Goal: Task Accomplishment & Management: Manage account settings

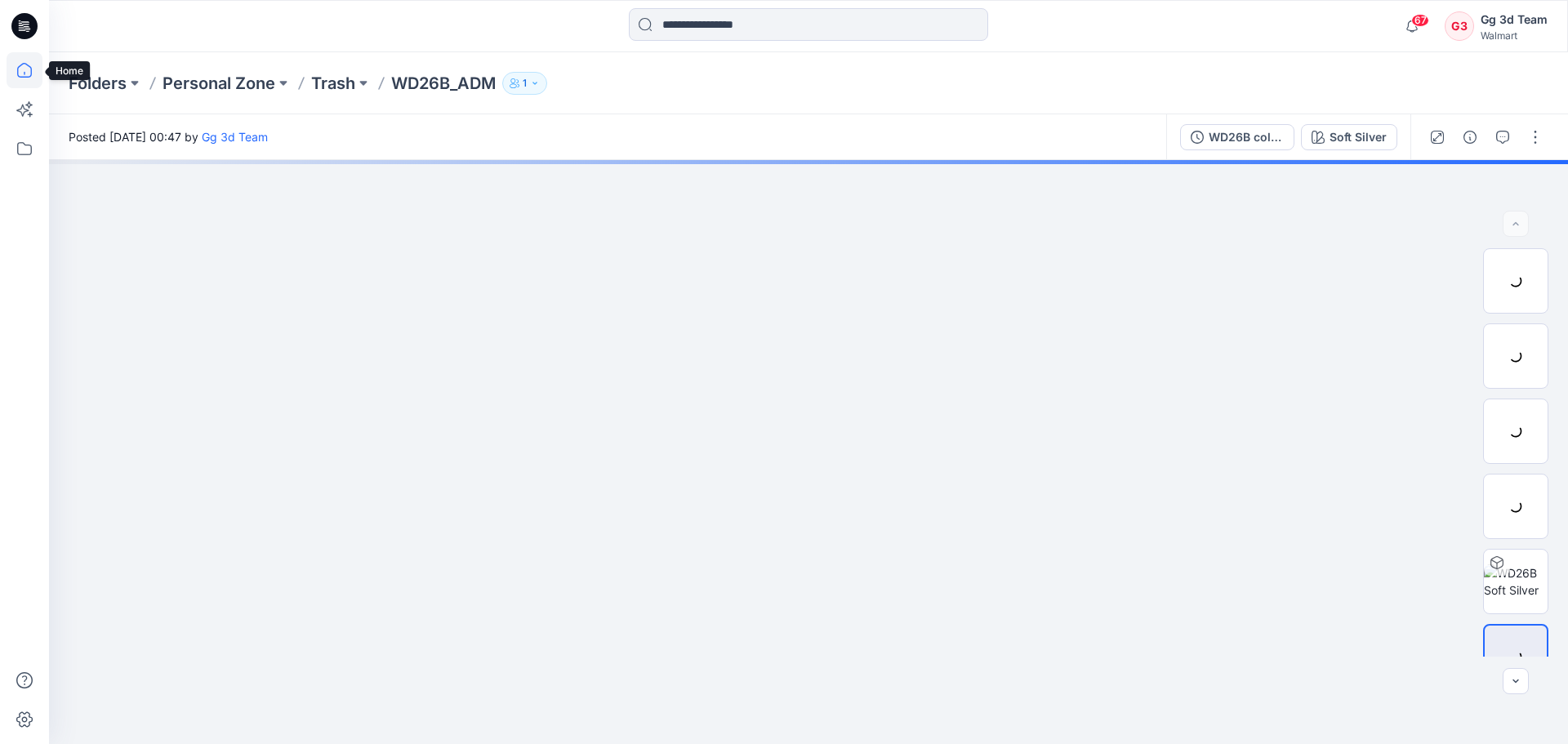
click at [26, 74] on icon at bounding box center [24, 70] width 36 height 36
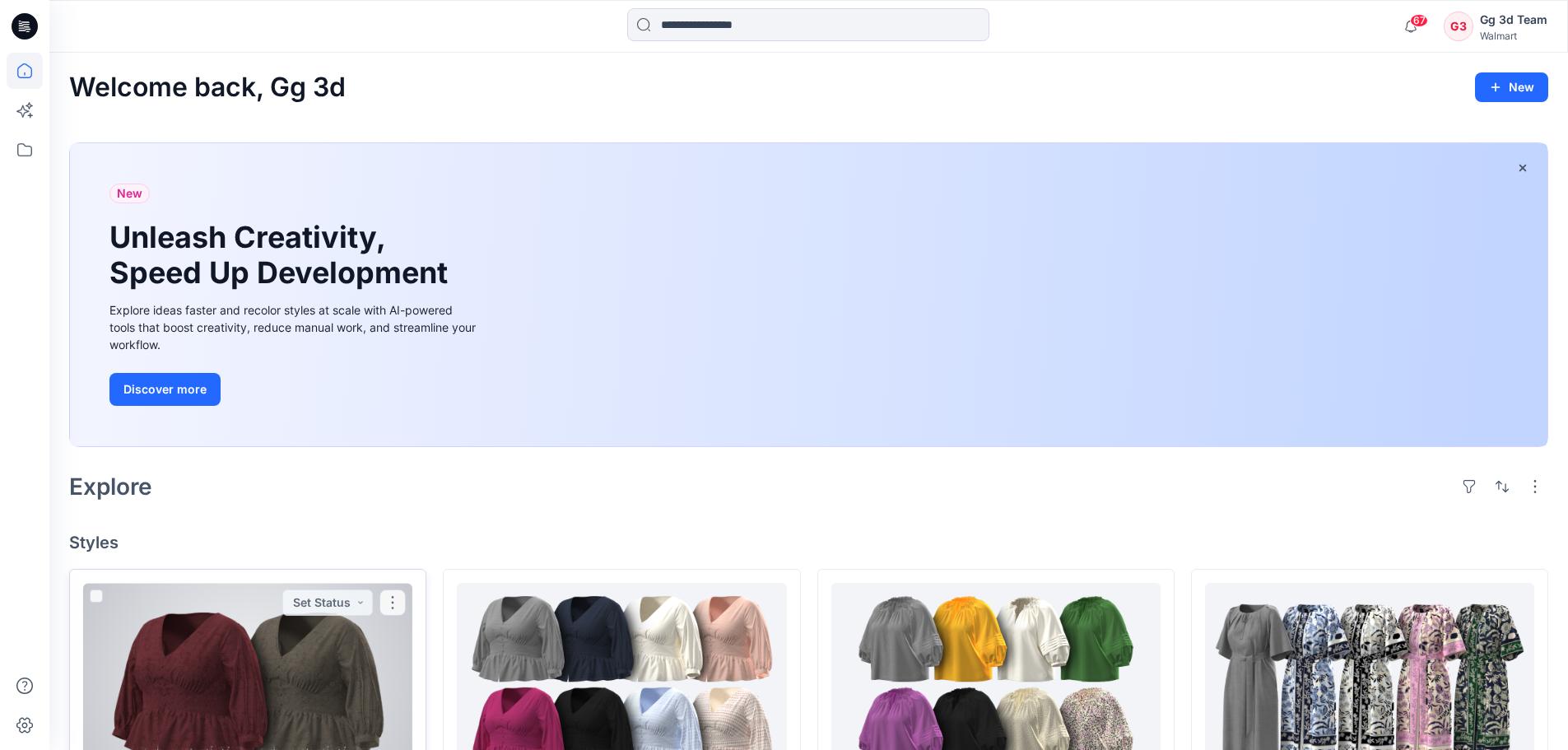
click at [294, 686] on div at bounding box center [248, 684] width 329 height 203
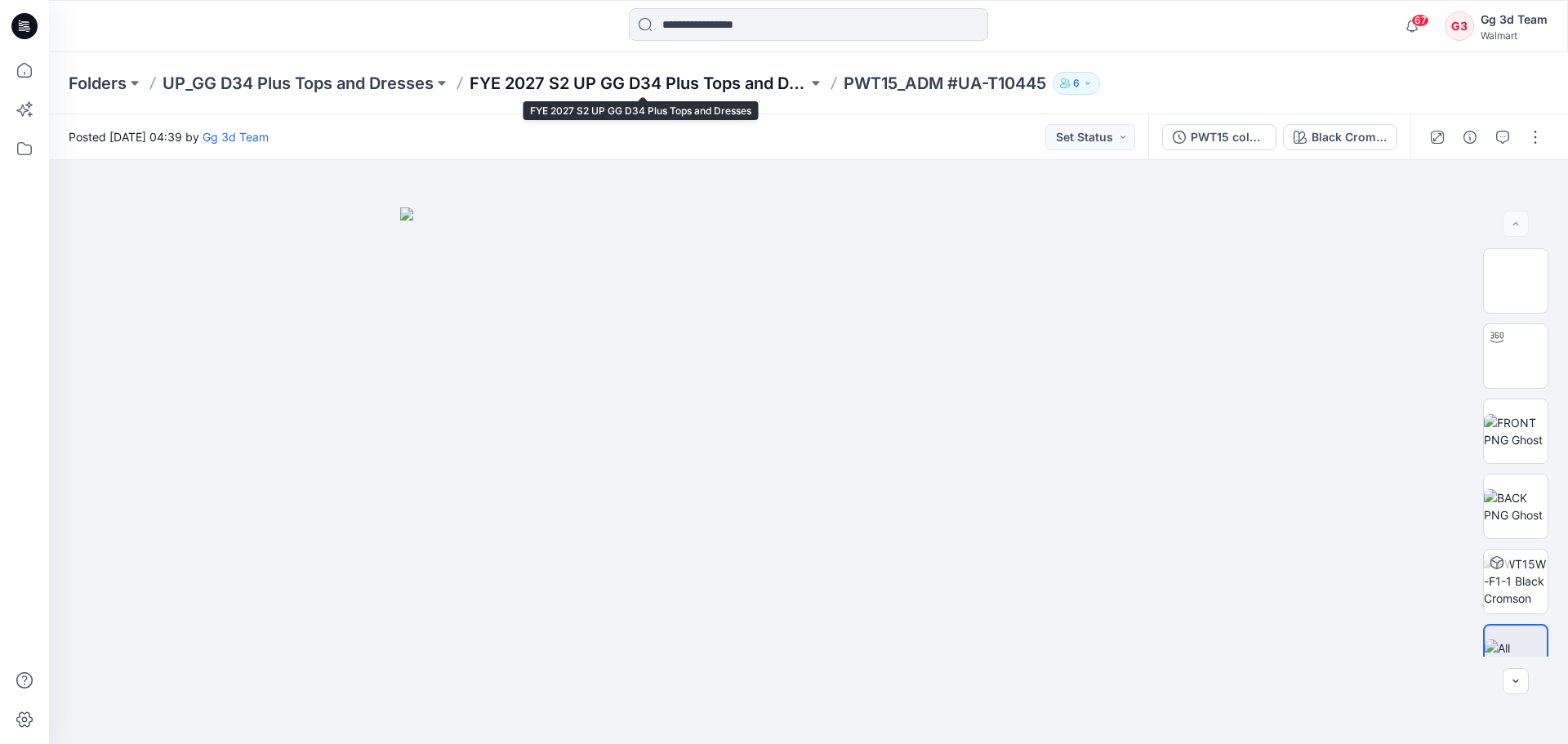
click at [757, 79] on p "FYE 2027 S2 UP GG D34 Plus Tops and Dresses" at bounding box center [639, 83] width 339 height 23
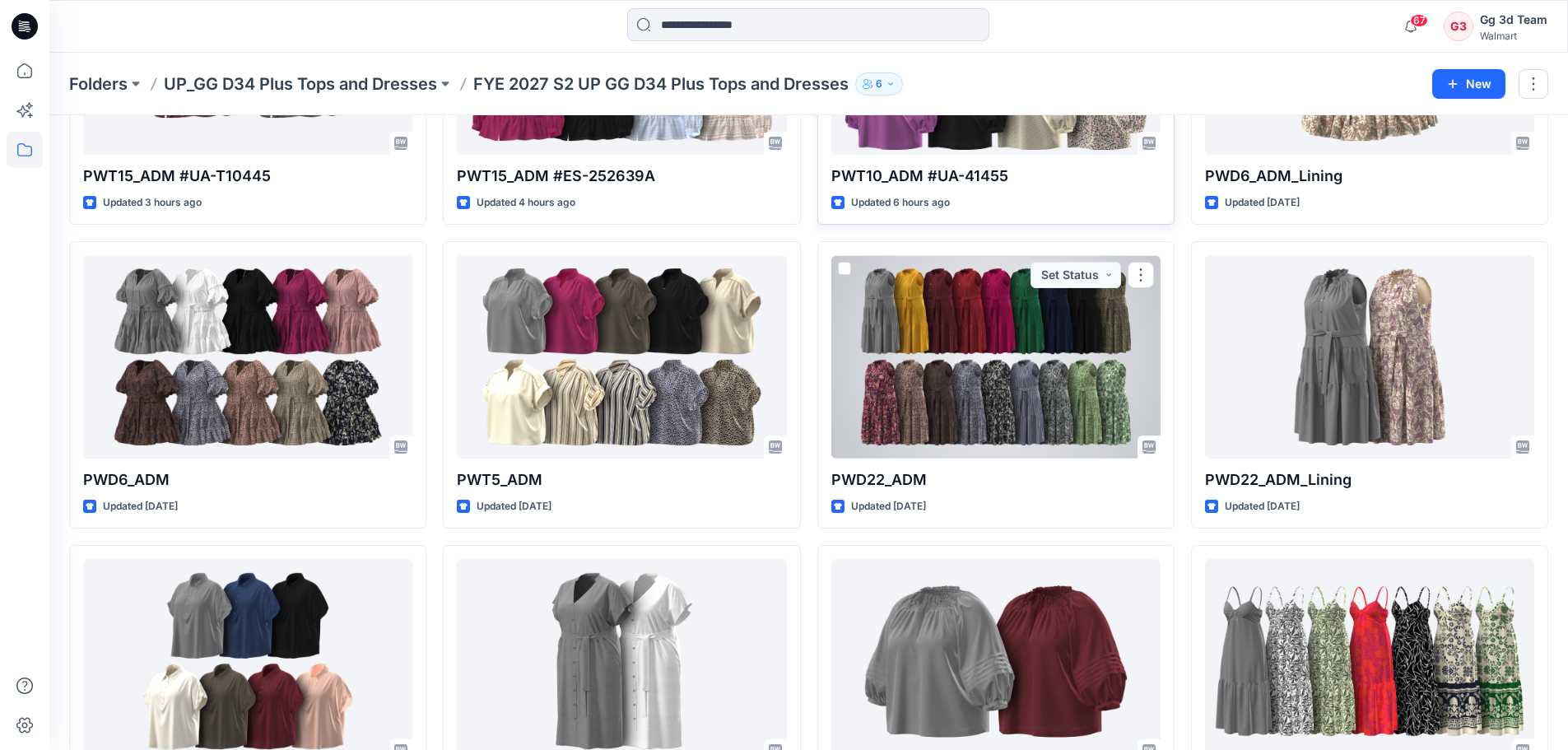
scroll to position [329, 0]
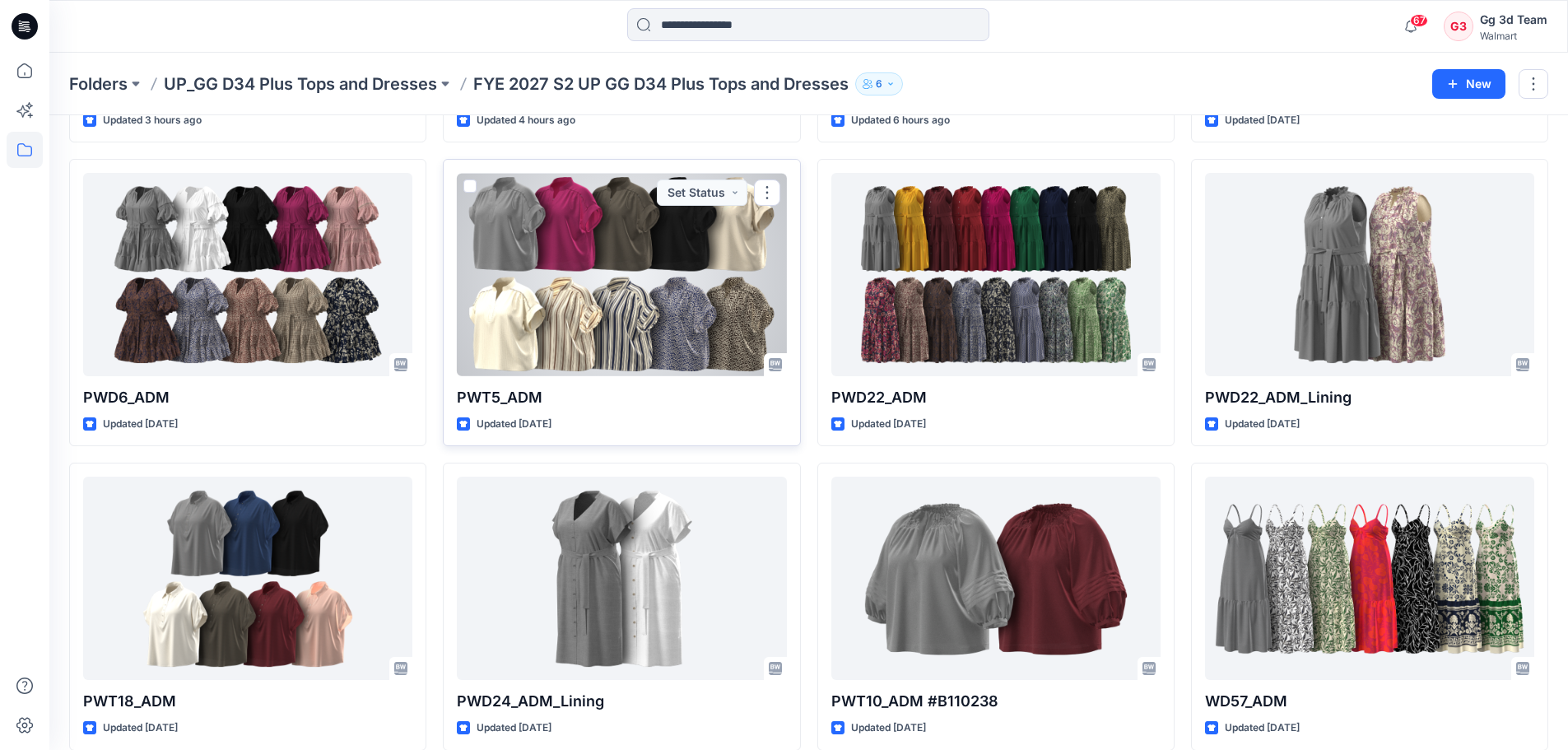
click at [670, 280] on div at bounding box center [622, 274] width 329 height 203
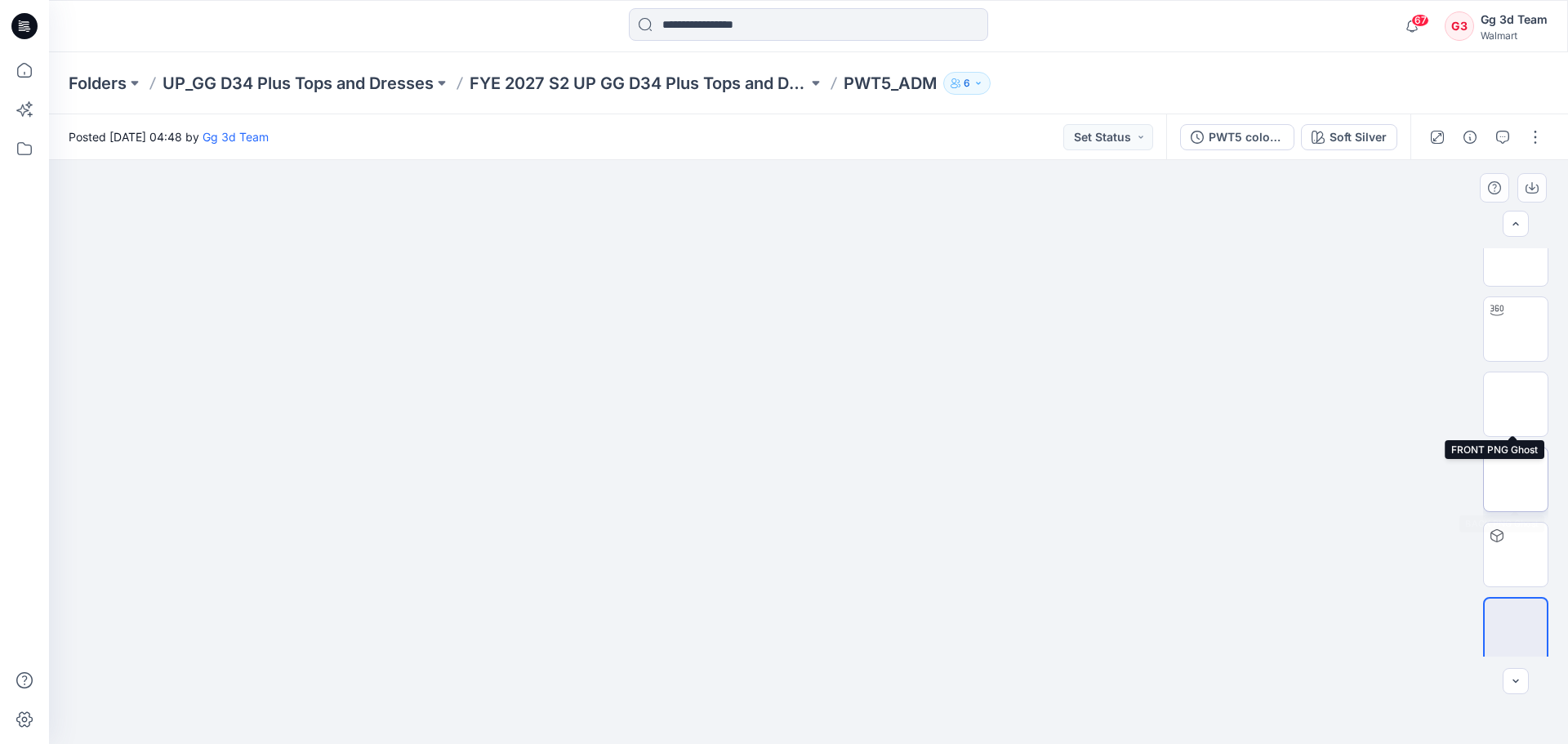
scroll to position [32, 0]
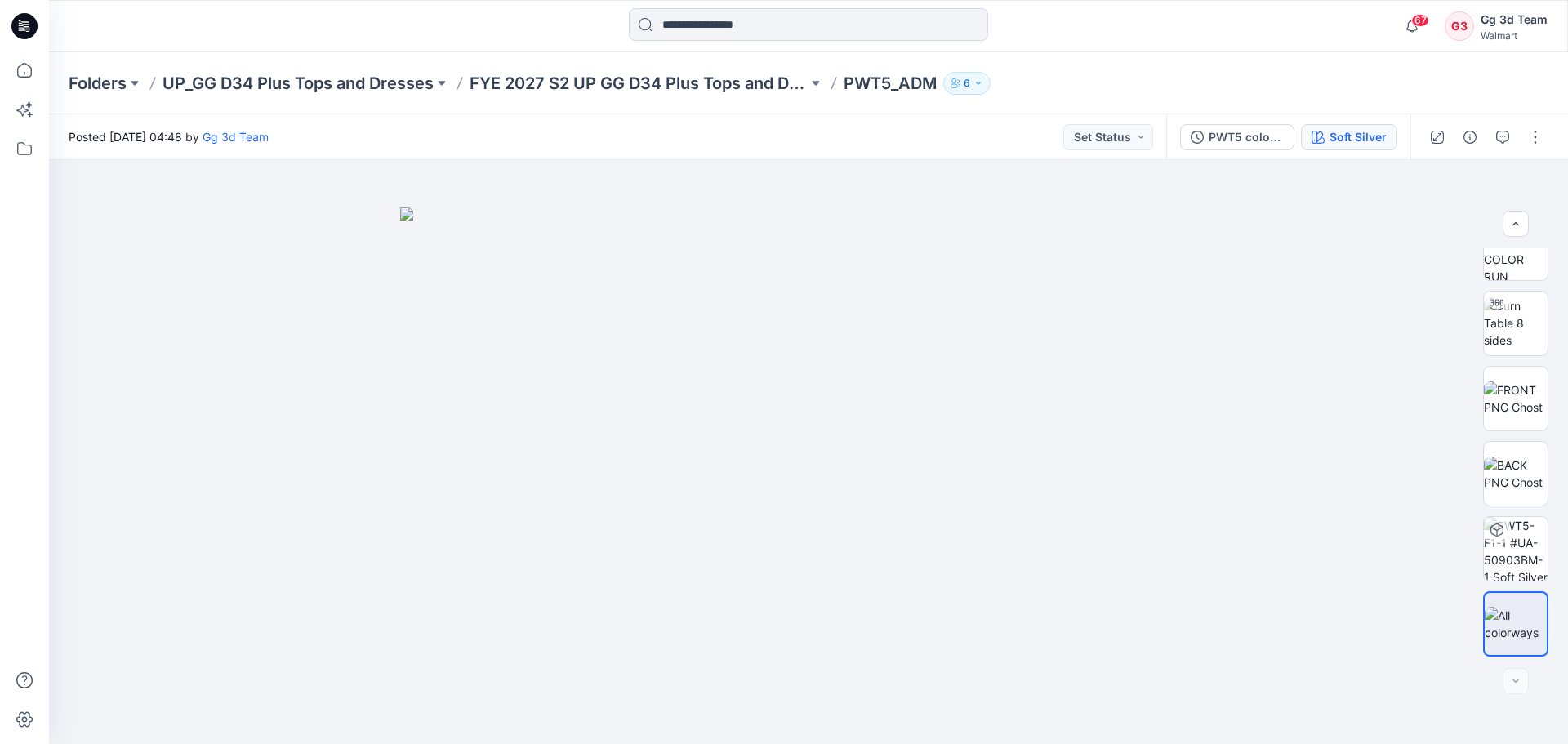
click at [1337, 141] on div "Soft Silver" at bounding box center [1359, 137] width 58 height 18
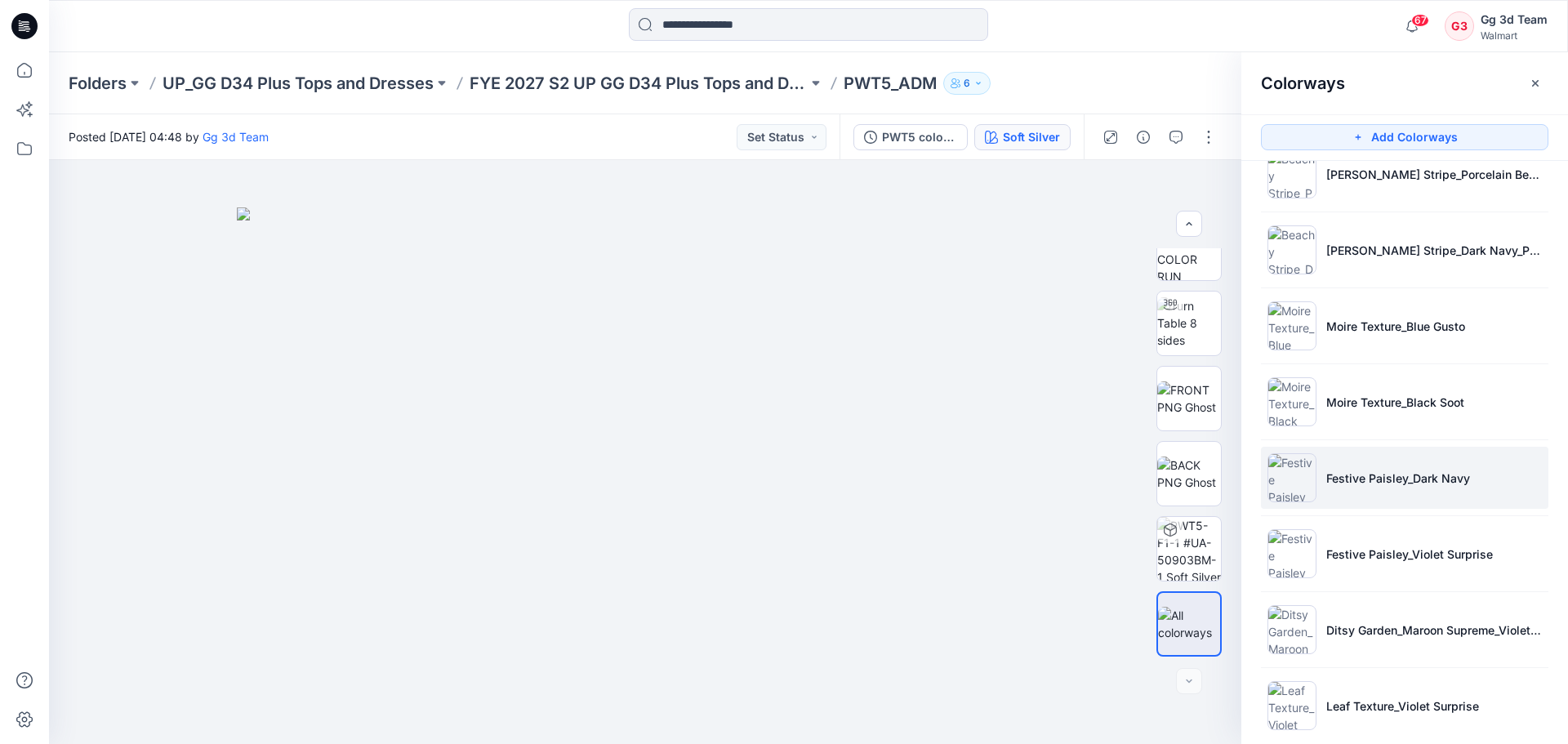
scroll to position [512, 0]
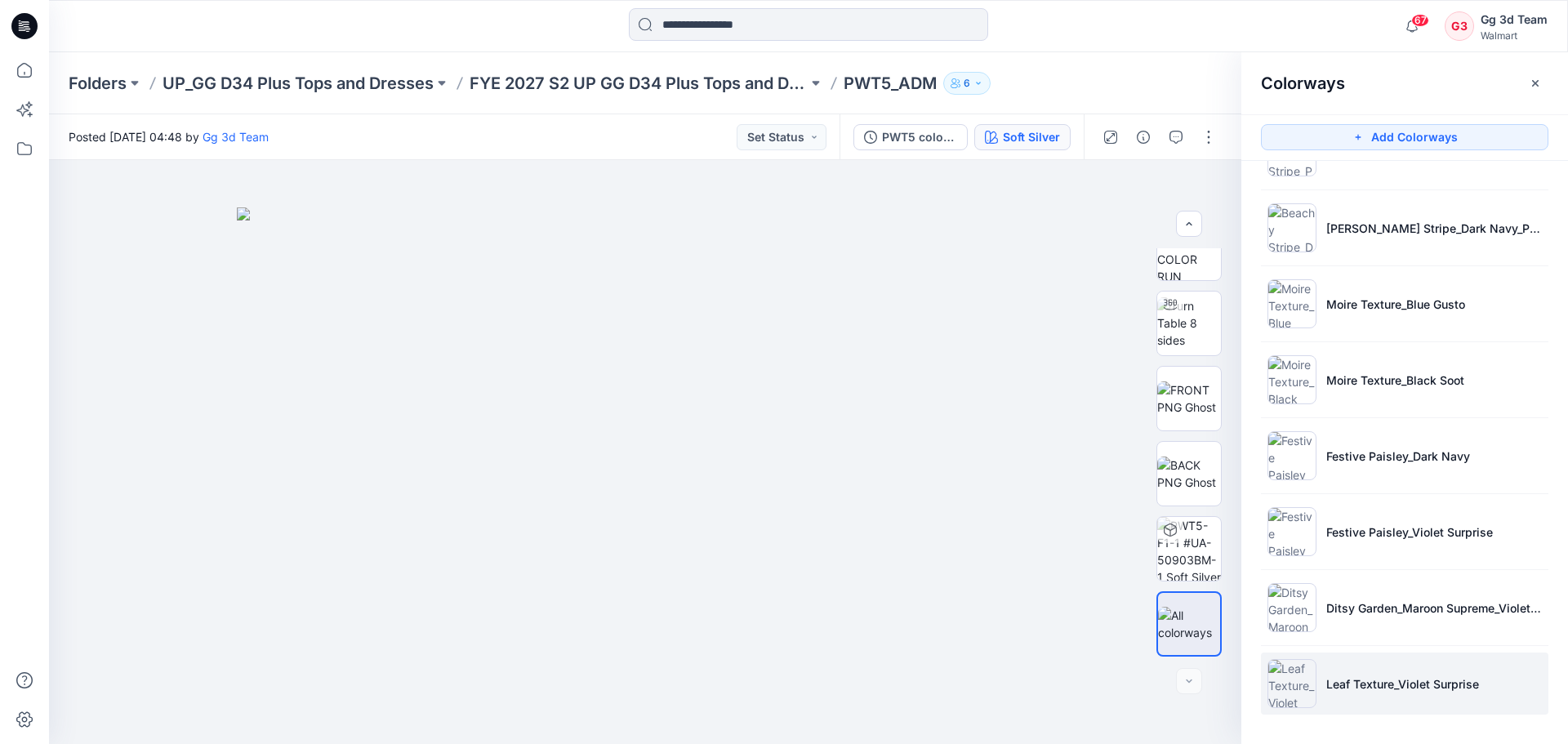
click at [1405, 708] on li "Leaf Texture_Violet Surprise" at bounding box center [1405, 683] width 288 height 62
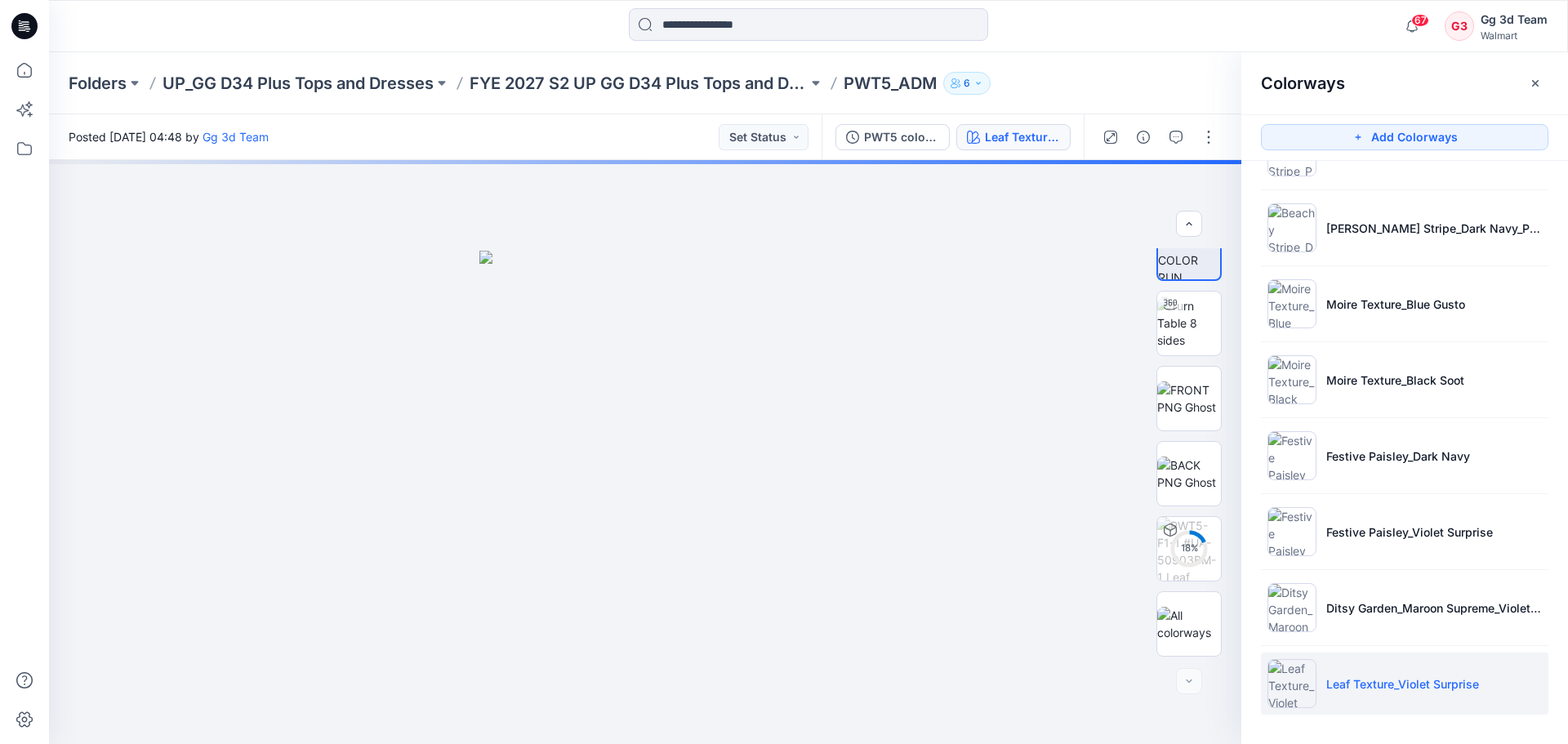
click at [1169, 60] on div "Folders UP_GG D34 Plus Tops and Dresses FYE 2027 S2 UP GG D34 Plus Tops and Dre…" at bounding box center [808, 83] width 1519 height 62
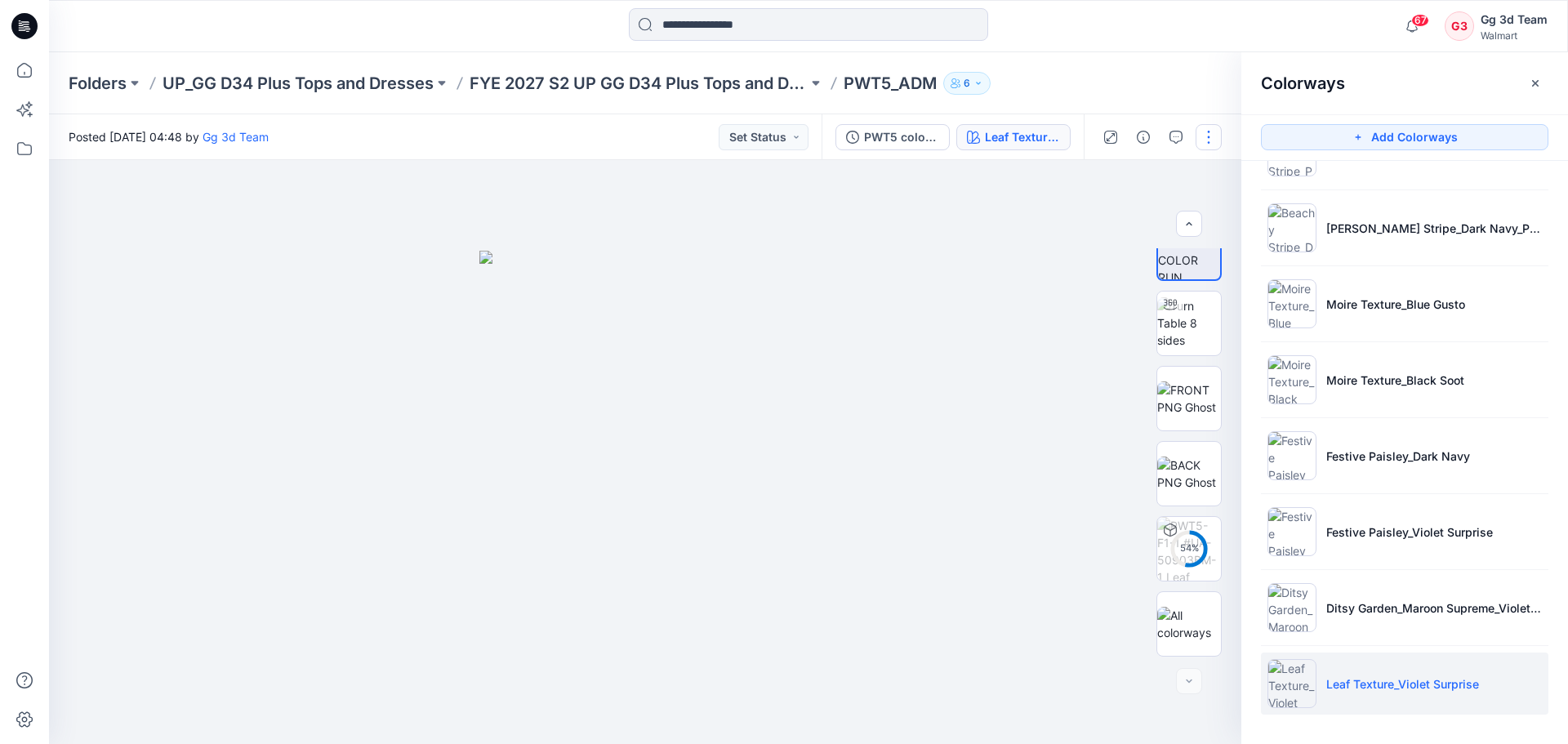
click at [1210, 131] on button "button" at bounding box center [1209, 137] width 26 height 26
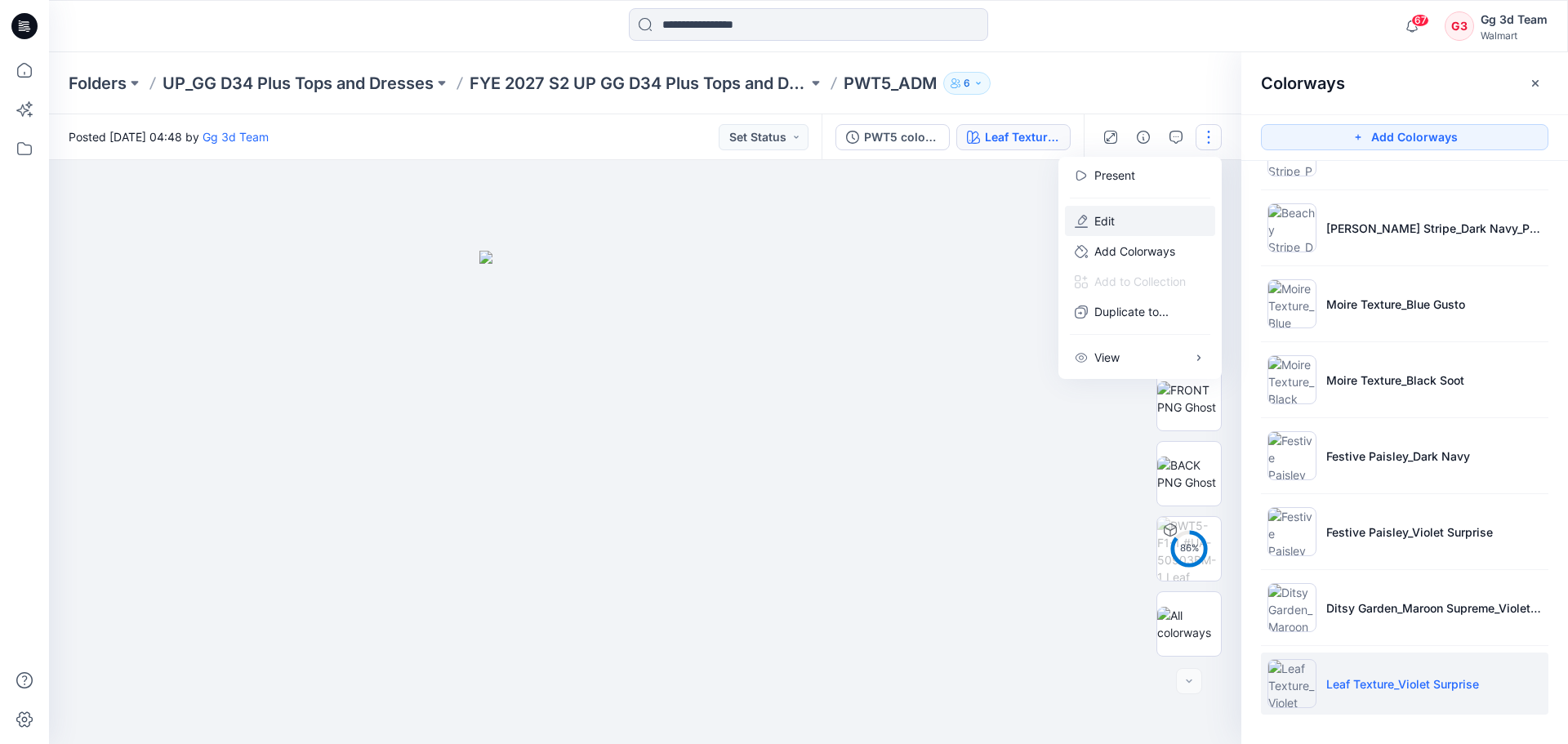
click at [1133, 215] on button "Edit" at bounding box center [1140, 221] width 150 height 31
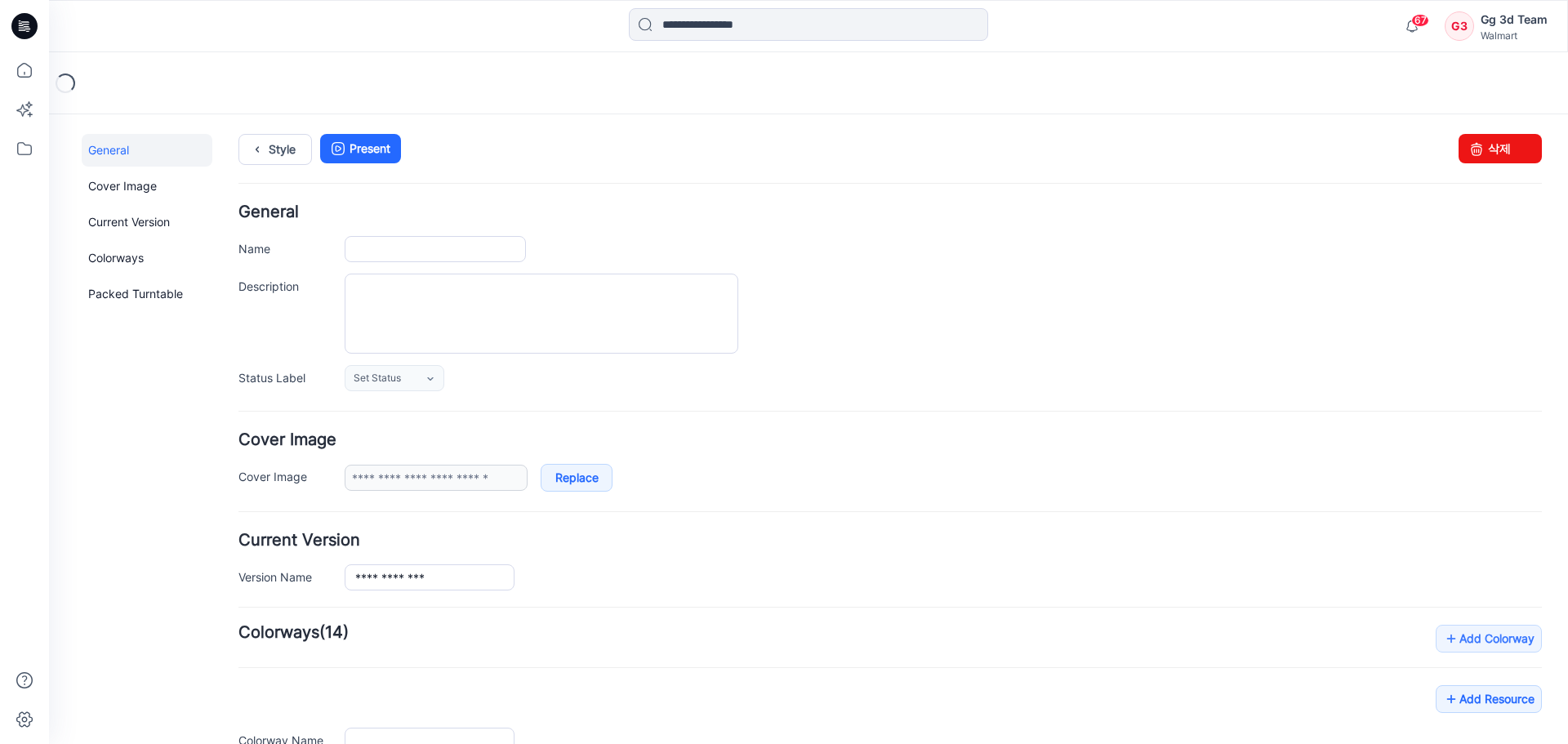
type input "********"
type input "**********"
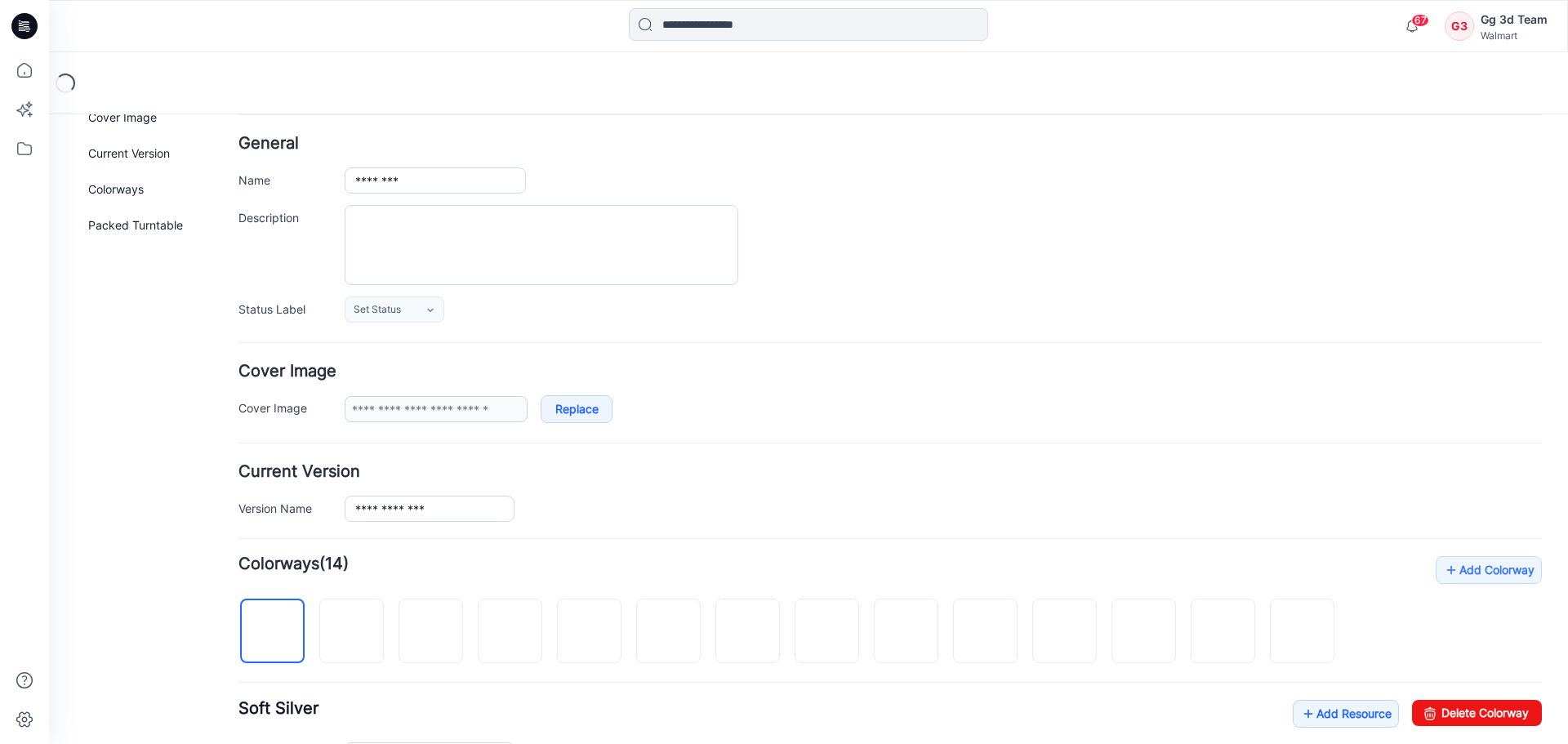
scroll to position [326, 0]
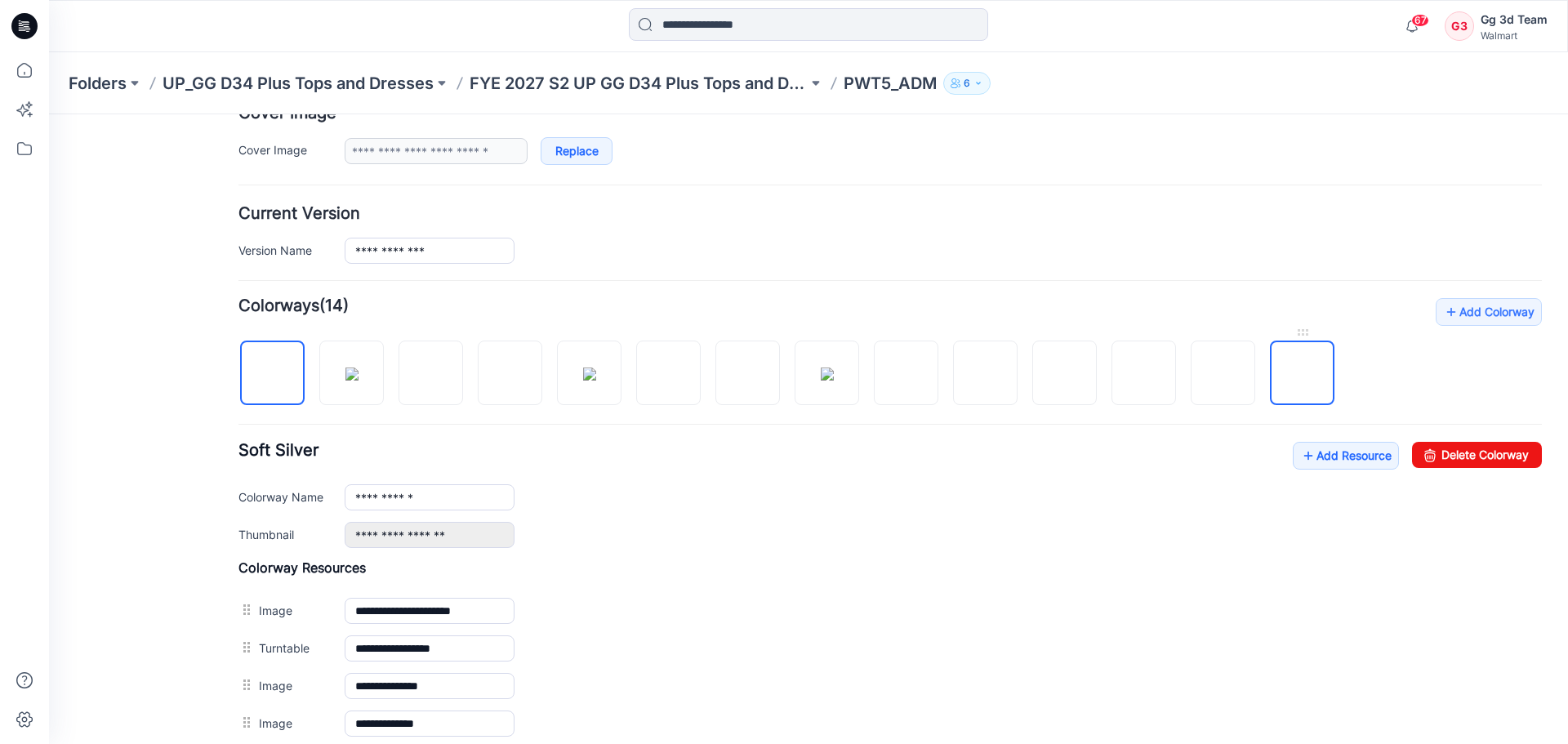
click at [1303, 374] on img at bounding box center [1303, 374] width 0 height 0
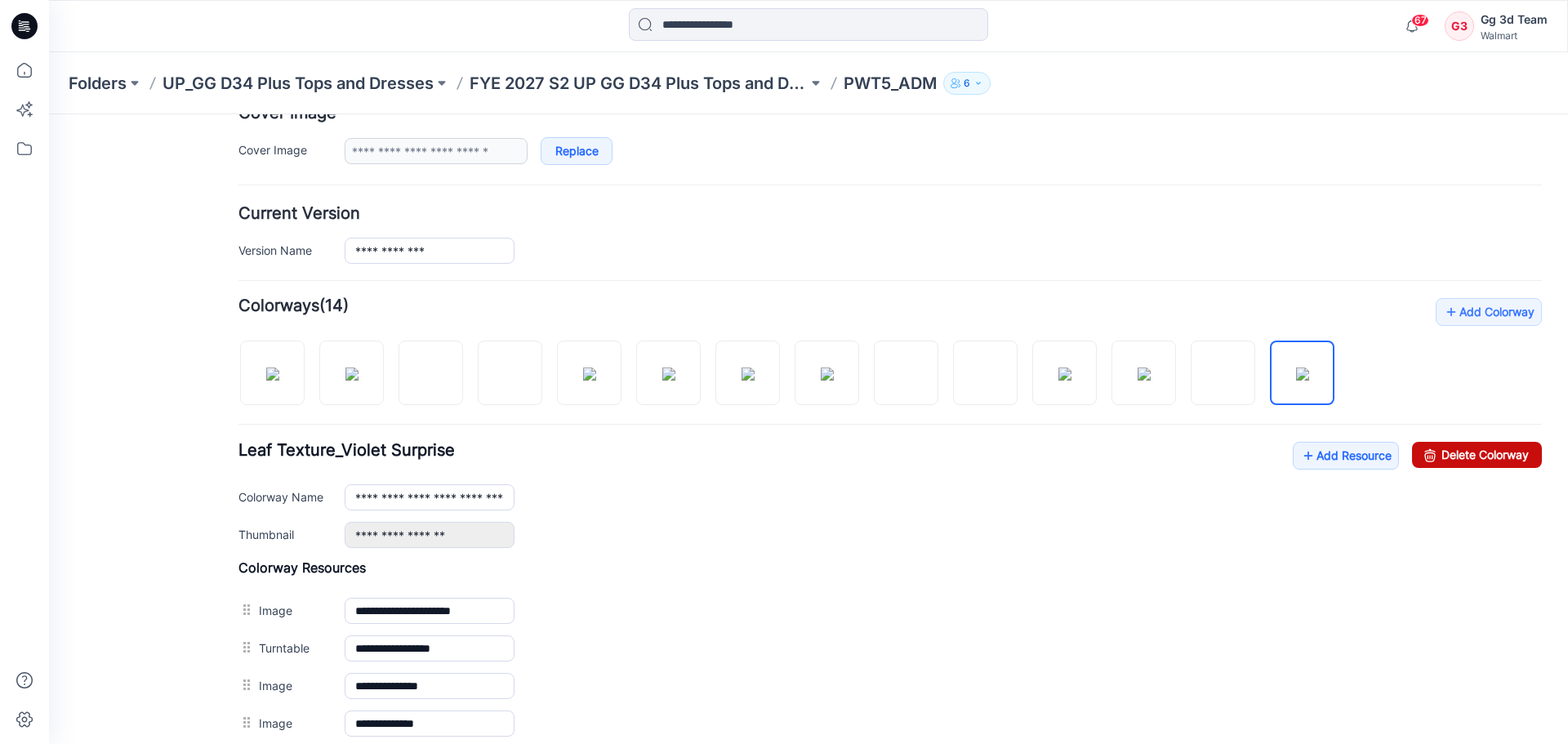
drag, startPoint x: 1422, startPoint y: 445, endPoint x: 914, endPoint y: 199, distance: 564.4
click at [1422, 445] on icon at bounding box center [1430, 454] width 23 height 26
type input "**********"
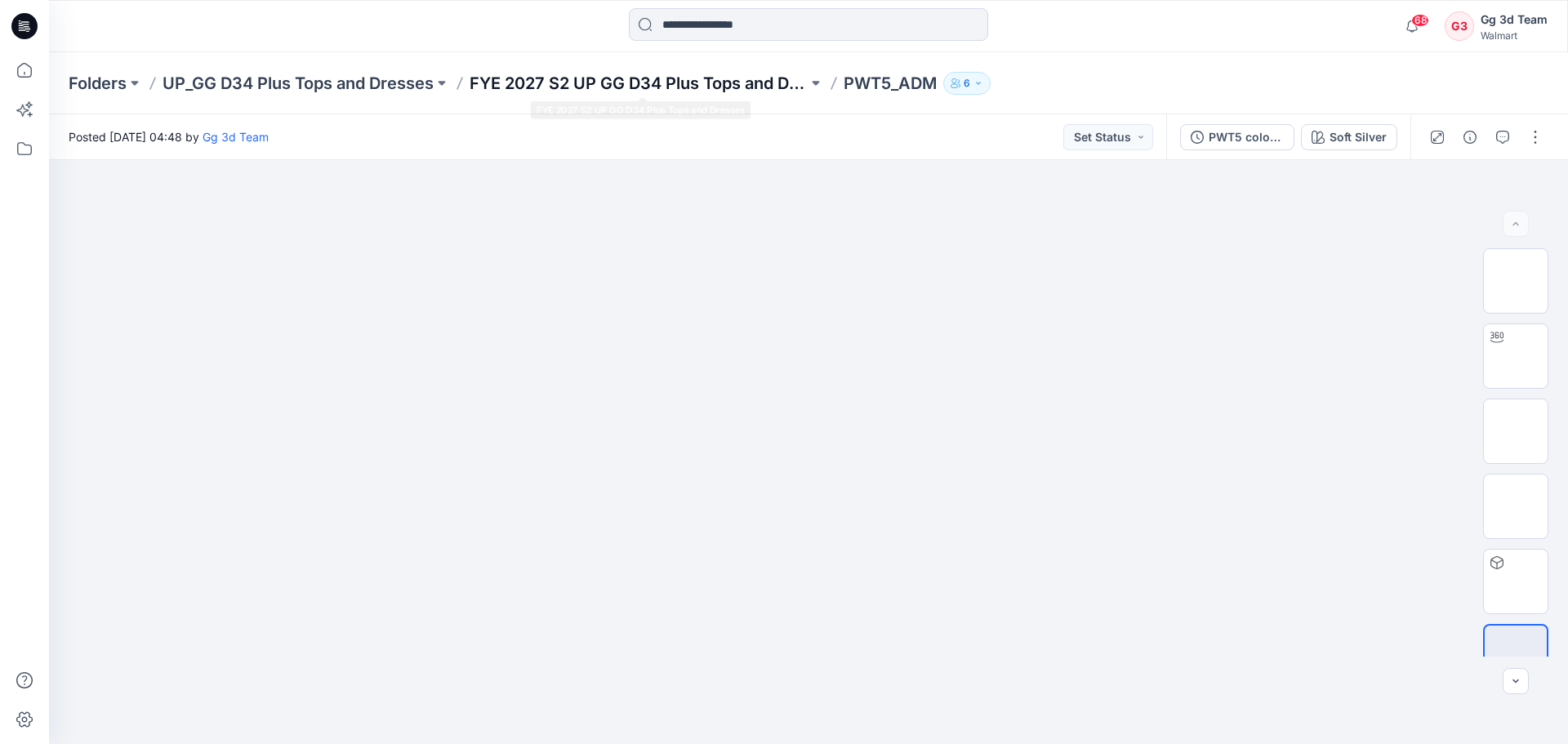
click at [736, 87] on p "FYE 2027 S2 UP GG D34 Plus Tops and Dresses" at bounding box center [639, 83] width 339 height 23
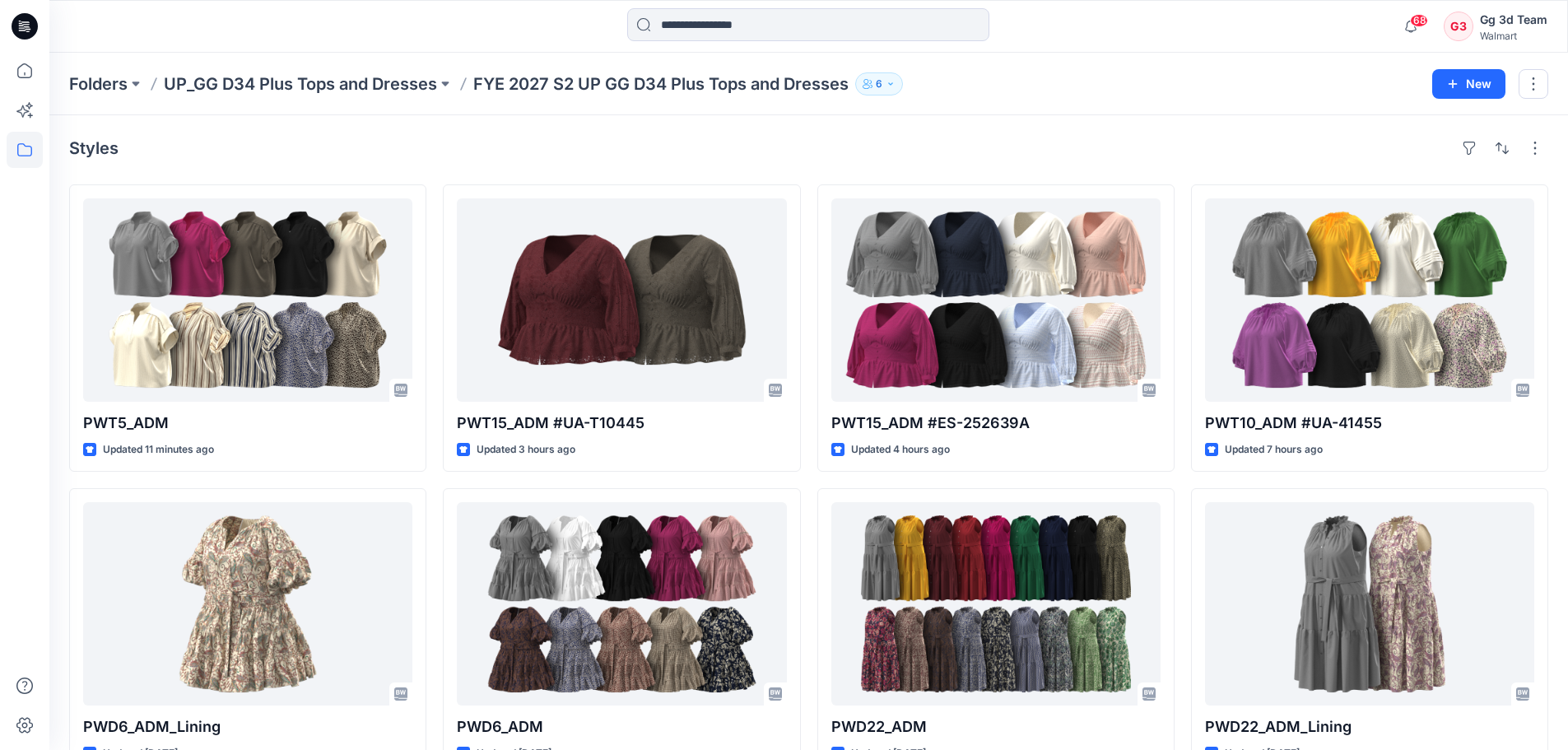
click at [1312, 64] on div "Folders UP_GG D34 Plus Tops and Dresses FYE 2027 S2 UP GG D34 Plus Tops and Dre…" at bounding box center [808, 84] width 1519 height 62
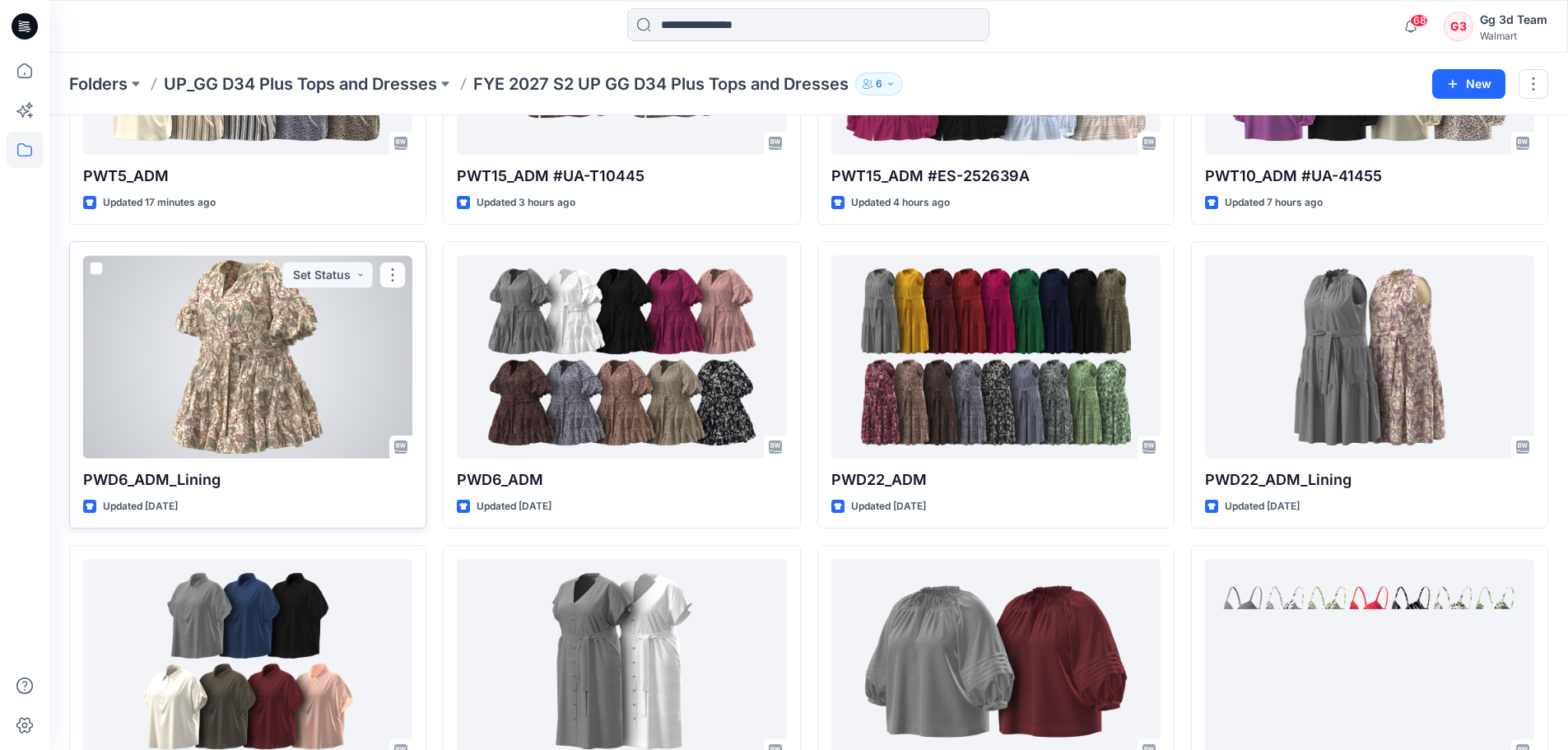
scroll to position [329, 0]
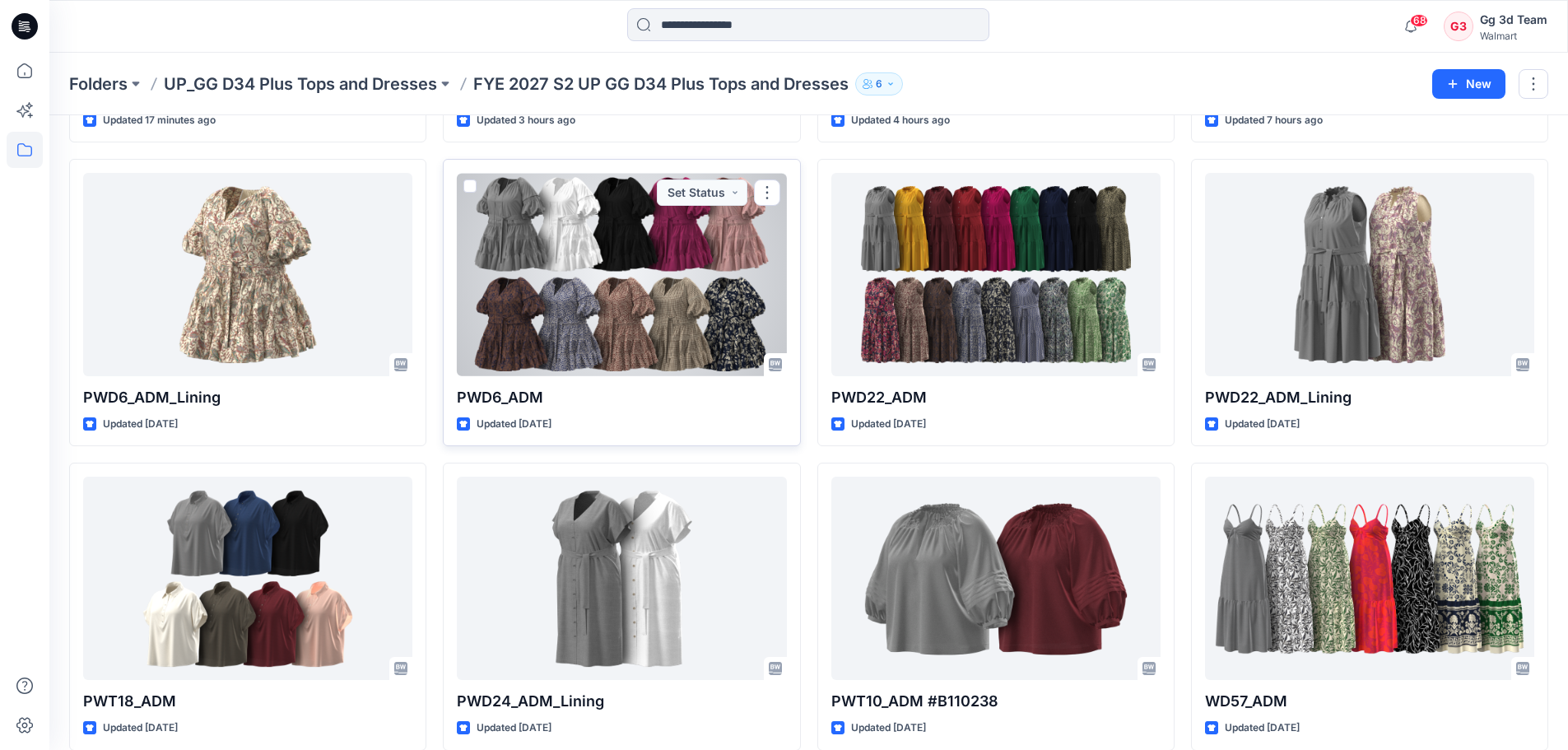
click at [594, 315] on div at bounding box center [622, 274] width 329 height 203
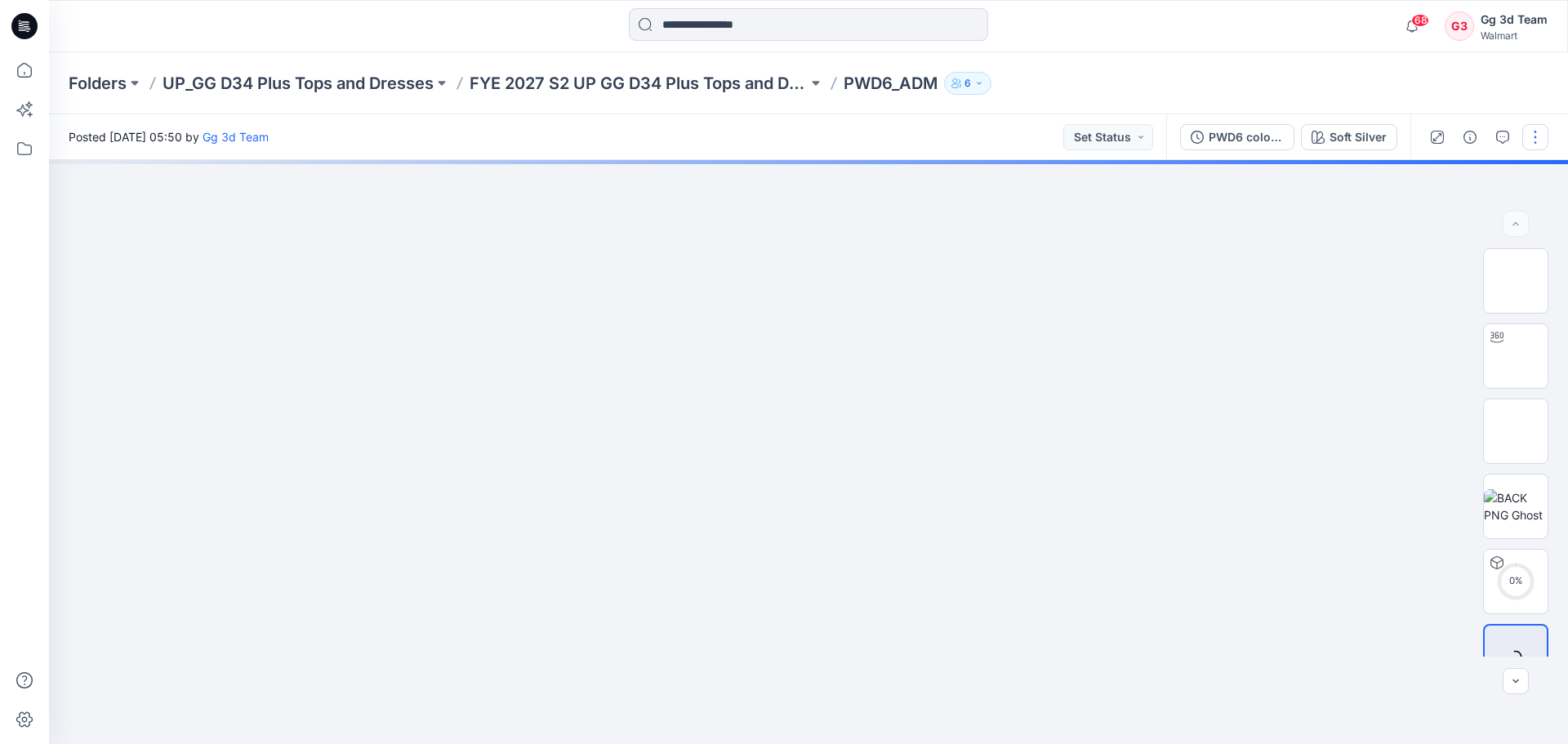
click at [1539, 144] on button "button" at bounding box center [1536, 137] width 26 height 26
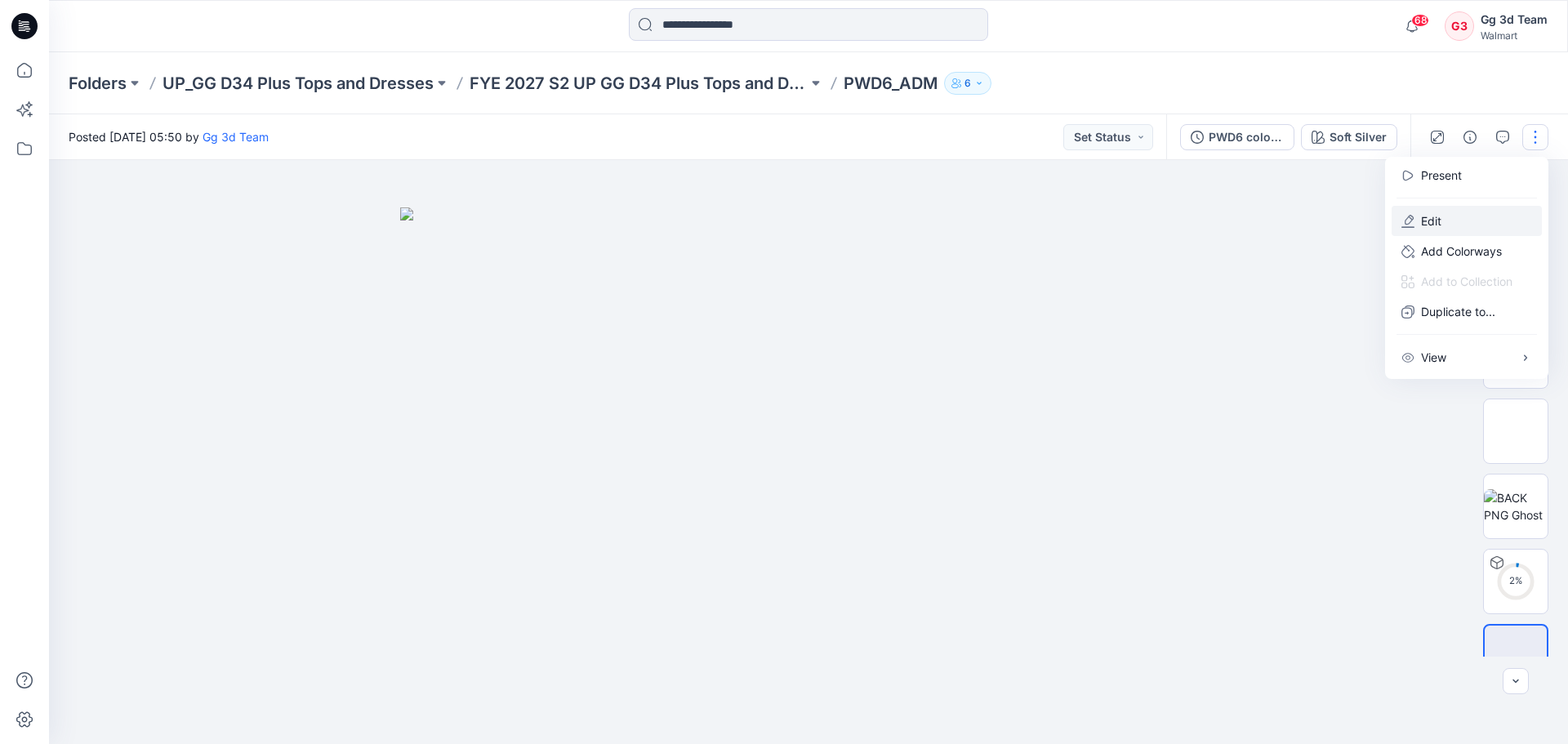
click at [1438, 222] on p "Edit" at bounding box center [1431, 221] width 20 height 17
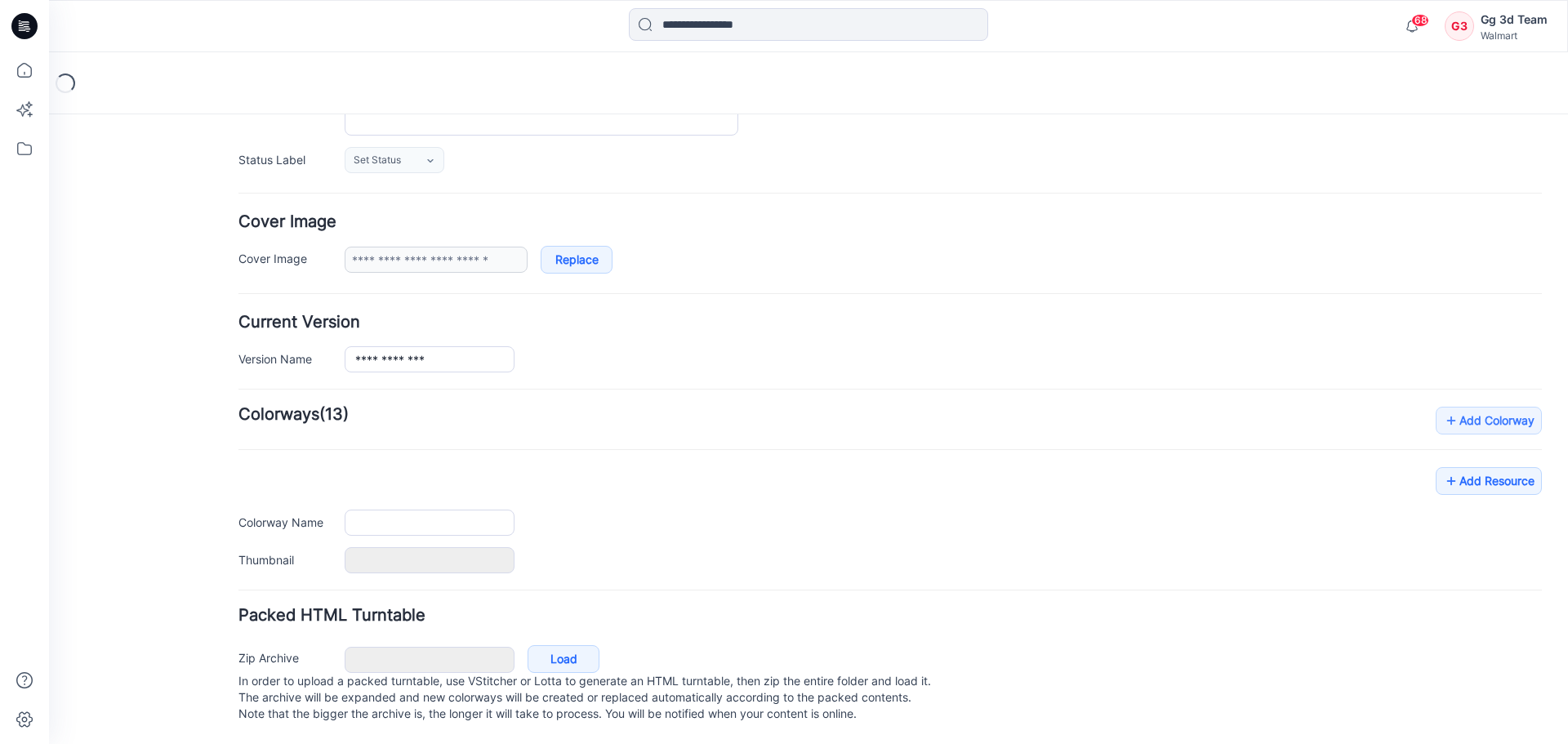
type input "********"
type input "**********"
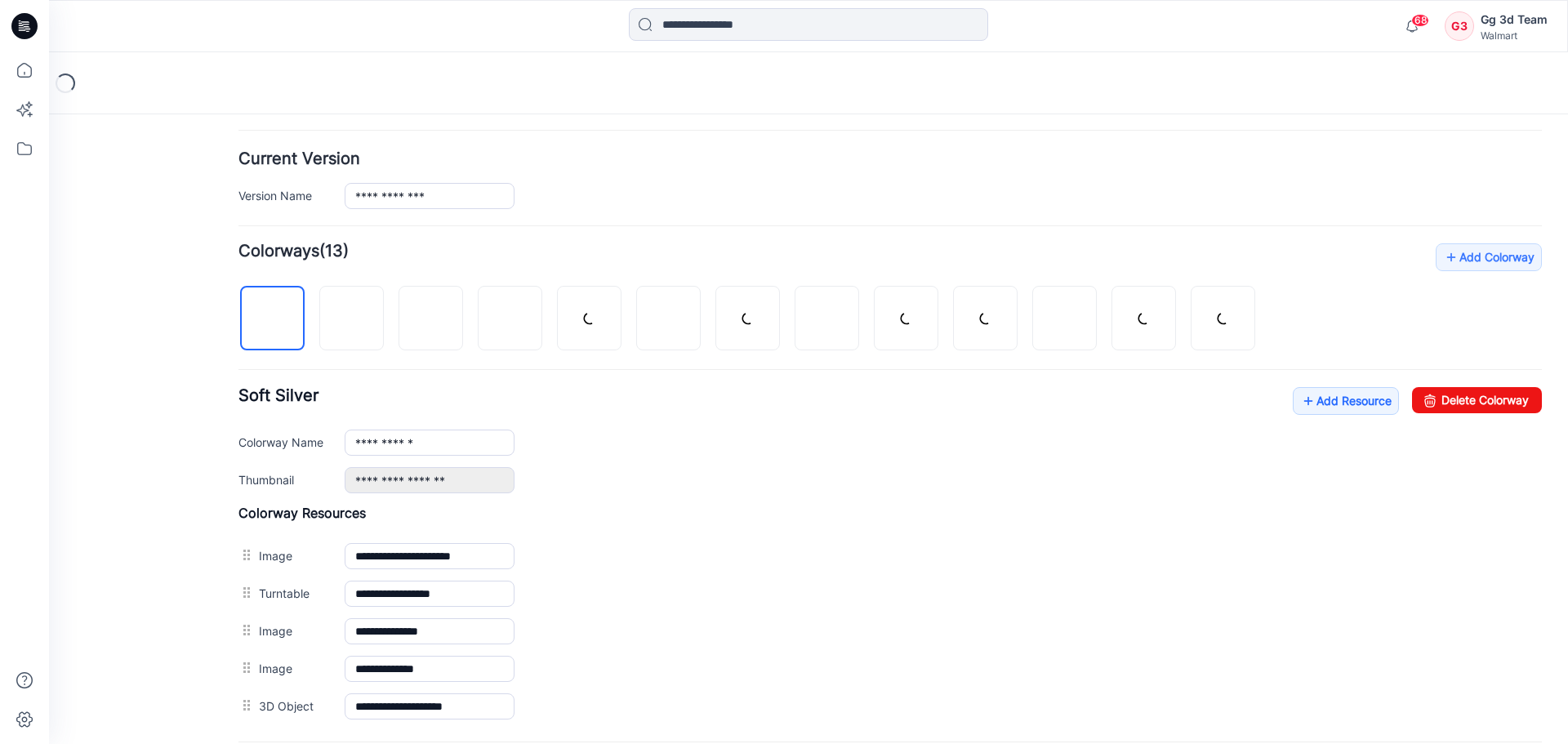
scroll to position [398, 0]
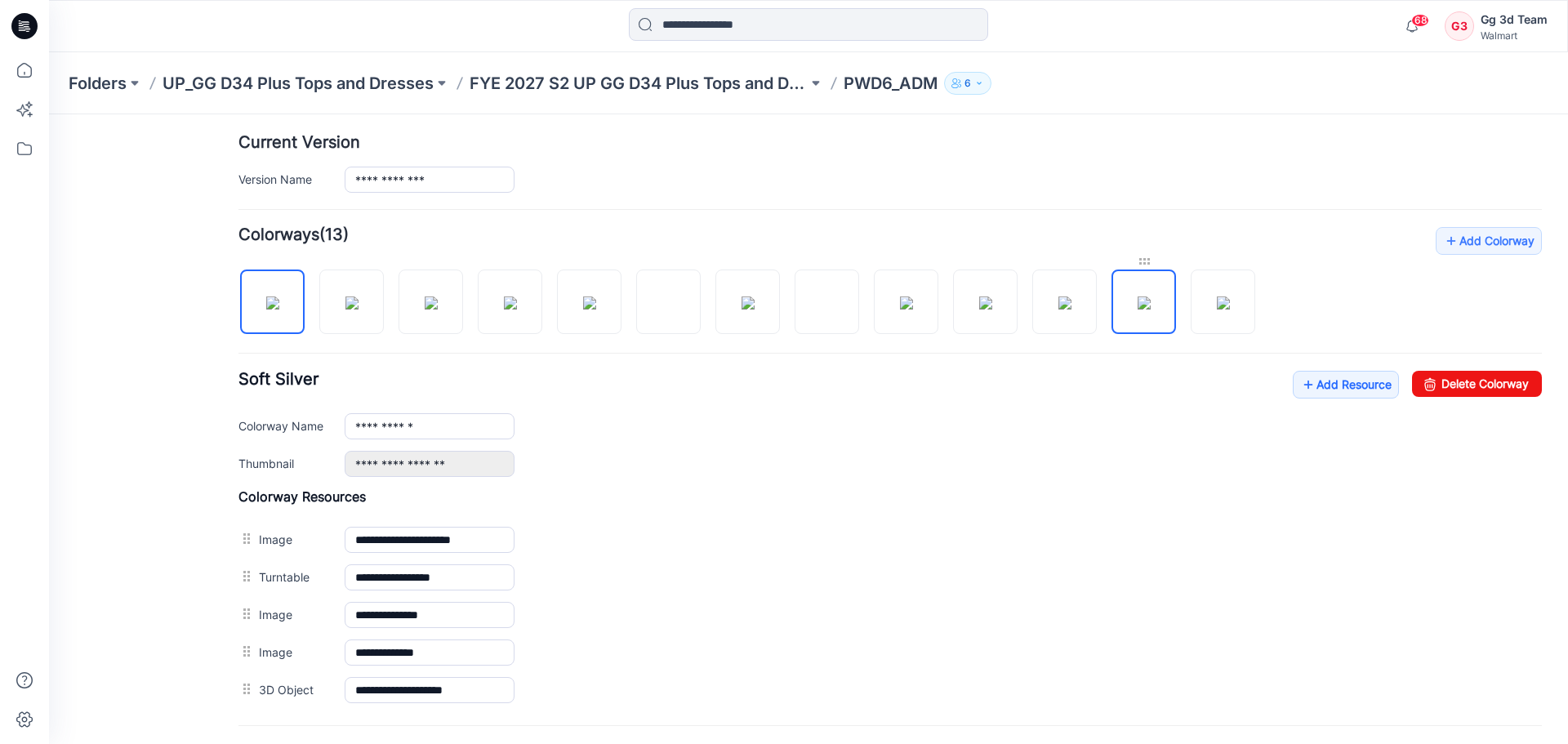
click at [1150, 261] on div at bounding box center [1144, 261] width 65 height 17
click at [1148, 299] on img at bounding box center [1144, 303] width 13 height 13
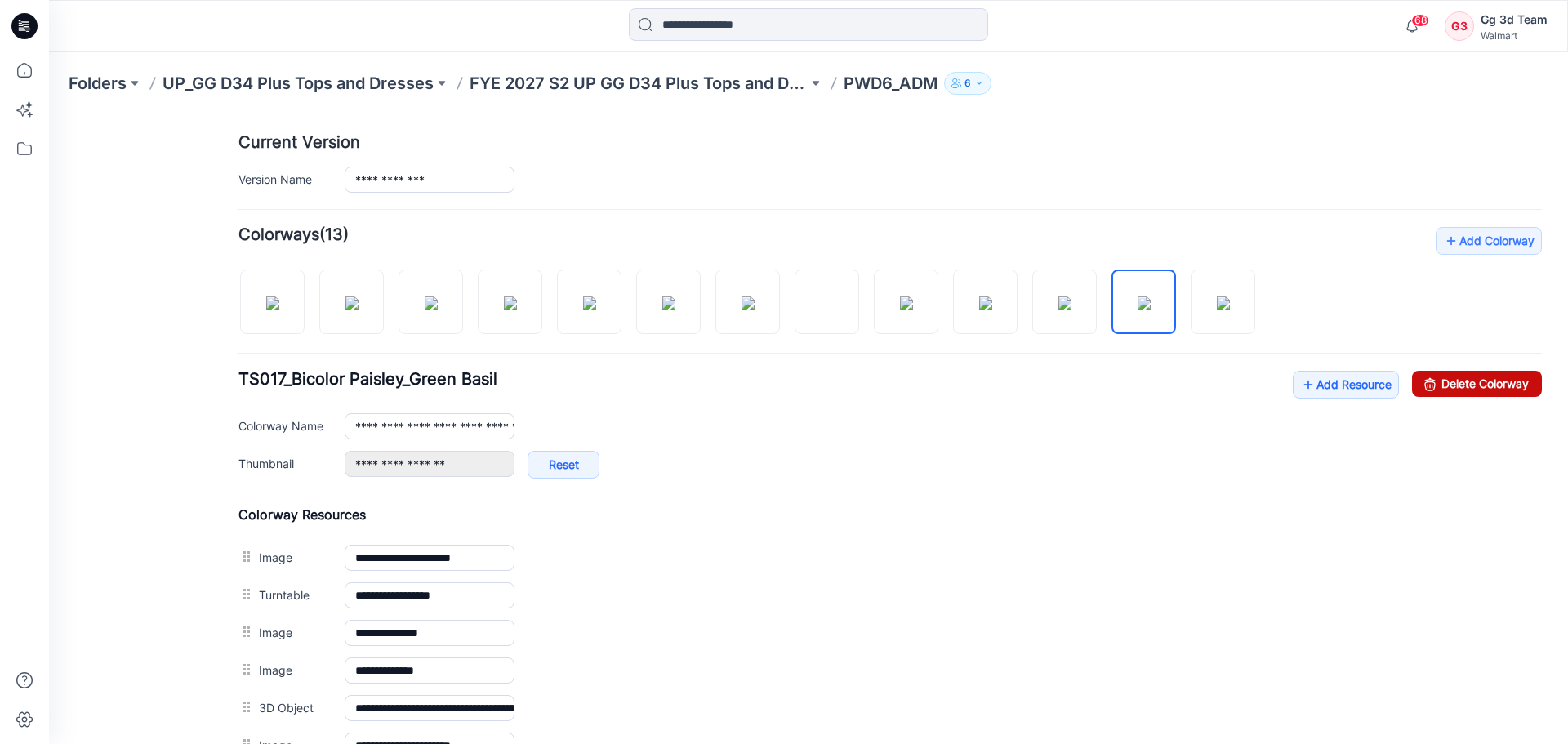
click at [1461, 384] on link "Delete Colorway" at bounding box center [1477, 384] width 130 height 26
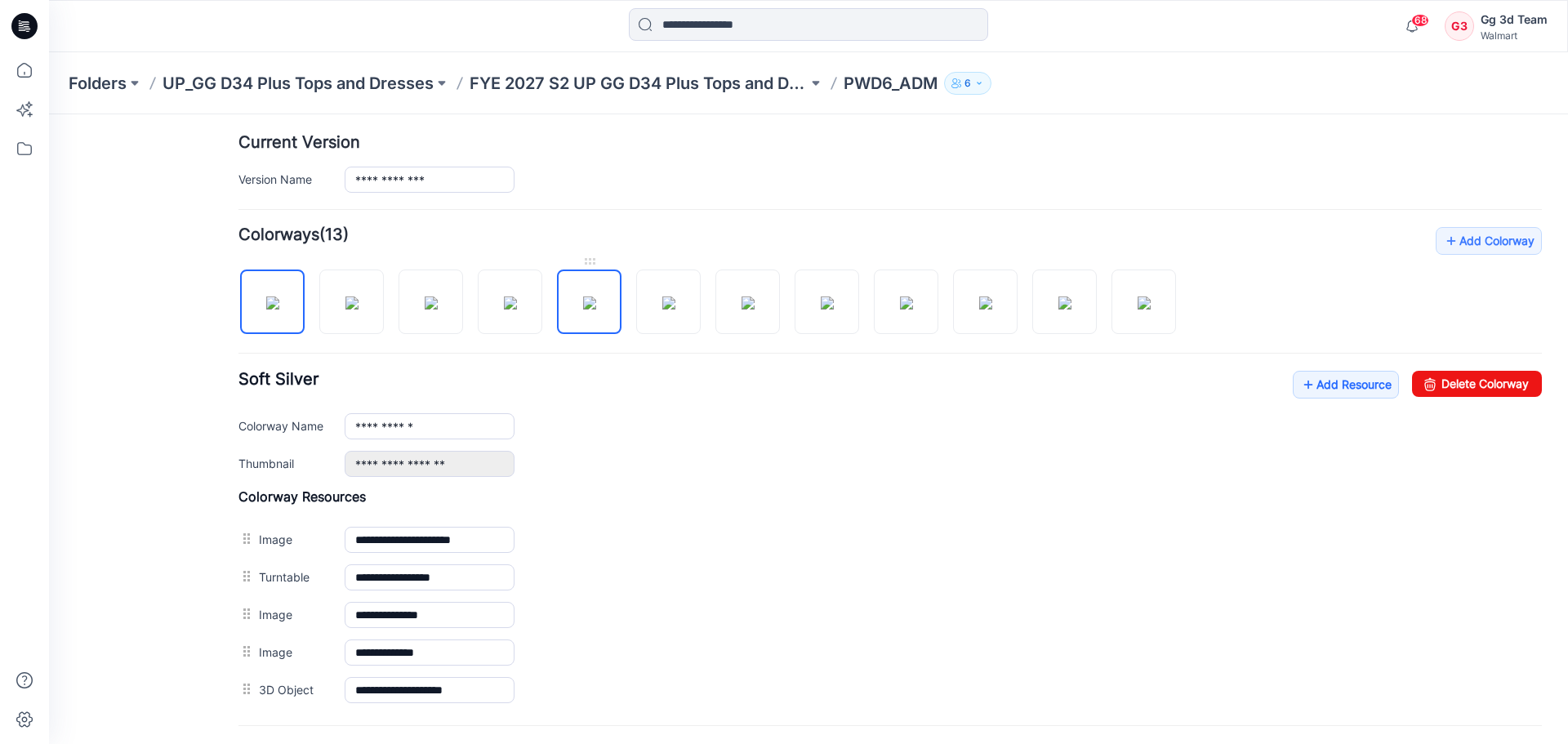
click at [583, 310] on img at bounding box center [589, 303] width 13 height 13
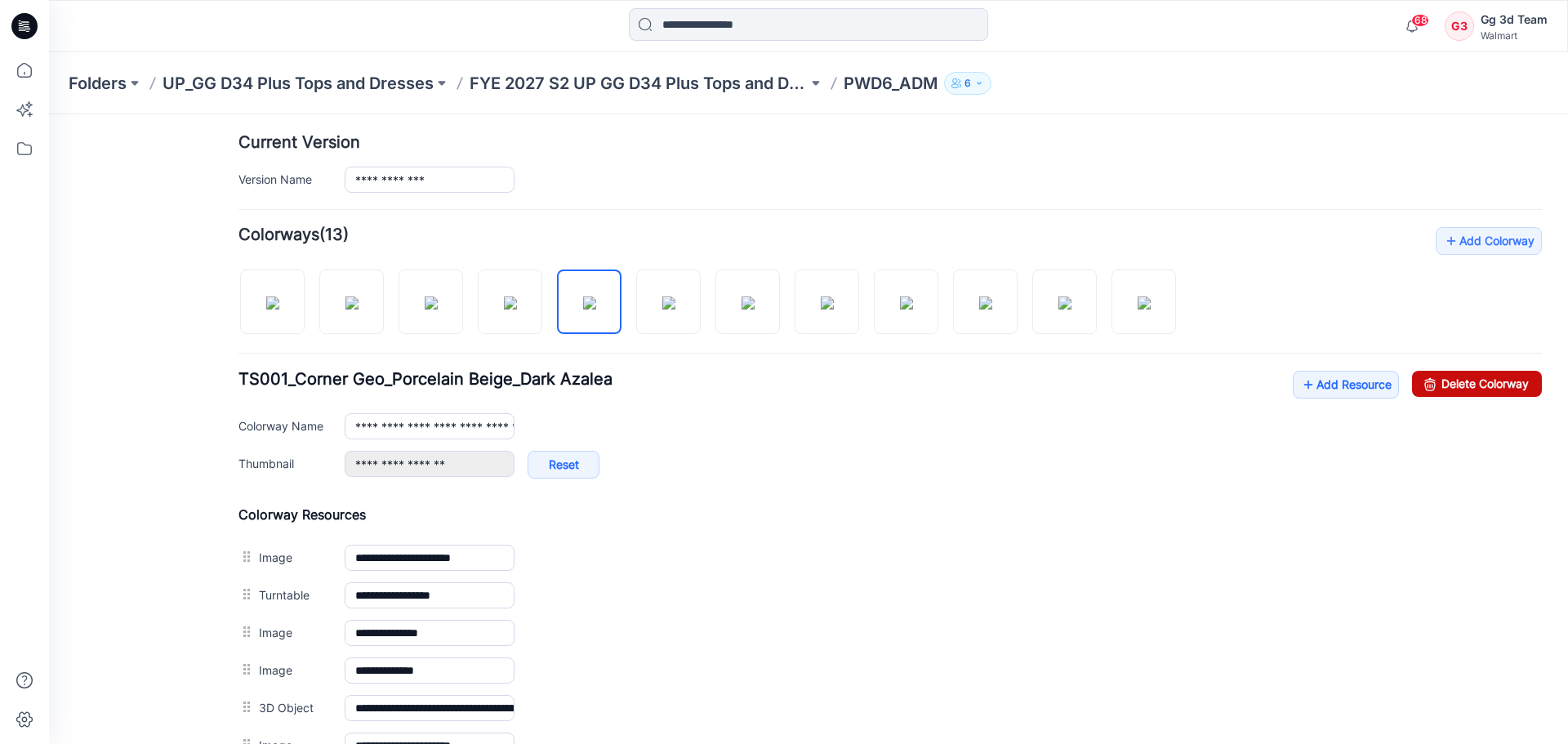
click at [1426, 373] on icon at bounding box center [1430, 384] width 23 height 26
type input "**********"
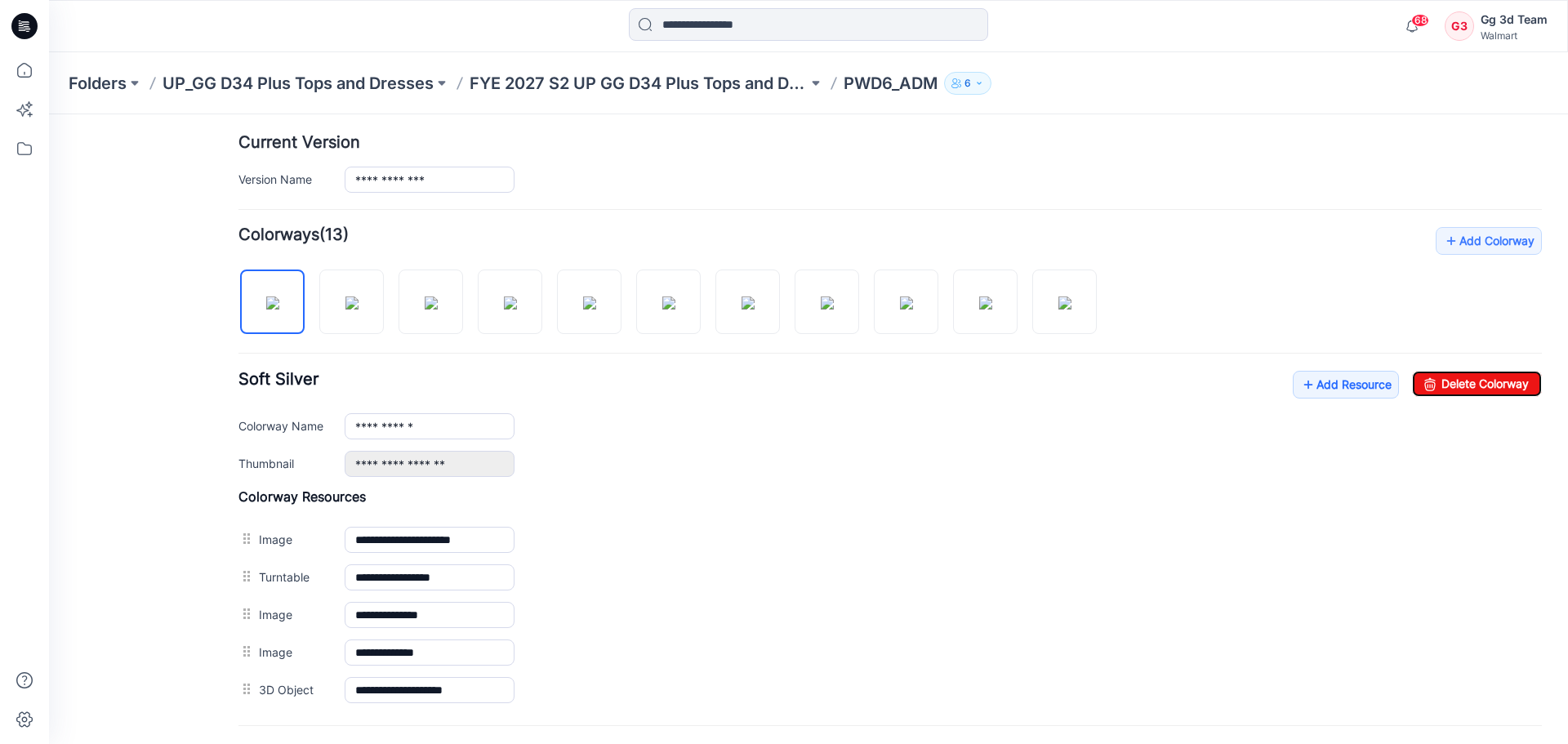
scroll to position [0, 0]
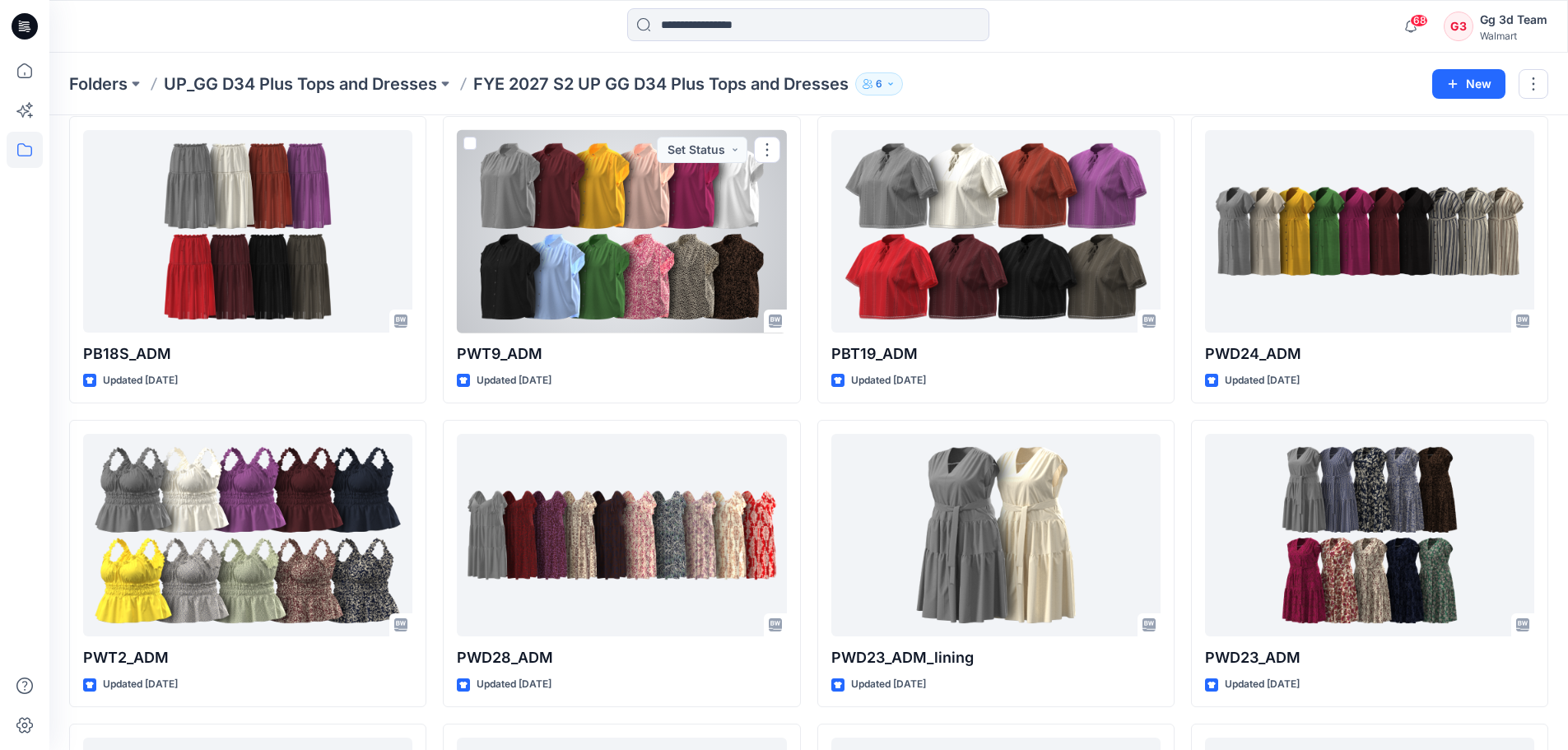
scroll to position [1067, 0]
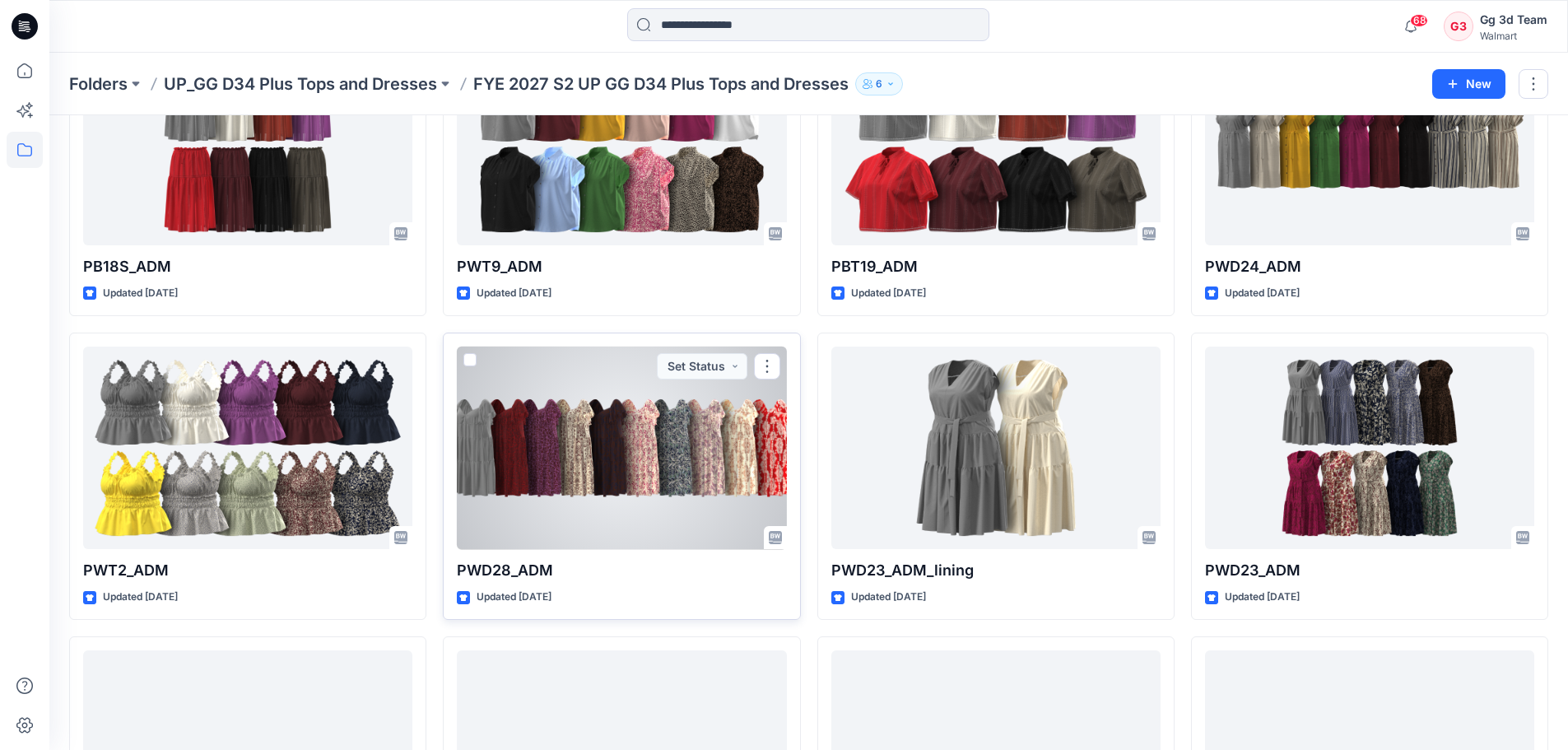
click at [655, 413] on div at bounding box center [622, 448] width 329 height 203
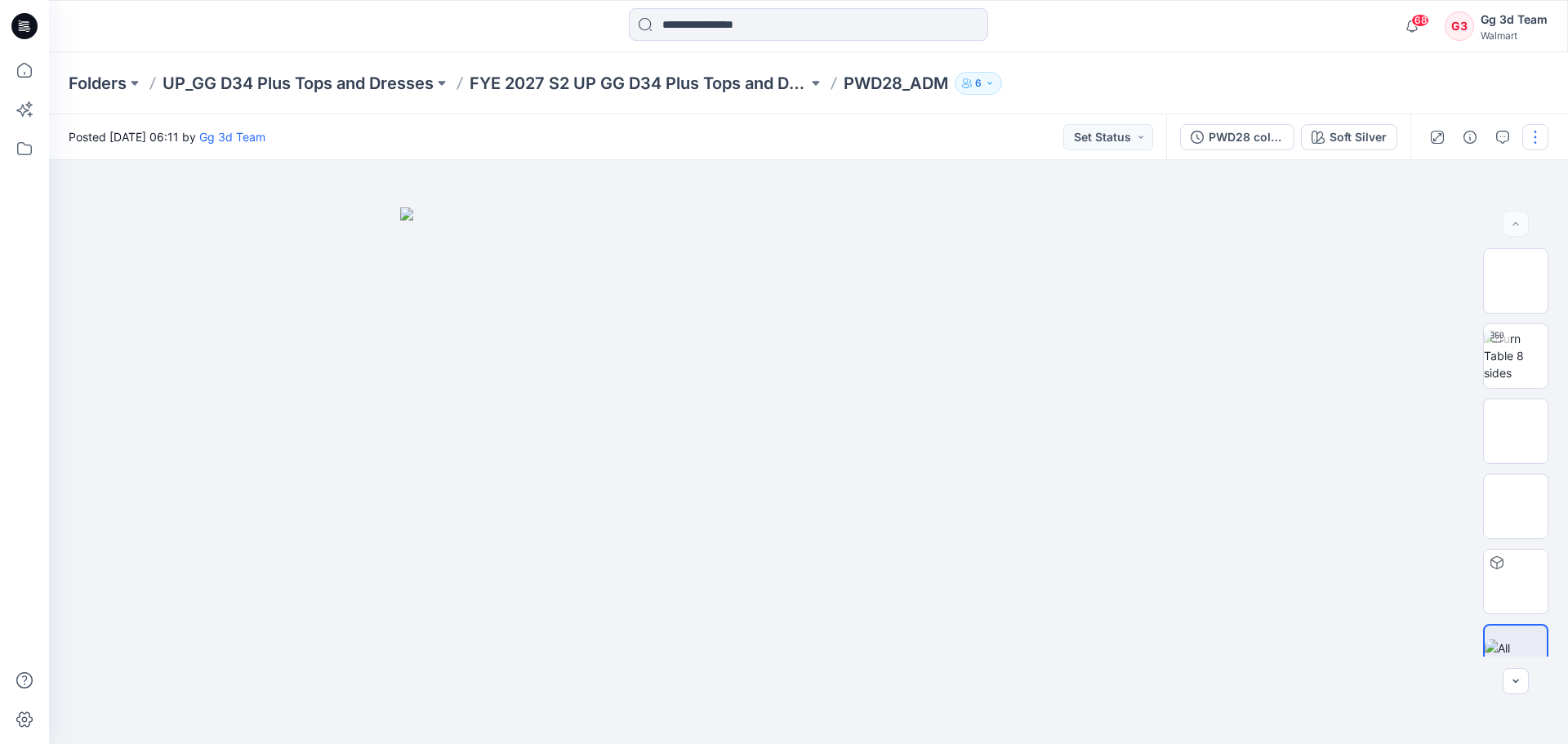
click at [1530, 143] on button "button" at bounding box center [1536, 137] width 26 height 26
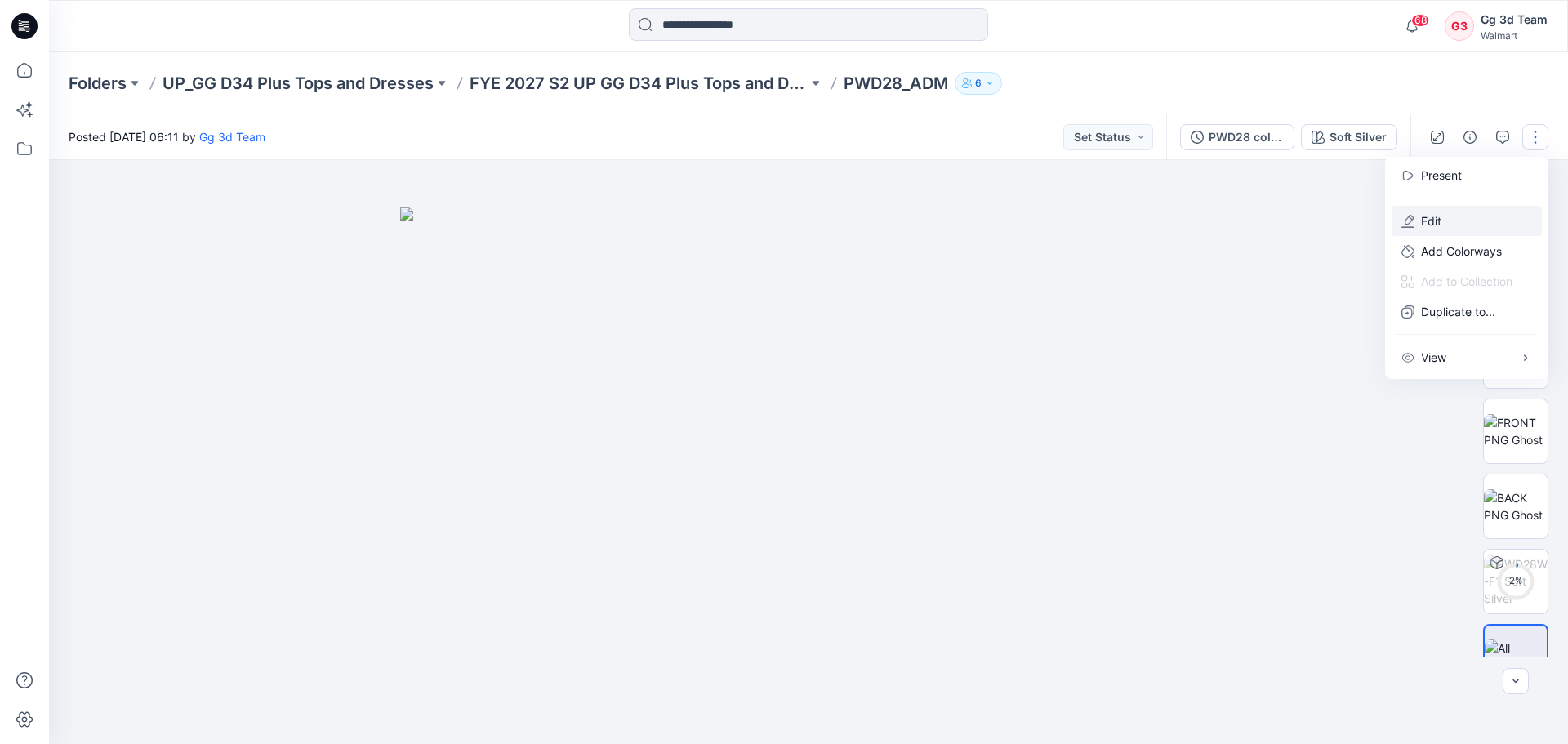
click at [1441, 227] on p "Edit" at bounding box center [1431, 221] width 20 height 17
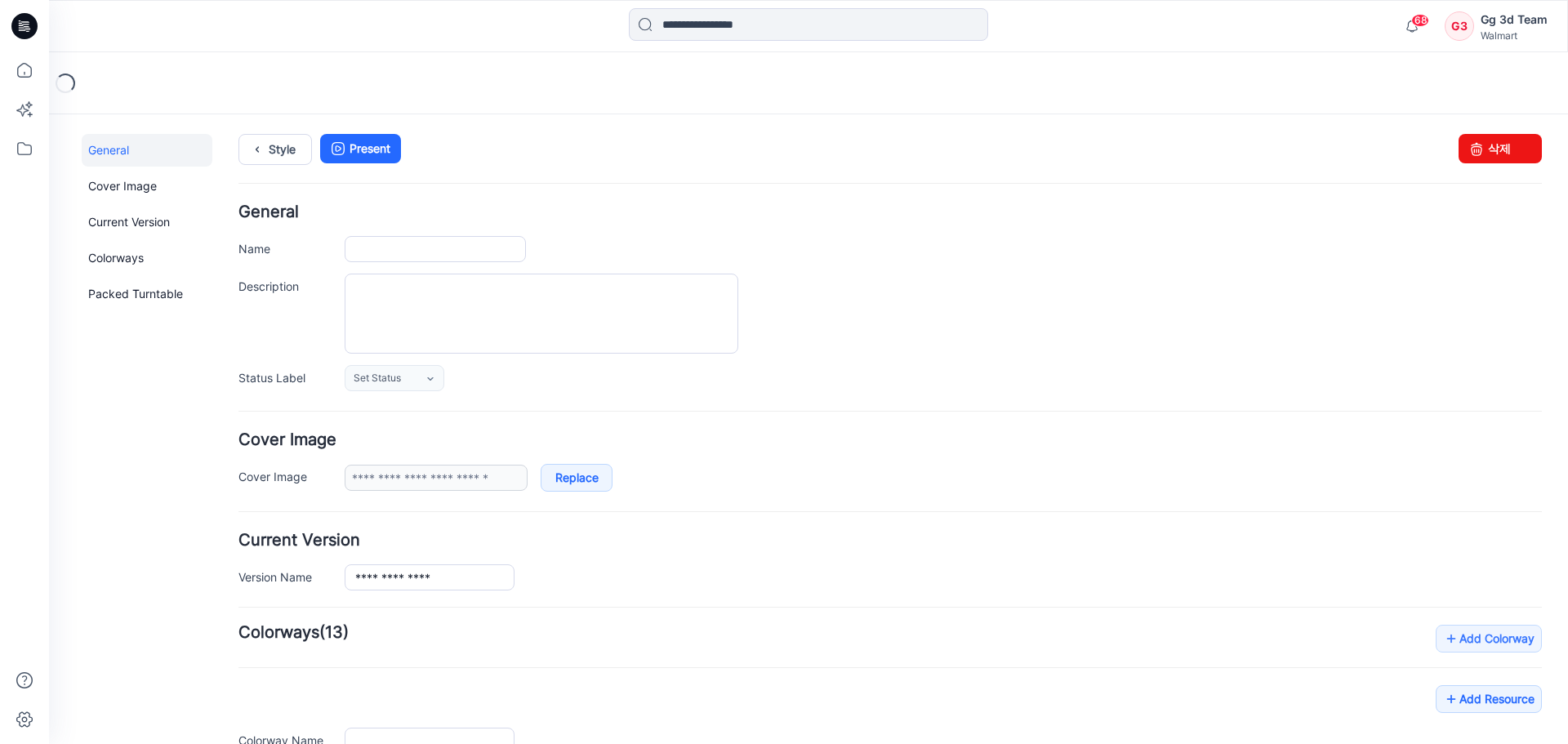
type input "*********"
type input "**********"
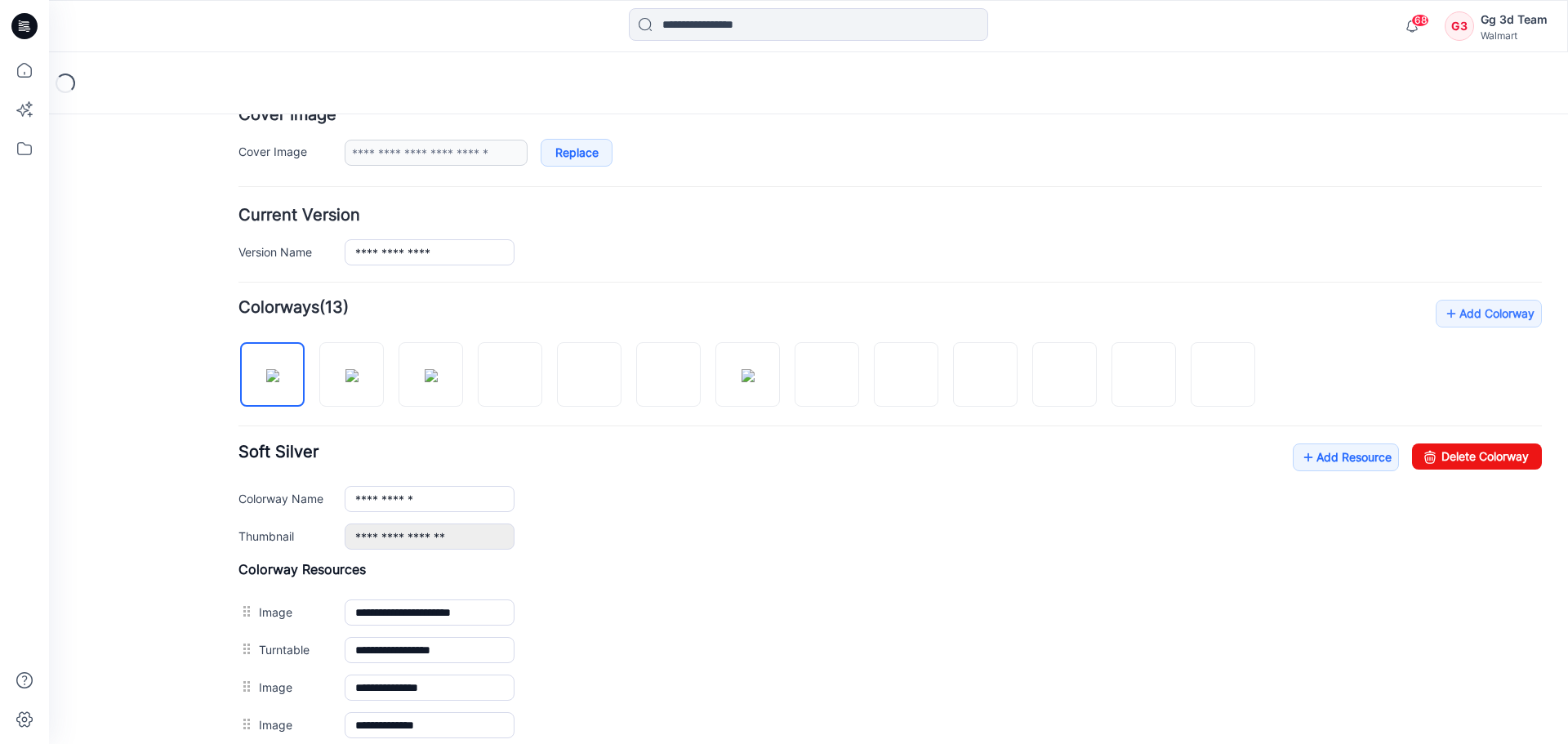
scroll to position [326, 0]
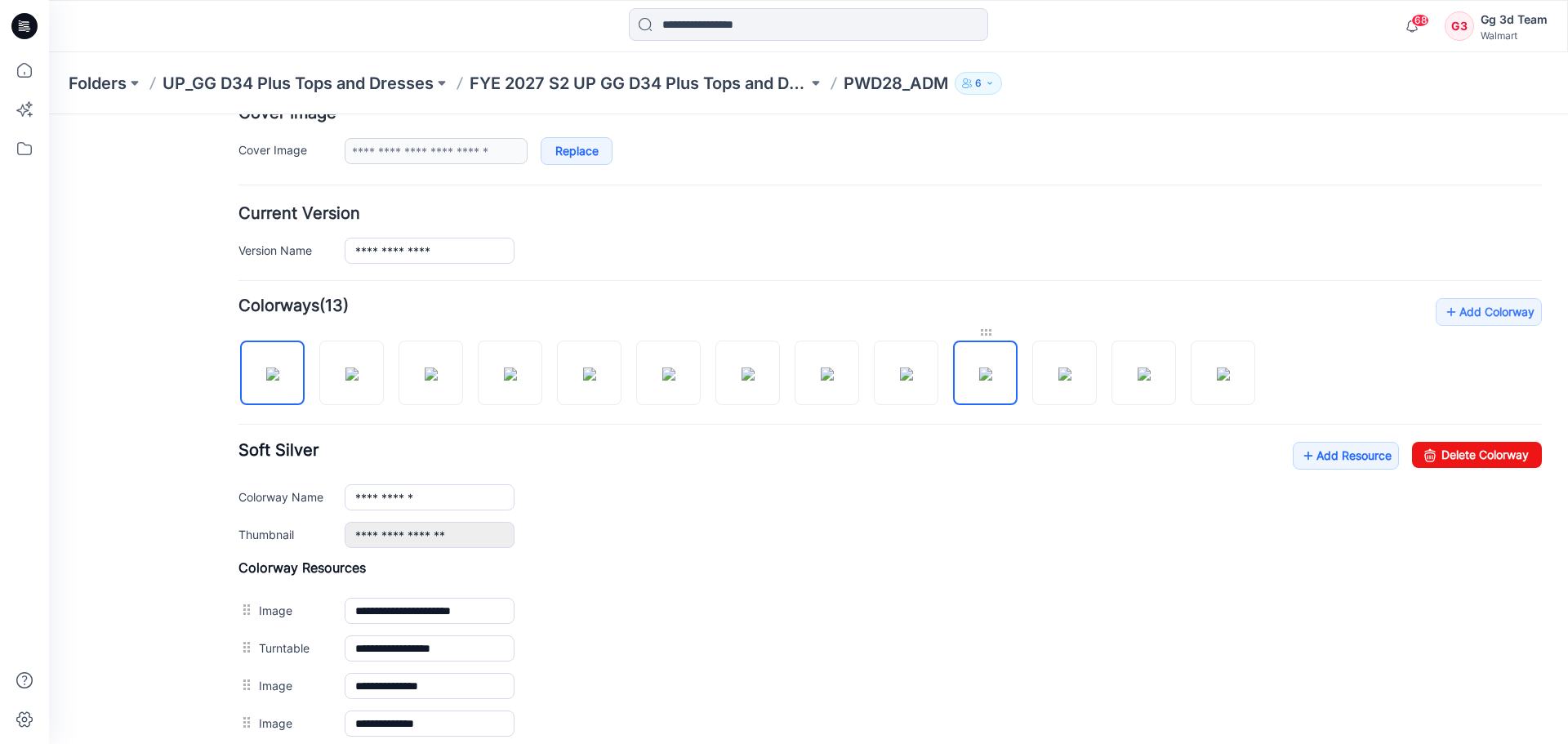
click at [982, 332] on div at bounding box center [985, 332] width 65 height 17
click at [990, 380] on img at bounding box center [985, 373] width 13 height 13
drag, startPoint x: 1502, startPoint y: 456, endPoint x: 900, endPoint y: 191, distance: 657.7
click at [1502, 456] on link "Delete Colorway" at bounding box center [1477, 454] width 130 height 26
click at [914, 380] on img at bounding box center [907, 373] width 13 height 13
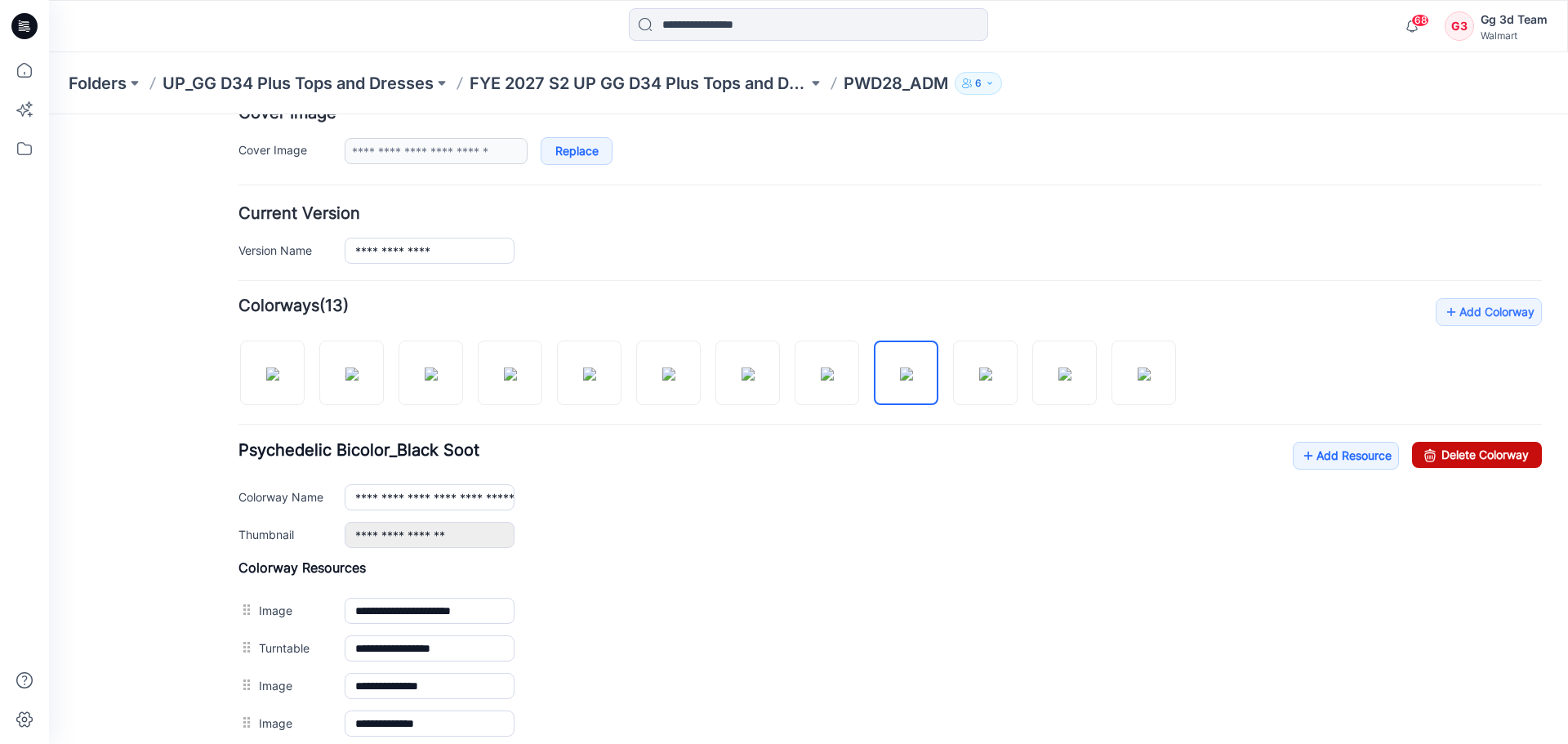
drag, startPoint x: 1482, startPoint y: 455, endPoint x: 915, endPoint y: 195, distance: 623.8
click at [1482, 455] on link "Delete Colorway" at bounding box center [1477, 454] width 130 height 26
type input "**********"
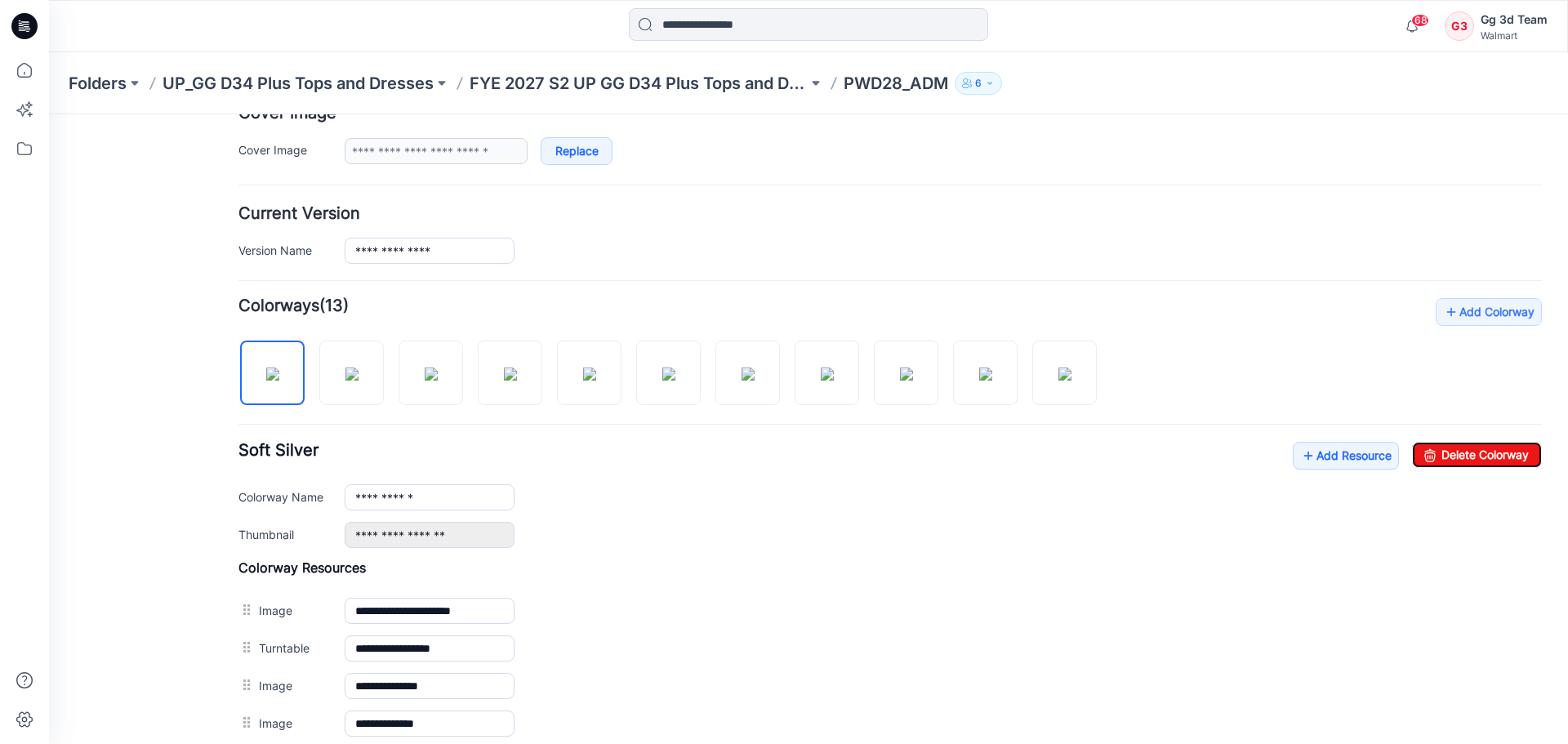
scroll to position [0, 0]
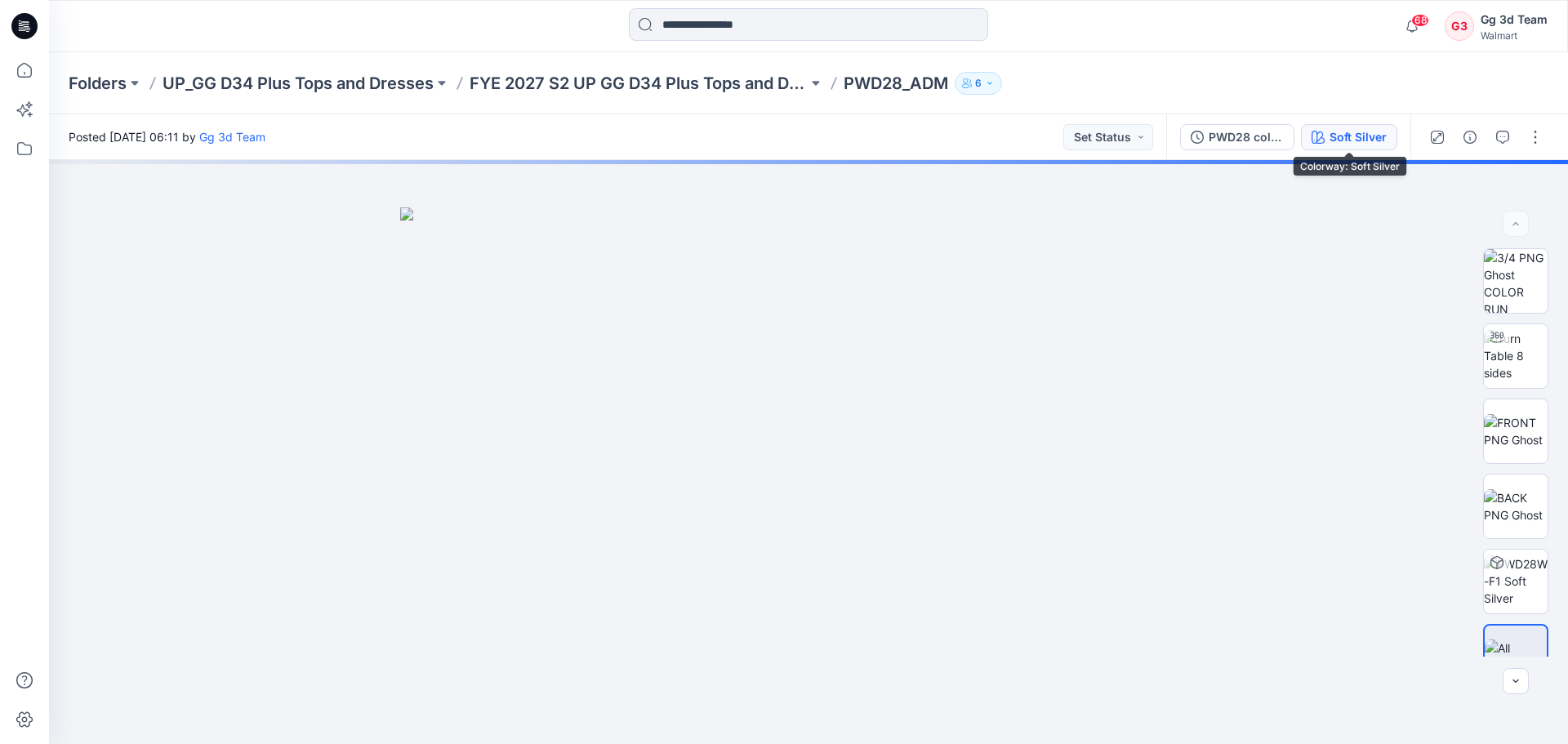
click at [1360, 140] on div "Soft Silver" at bounding box center [1359, 137] width 58 height 18
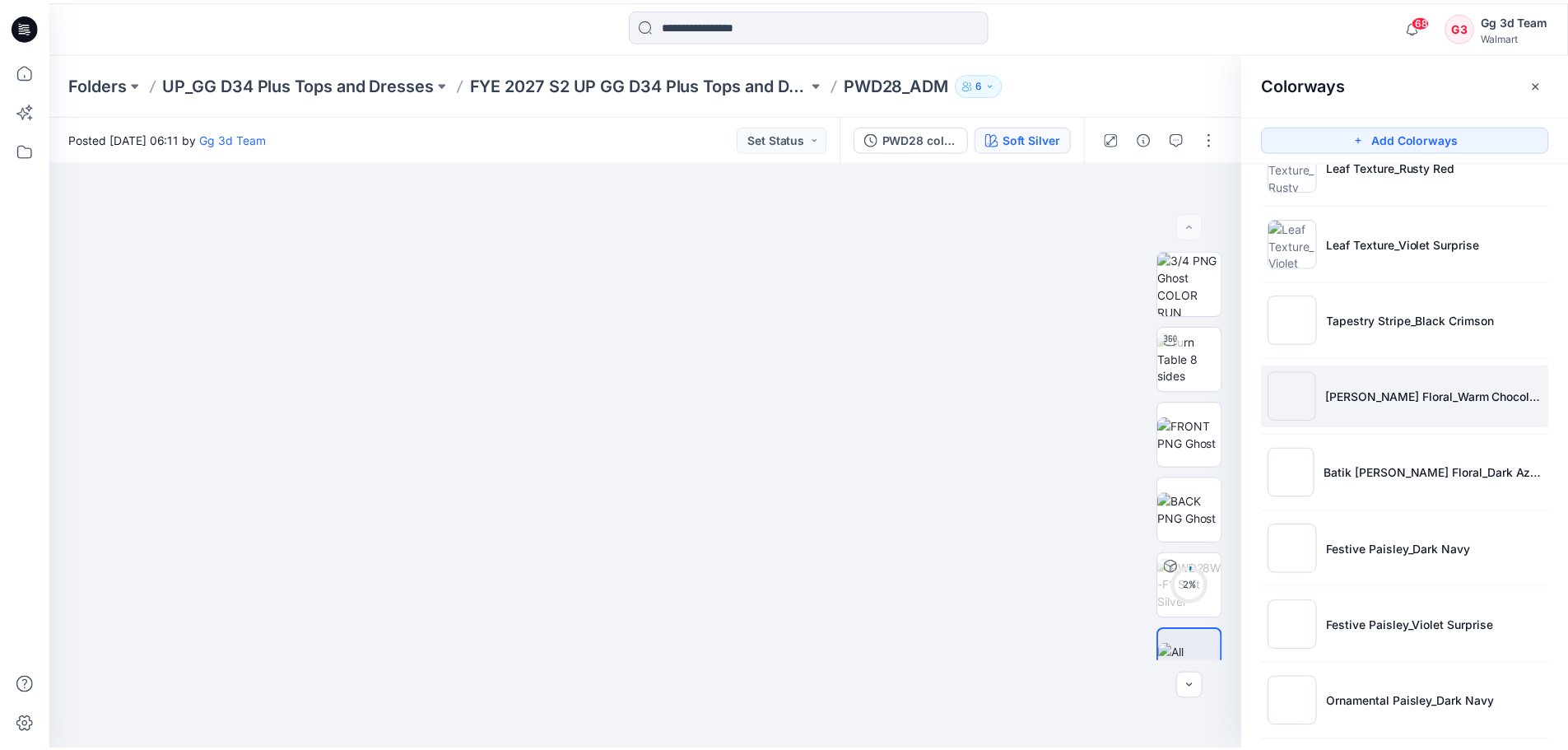
scroll to position [287, 0]
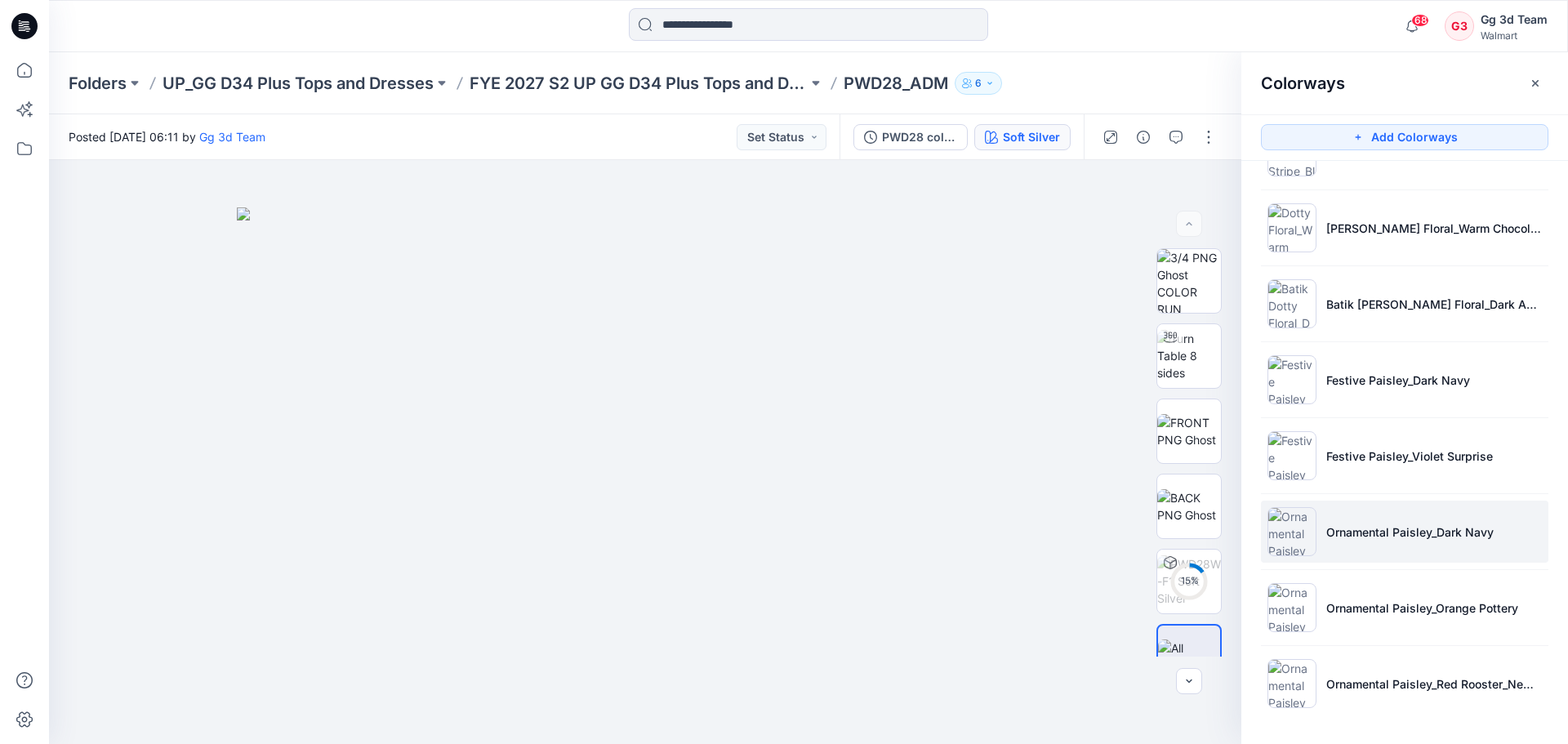
click at [1338, 531] on p "Ornamental Paisley_Dark Navy" at bounding box center [1410, 532] width 168 height 17
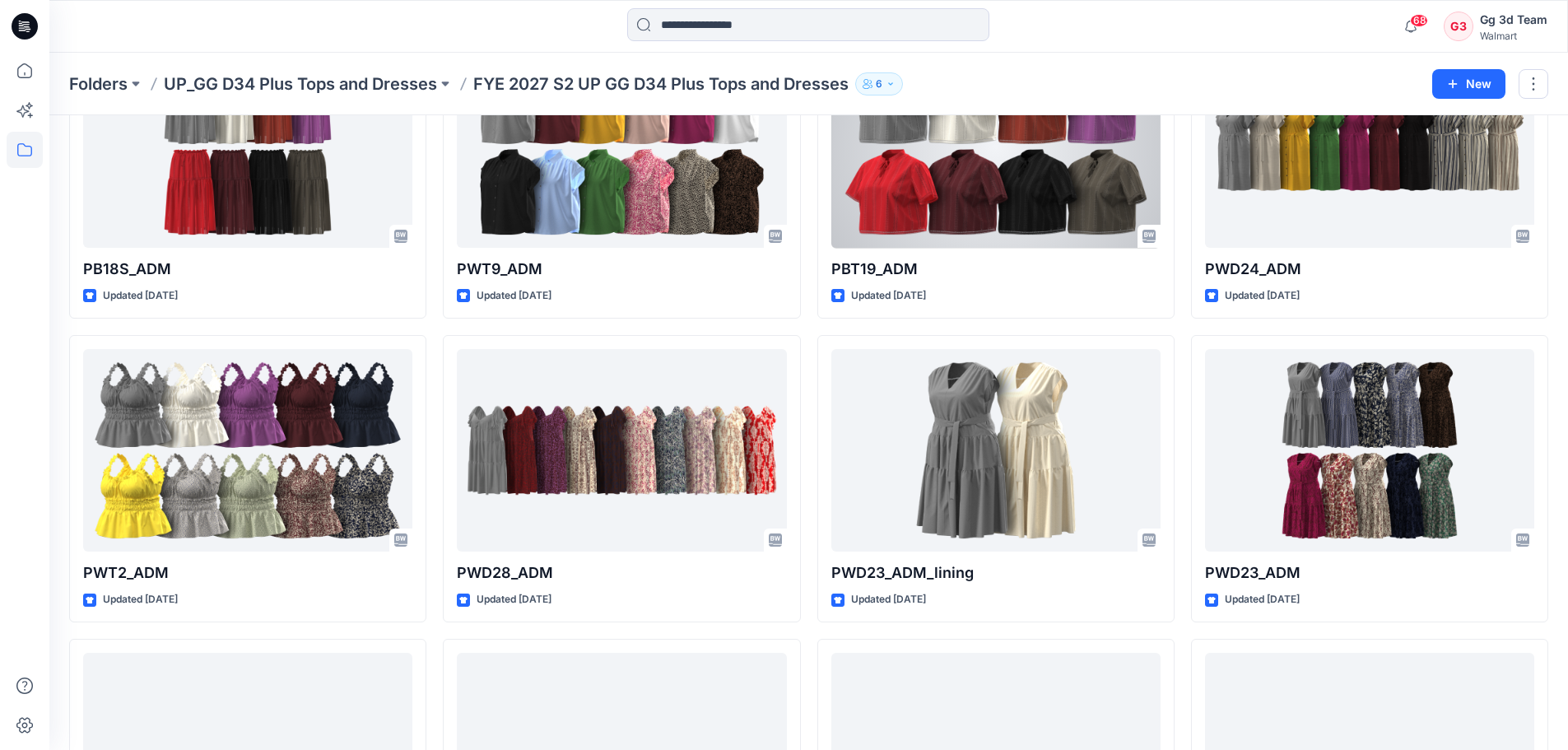
scroll to position [1320, 0]
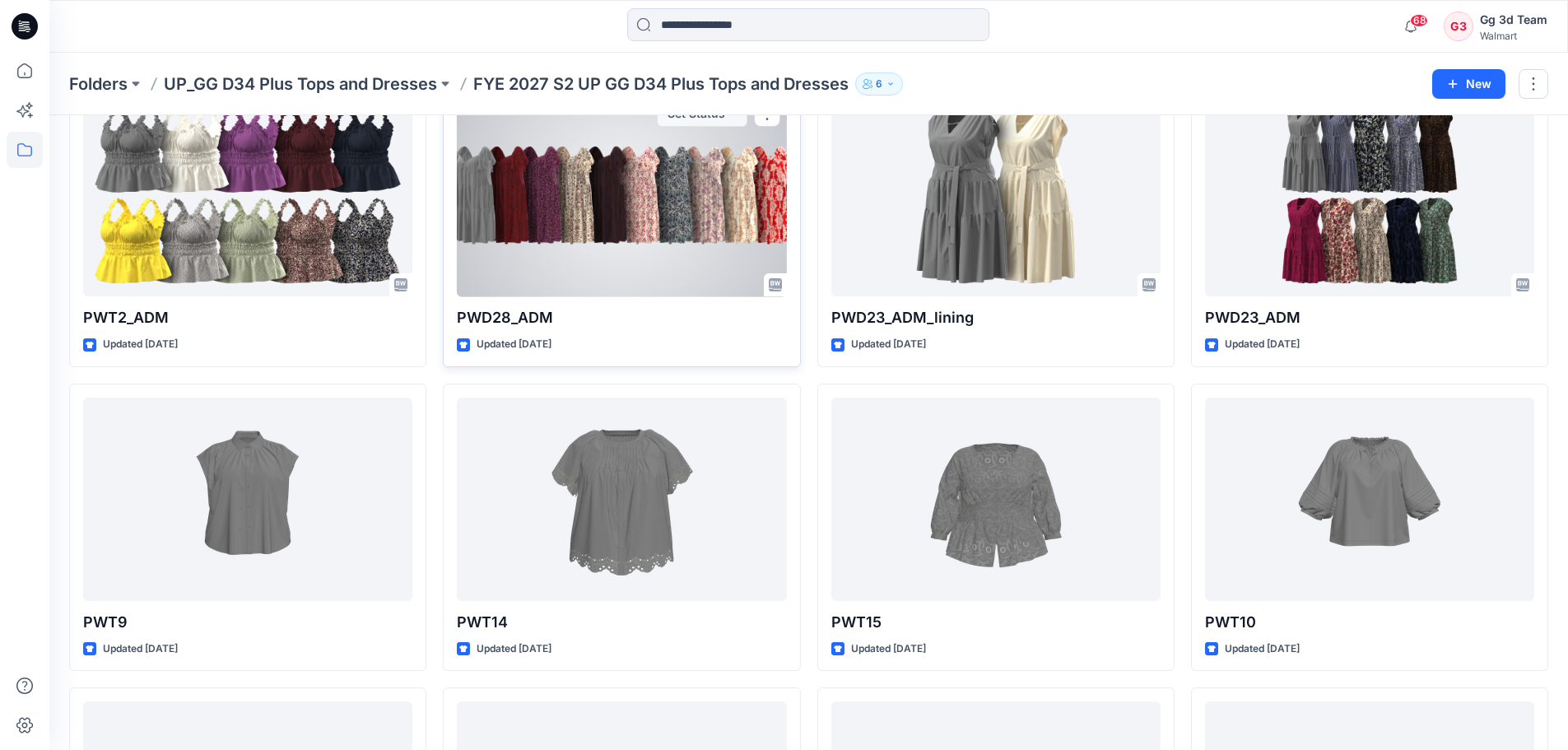
click at [682, 218] on div at bounding box center [622, 195] width 329 height 203
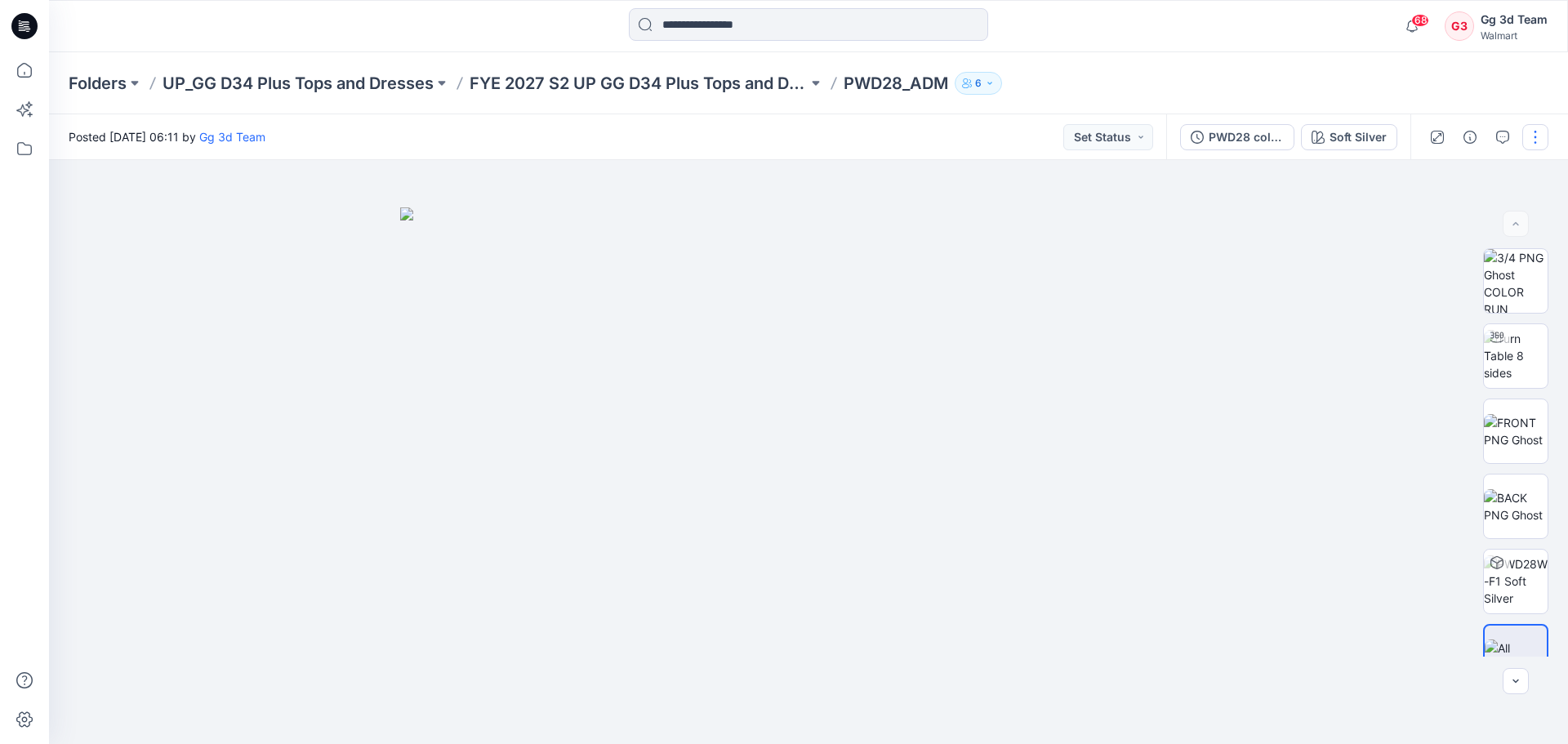
click at [1541, 132] on button "button" at bounding box center [1536, 137] width 26 height 26
click at [1455, 207] on button "Edit" at bounding box center [1467, 221] width 150 height 31
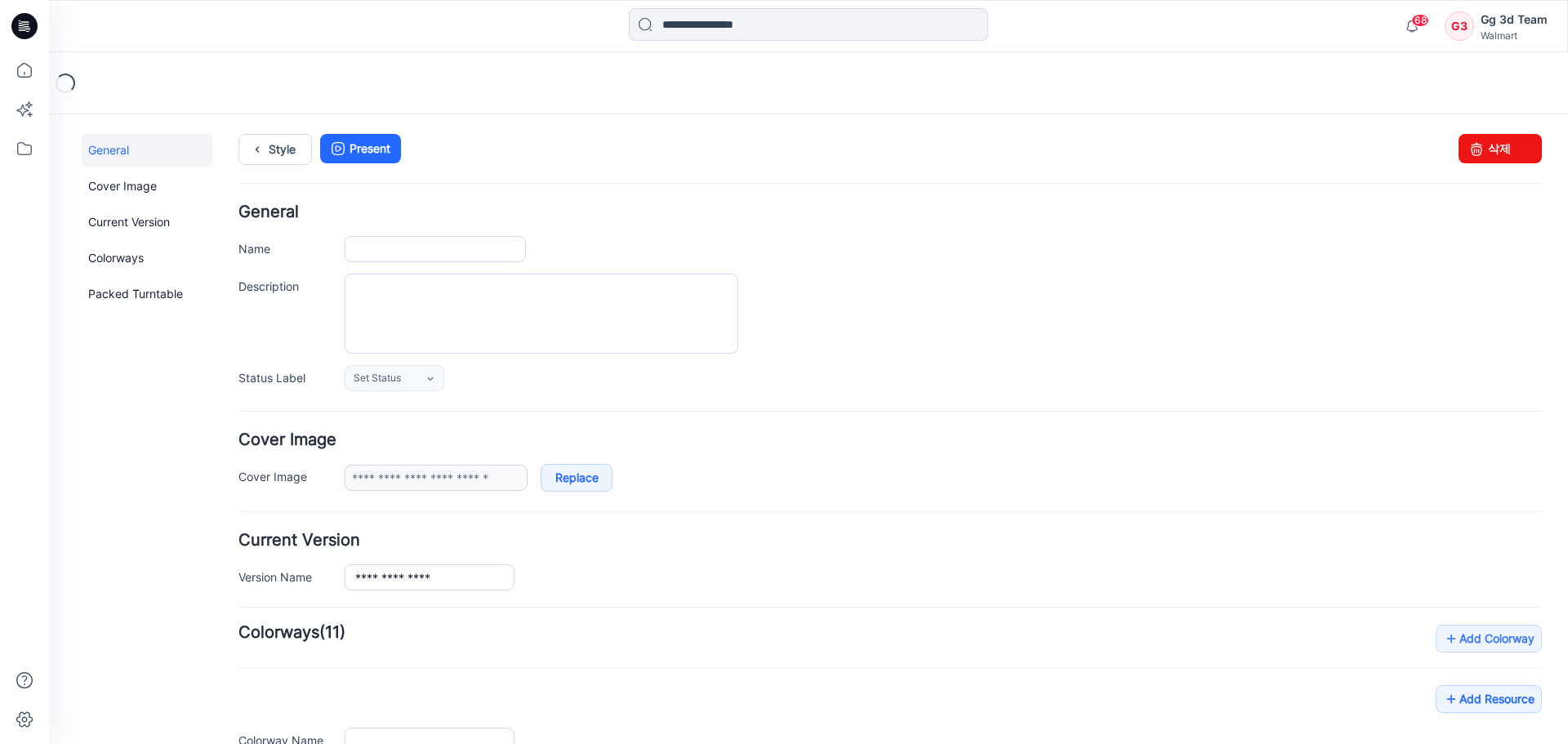
type input "*********"
type input "**********"
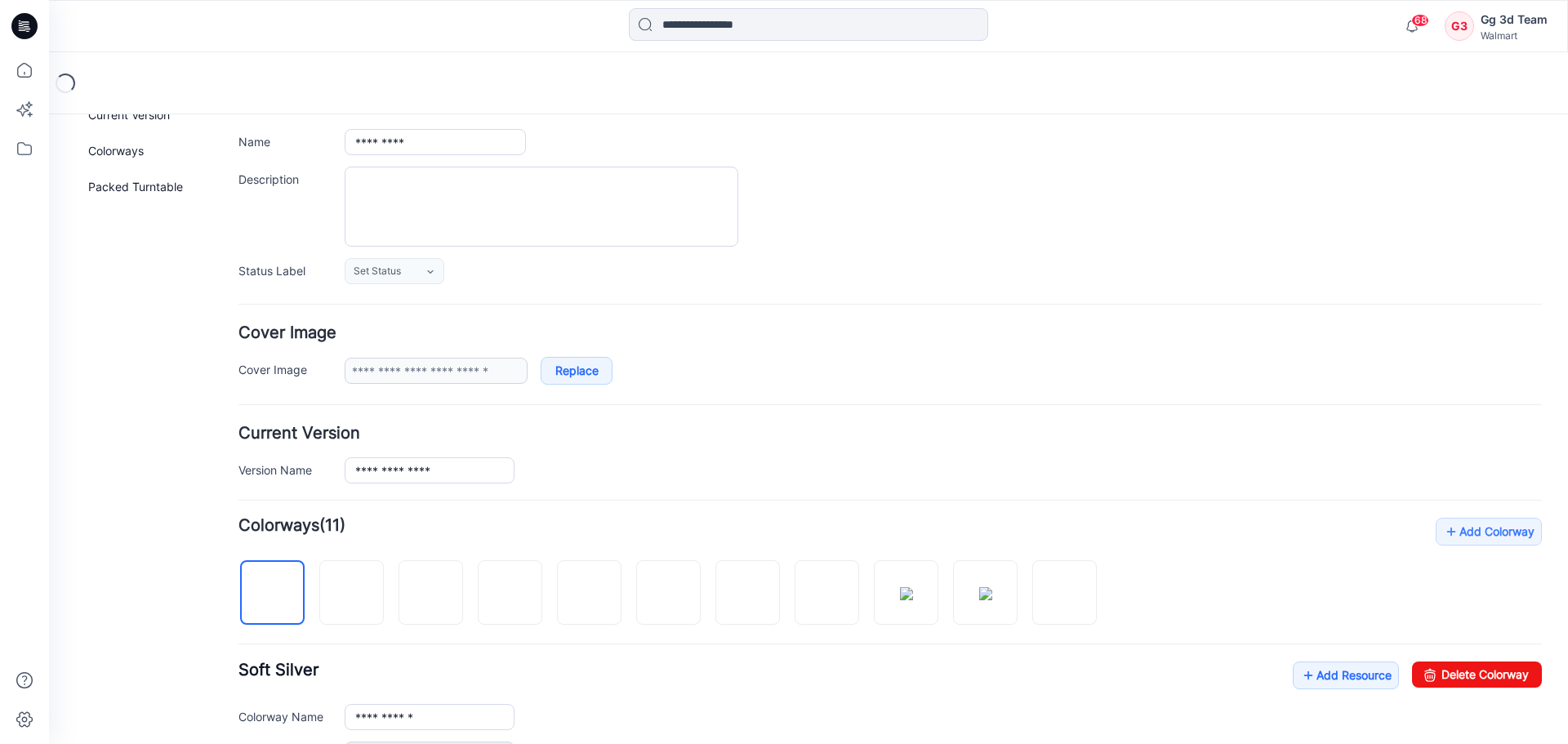
scroll to position [245, 0]
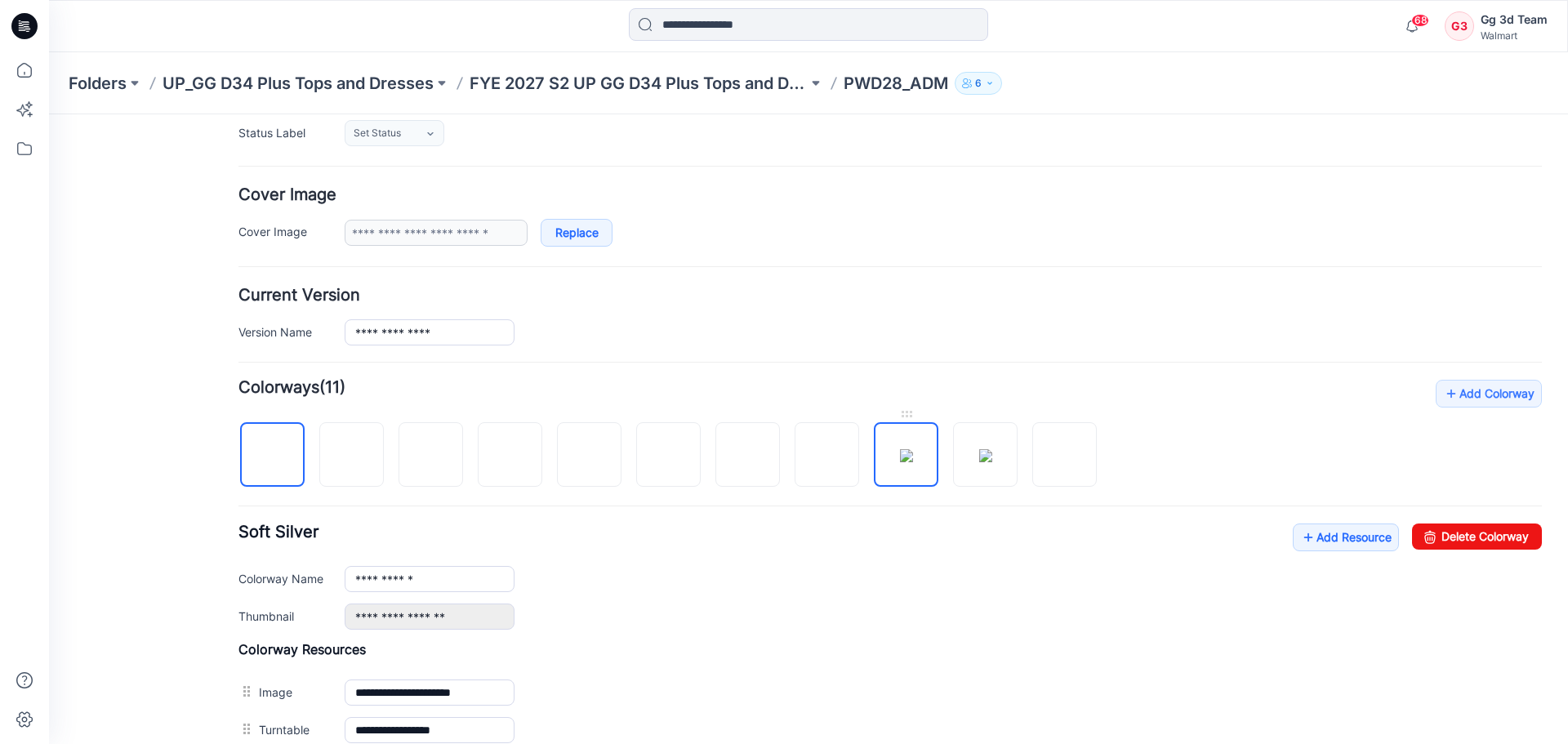
click at [902, 459] on img at bounding box center [907, 455] width 13 height 13
type input "**********"
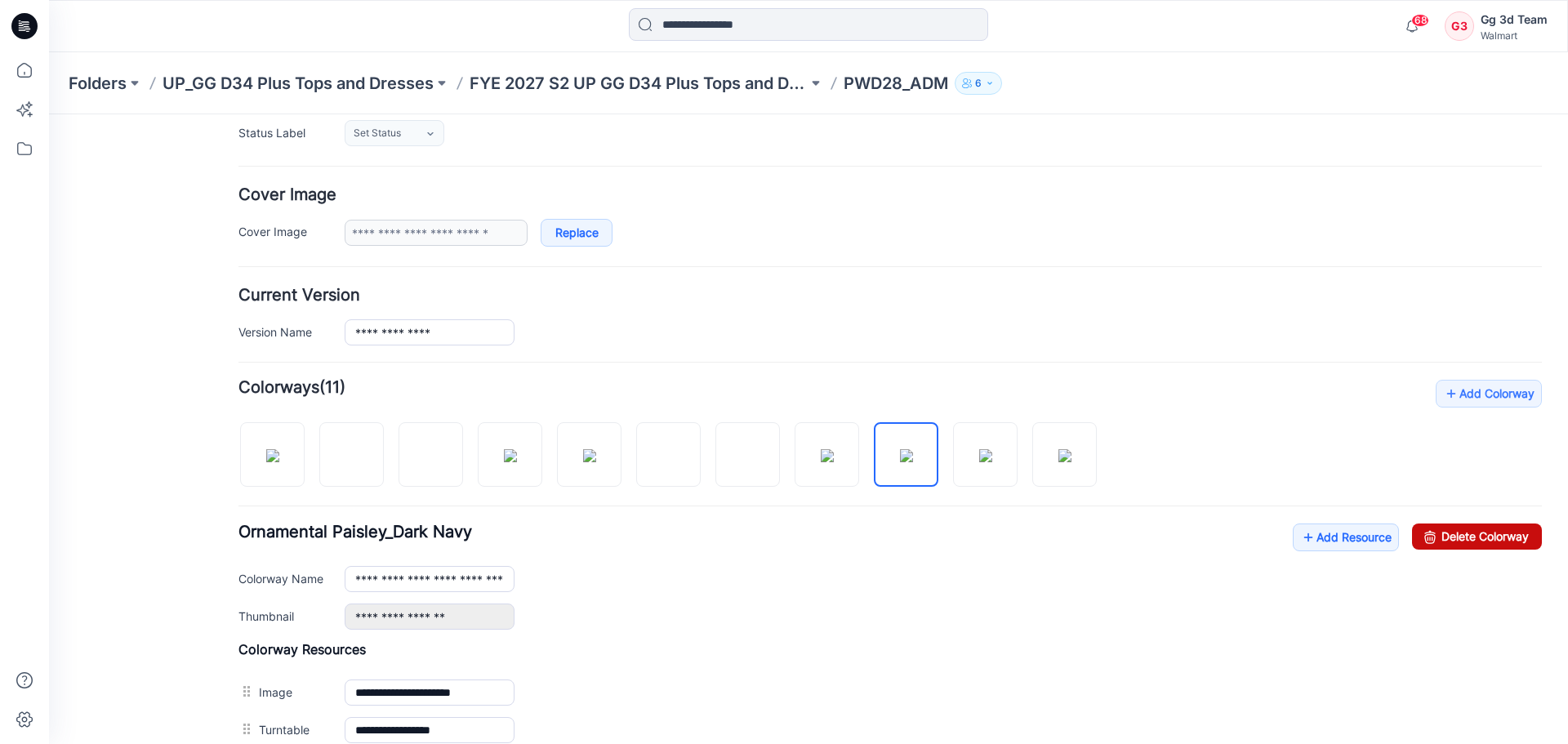
drag, startPoint x: 1458, startPoint y: 530, endPoint x: 908, endPoint y: 192, distance: 645.6
click at [1458, 530] on link "Delete Colorway" at bounding box center [1477, 536] width 130 height 26
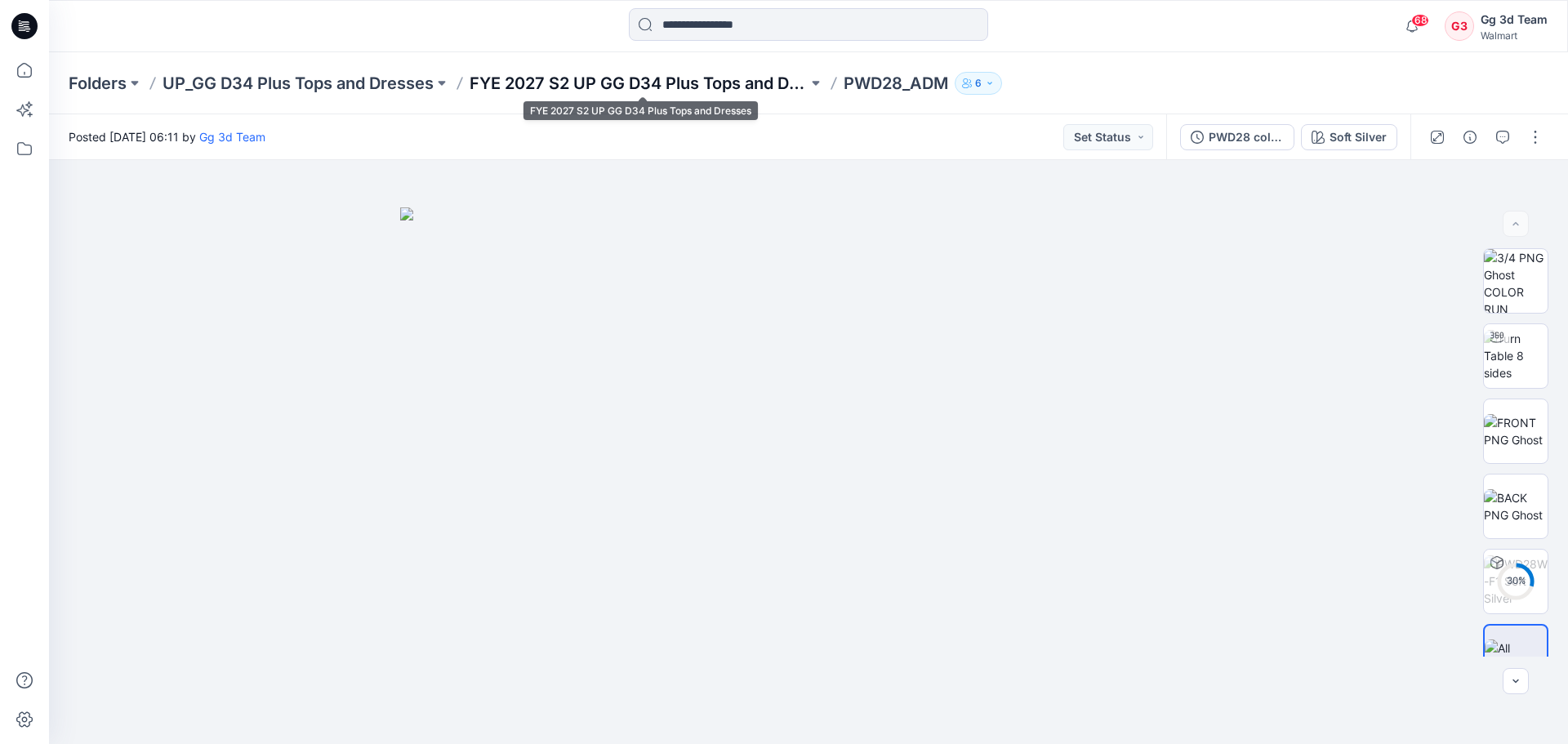
click at [654, 84] on p "FYE 2027 S2 UP GG D34 Plus Tops and Dresses" at bounding box center [639, 83] width 339 height 23
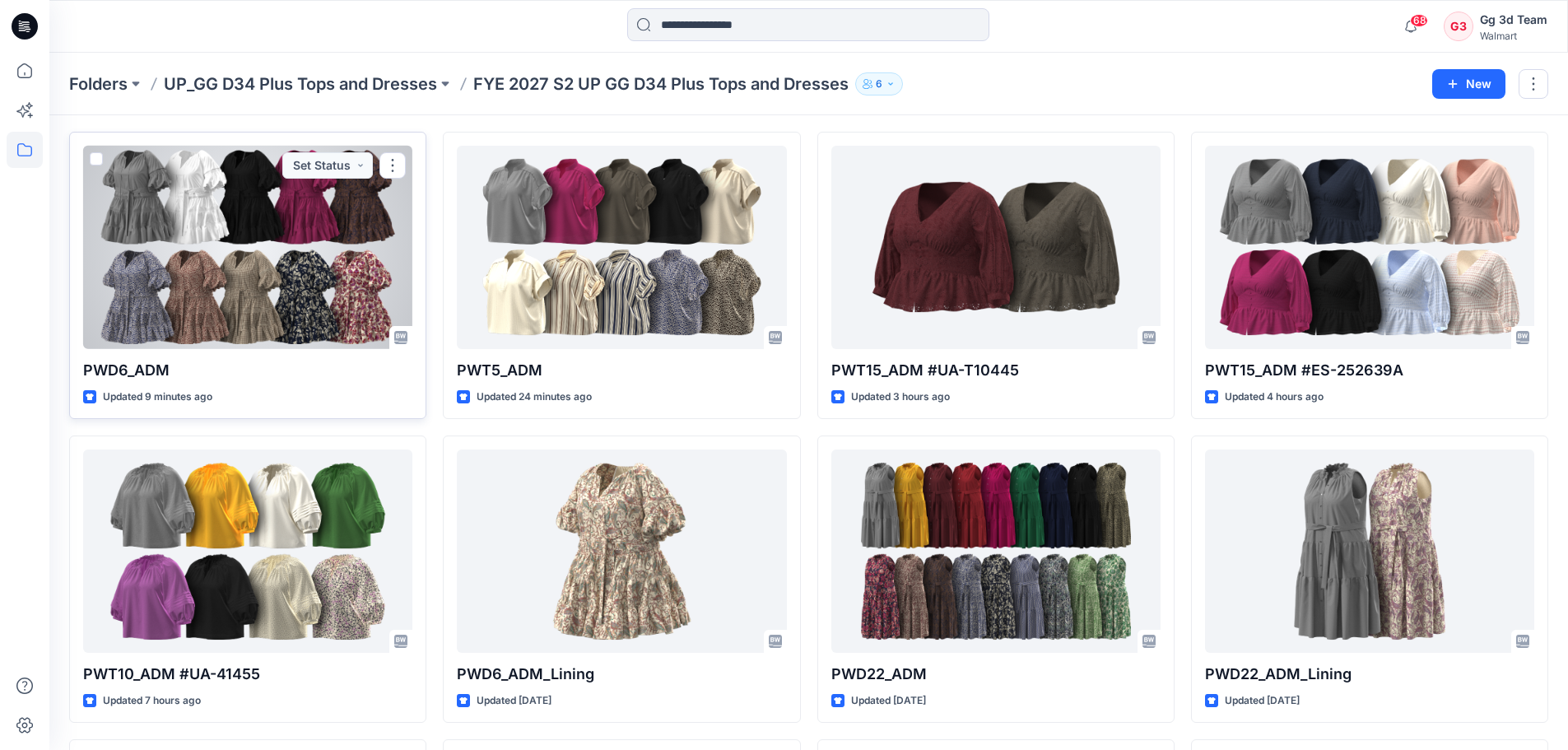
scroll to position [83, 0]
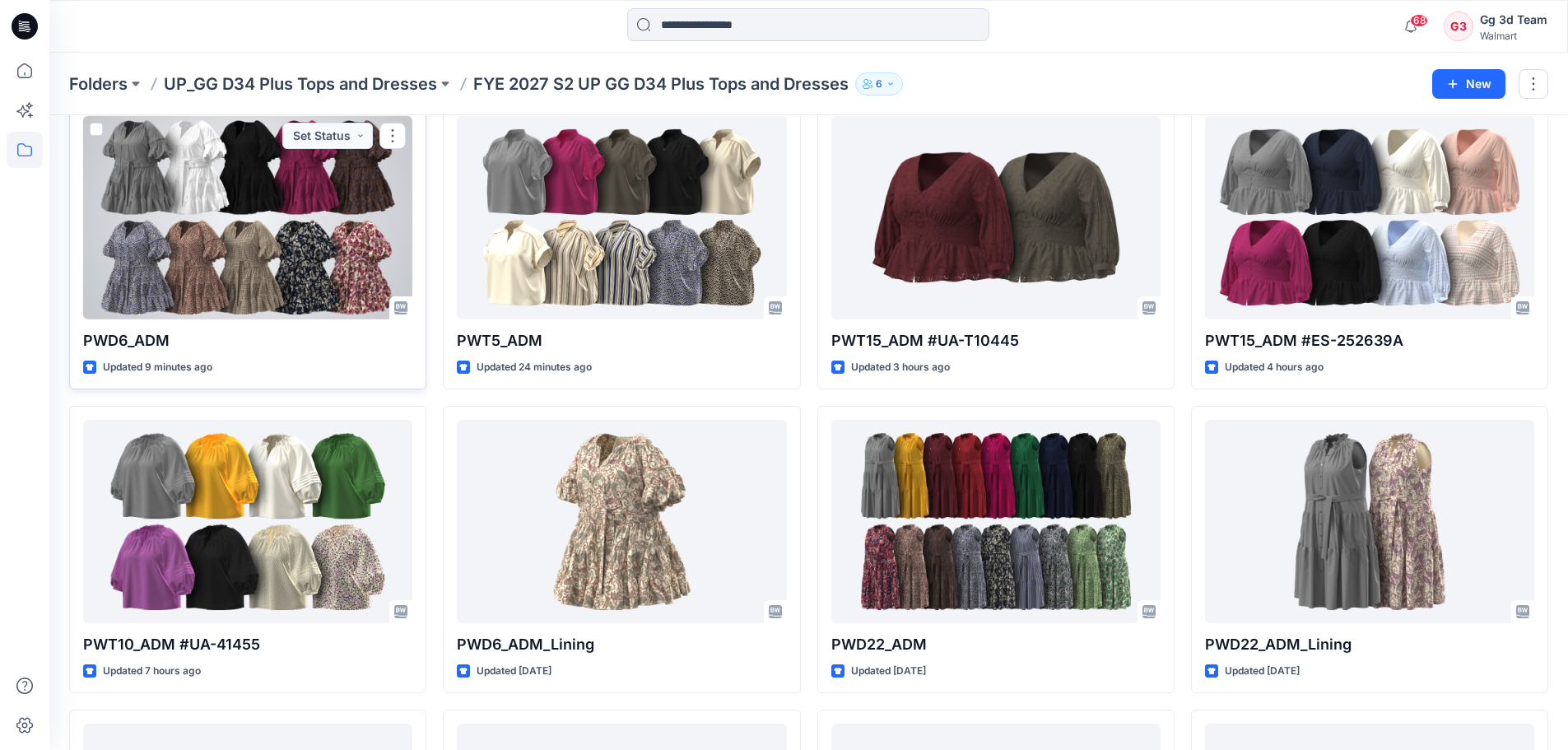
click at [269, 288] on div at bounding box center [248, 217] width 329 height 203
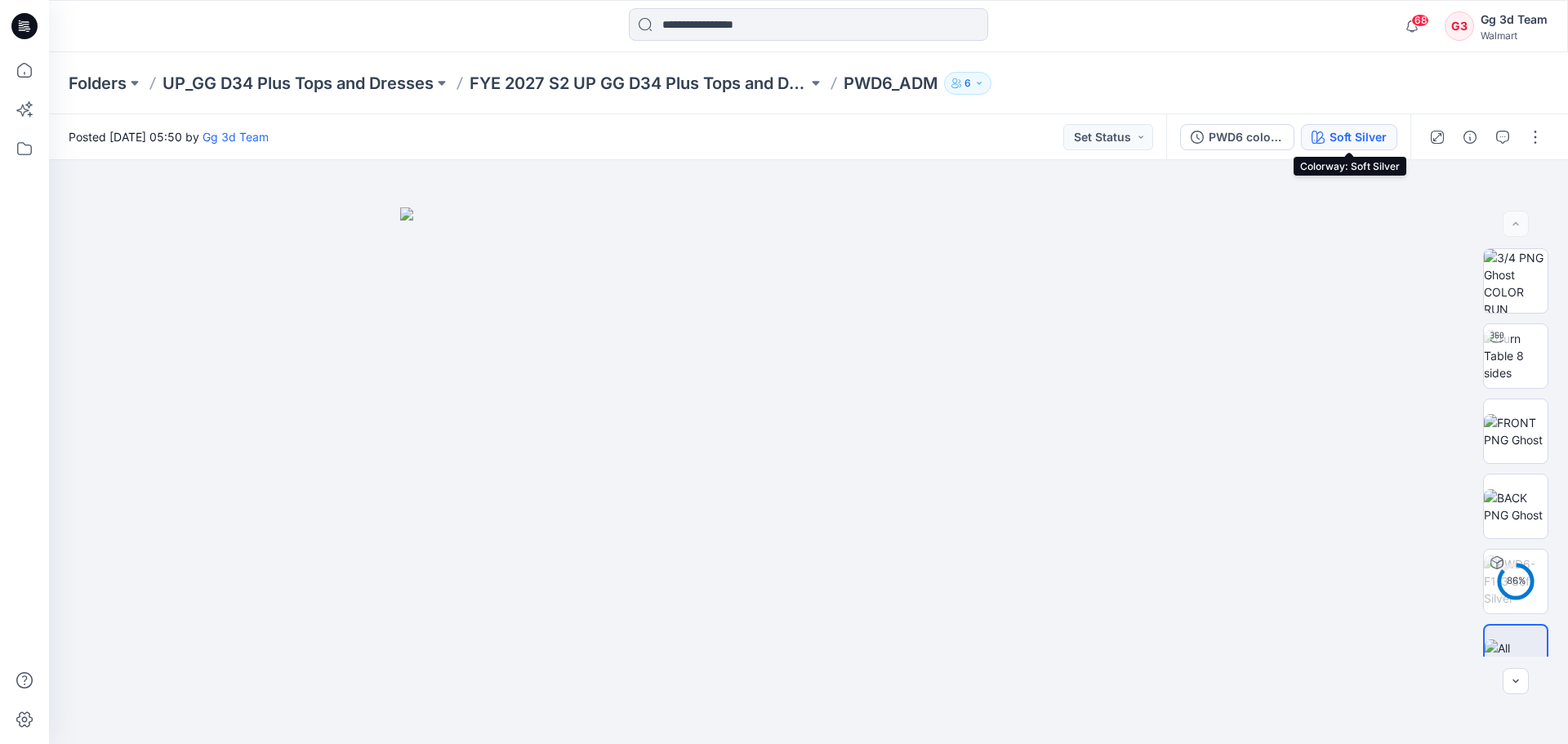
click at [1341, 140] on div "Soft Silver" at bounding box center [1359, 137] width 58 height 18
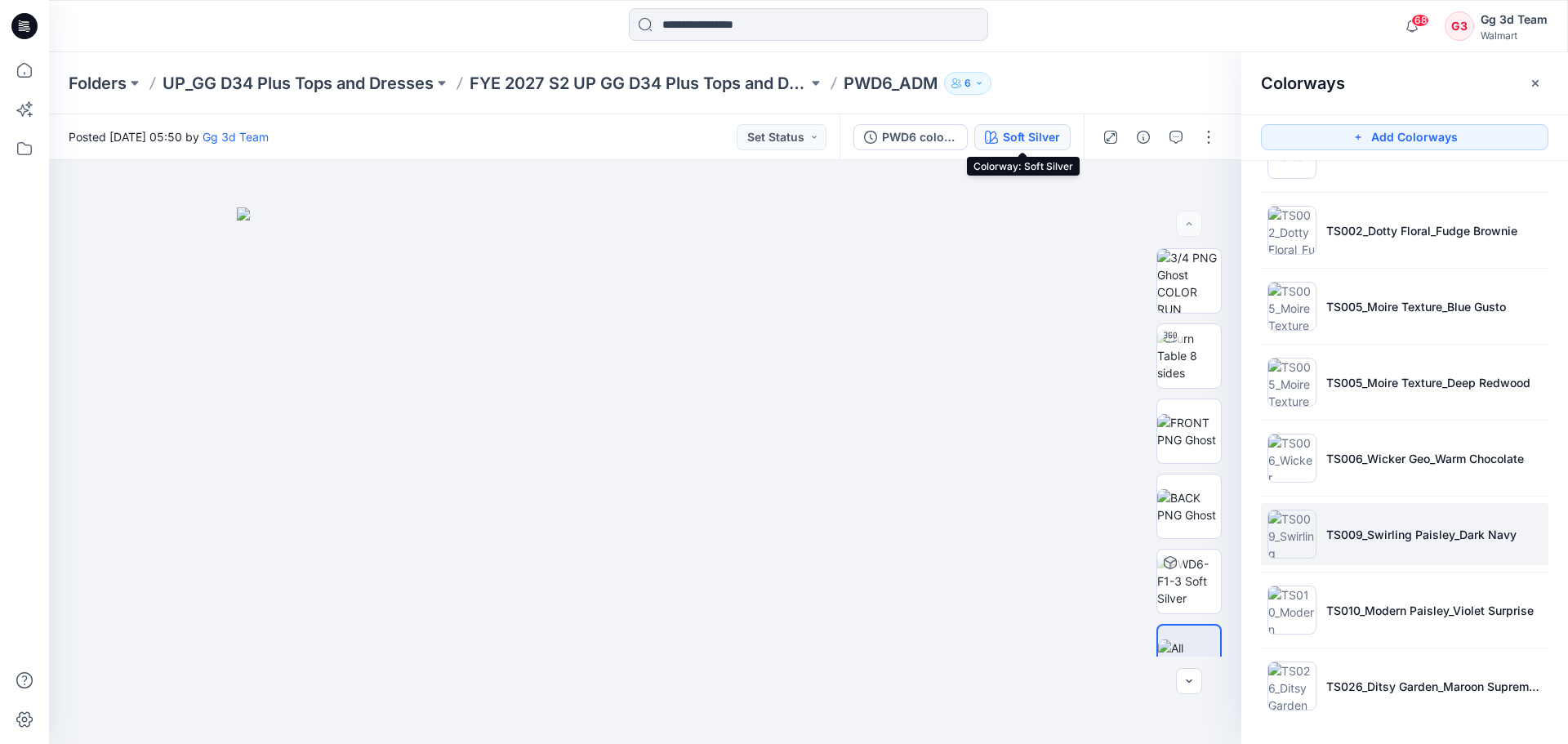
scroll to position [284, 0]
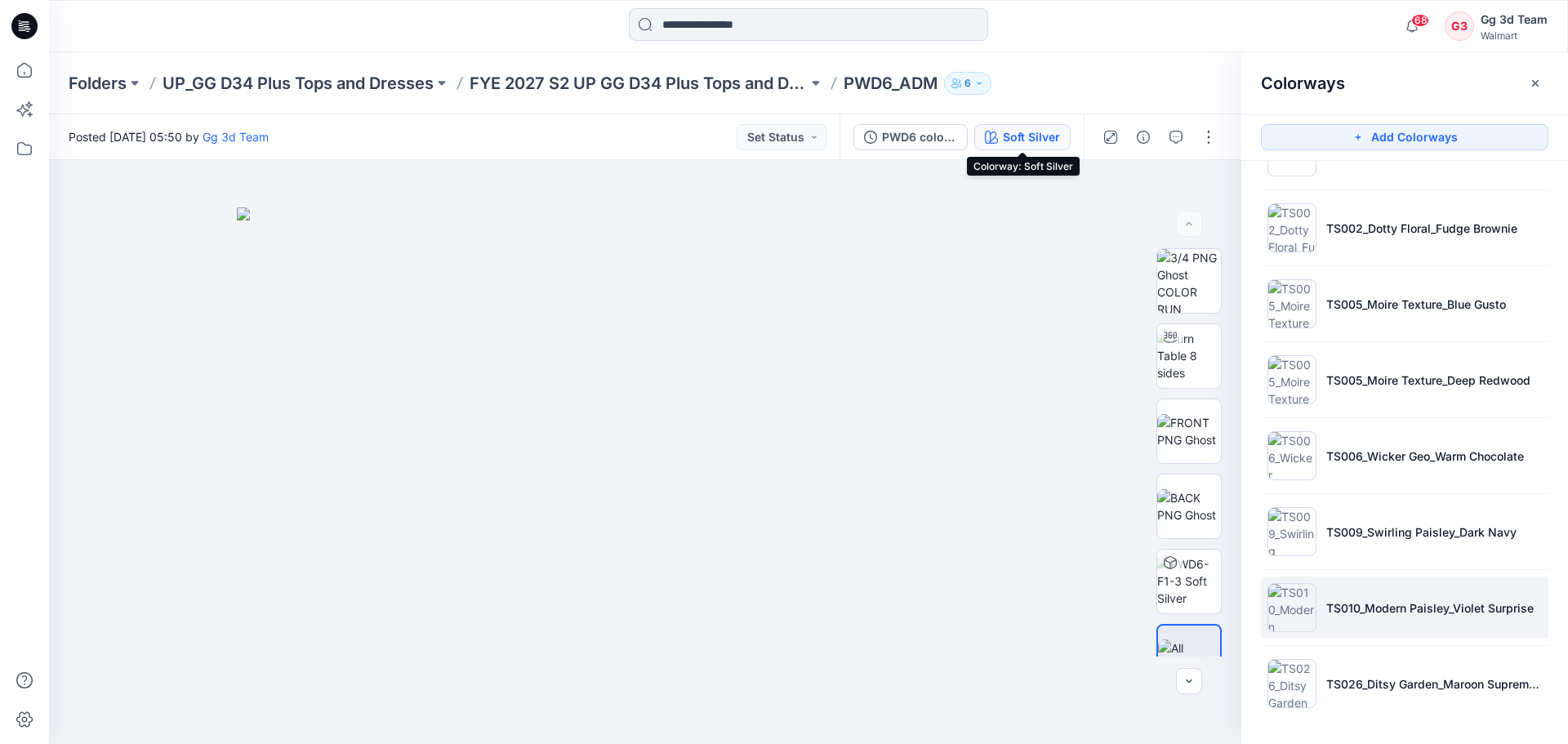
click at [1301, 631] on img at bounding box center [1292, 607] width 49 height 49
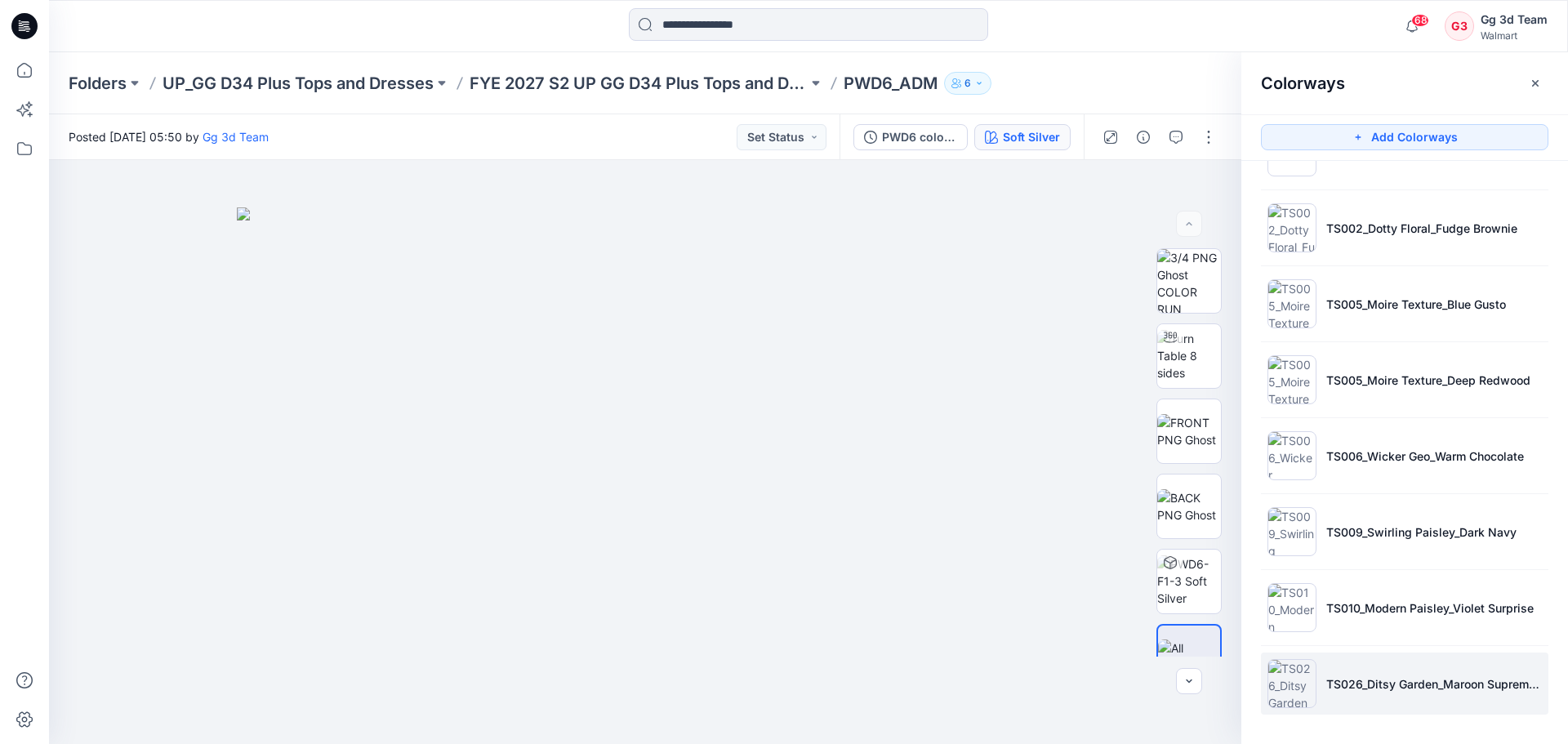
click at [1296, 693] on img at bounding box center [1292, 683] width 49 height 49
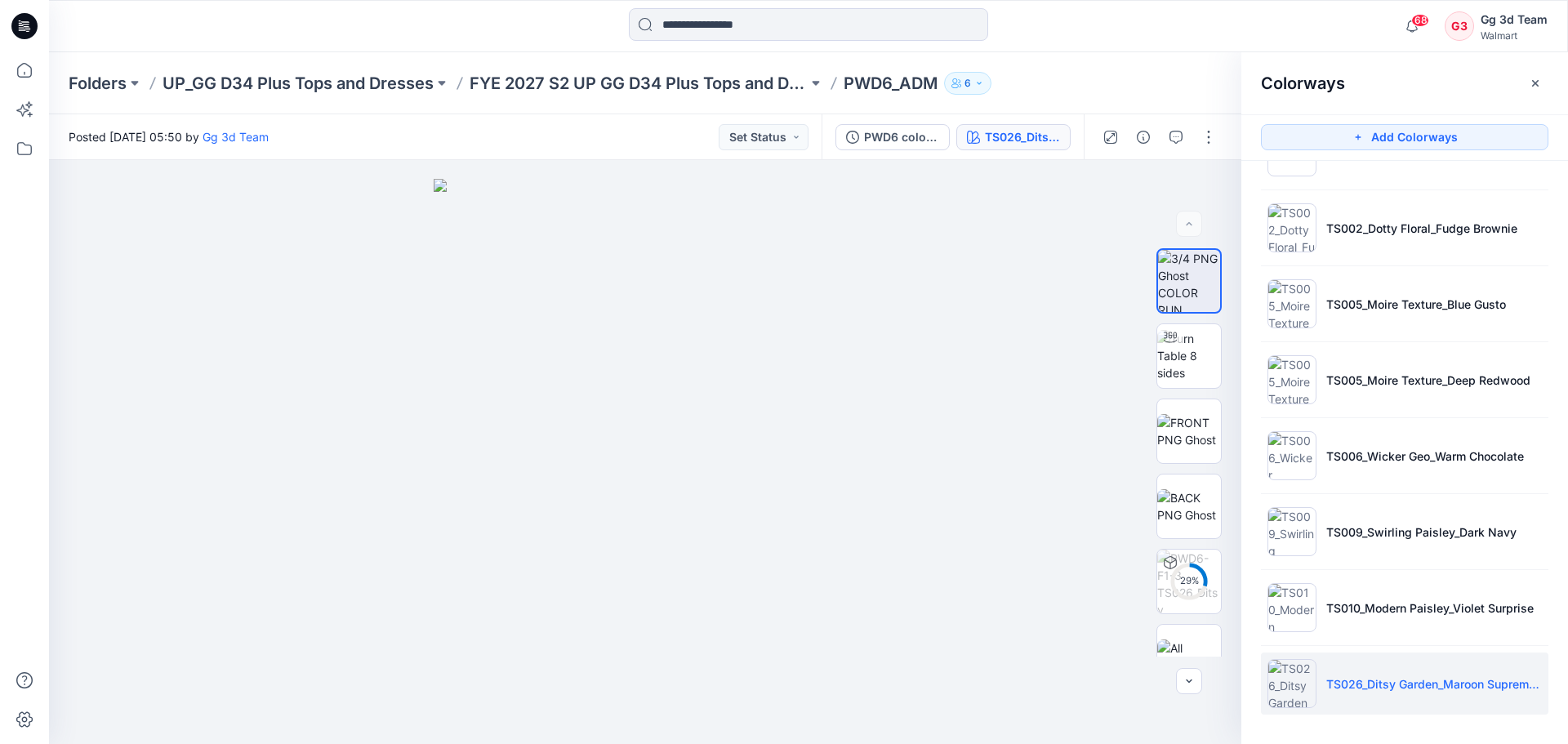
scroll to position [0, 0]
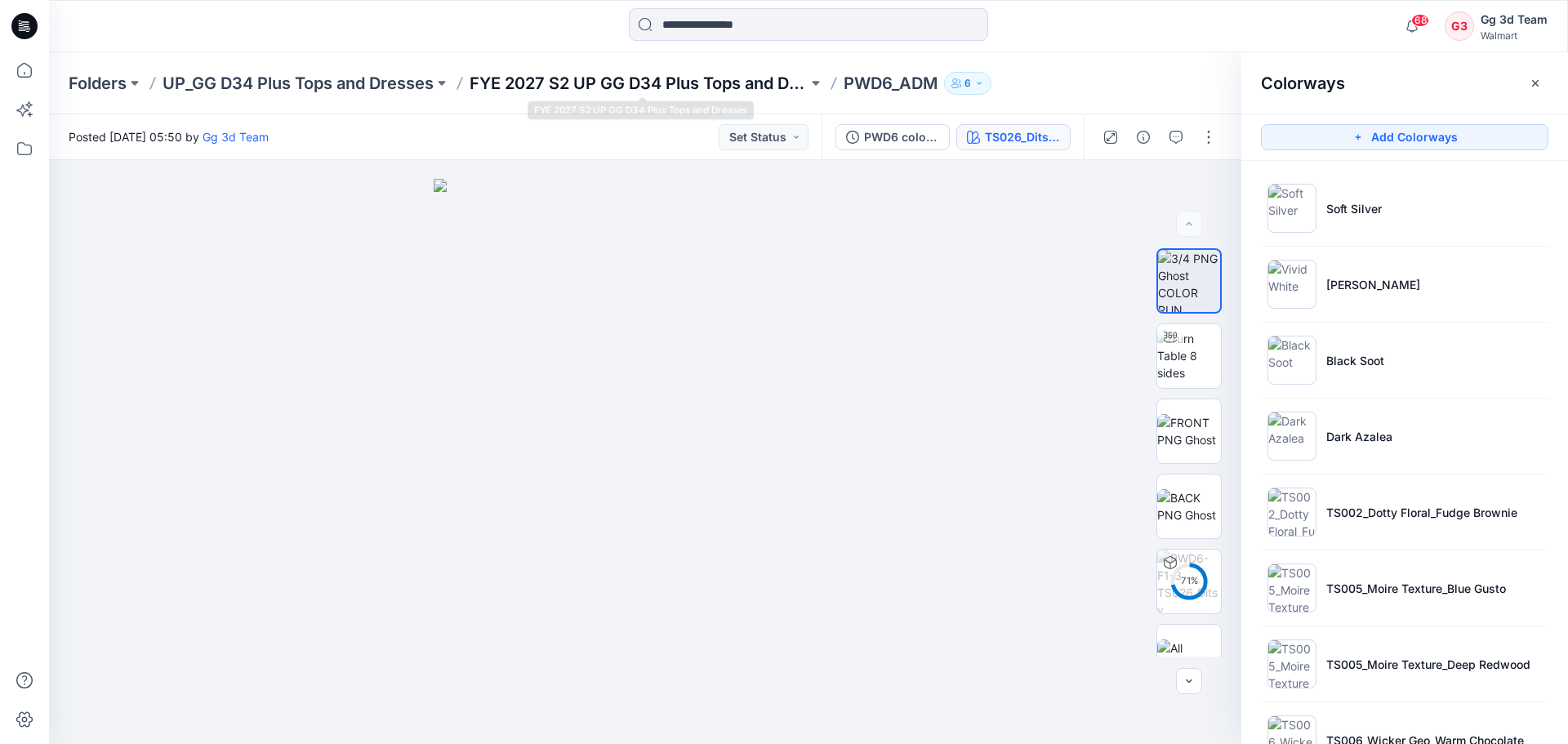
click at [571, 85] on p "FYE 2027 S2 UP GG D34 Plus Tops and Dresses" at bounding box center [639, 83] width 339 height 23
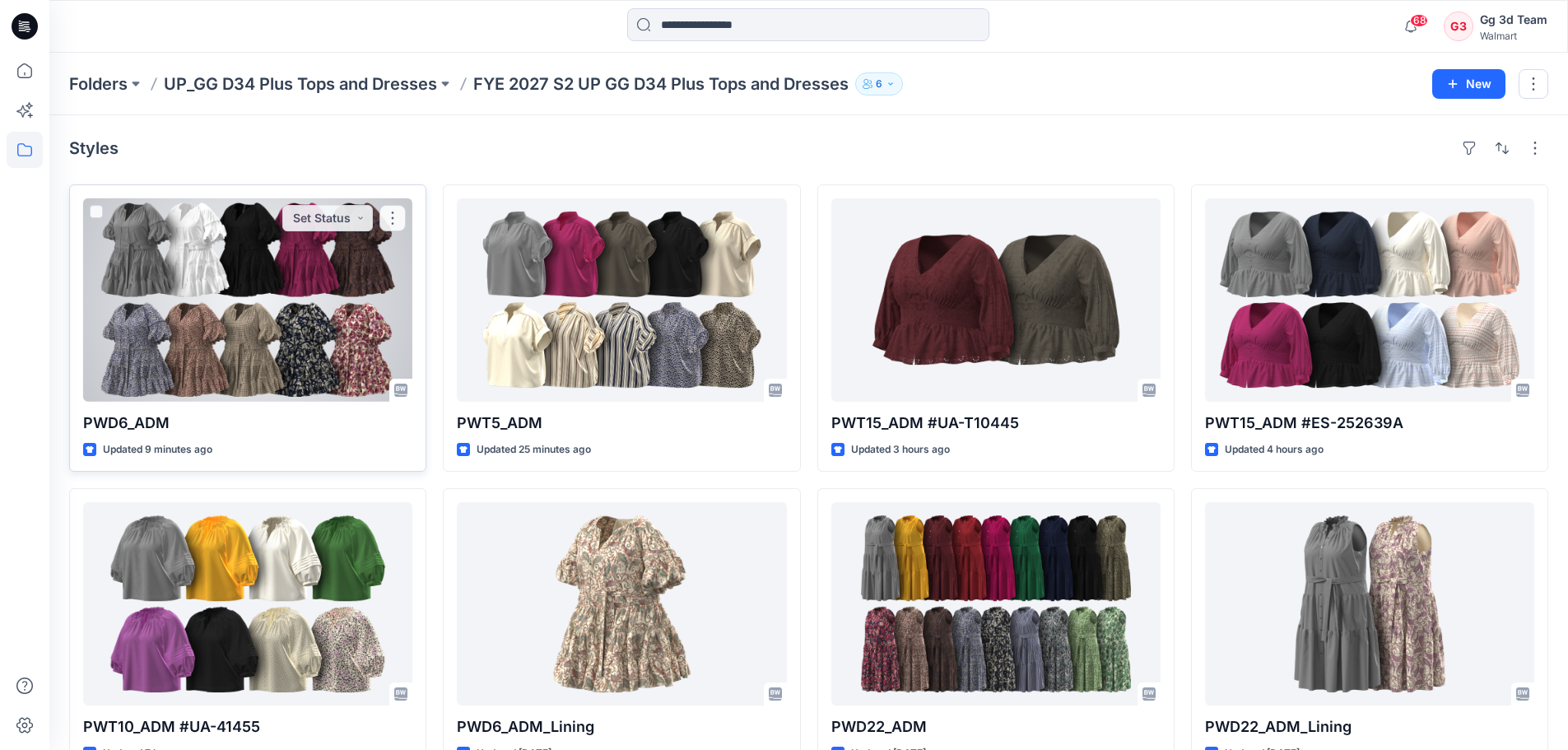
click at [342, 360] on div at bounding box center [248, 300] width 329 height 203
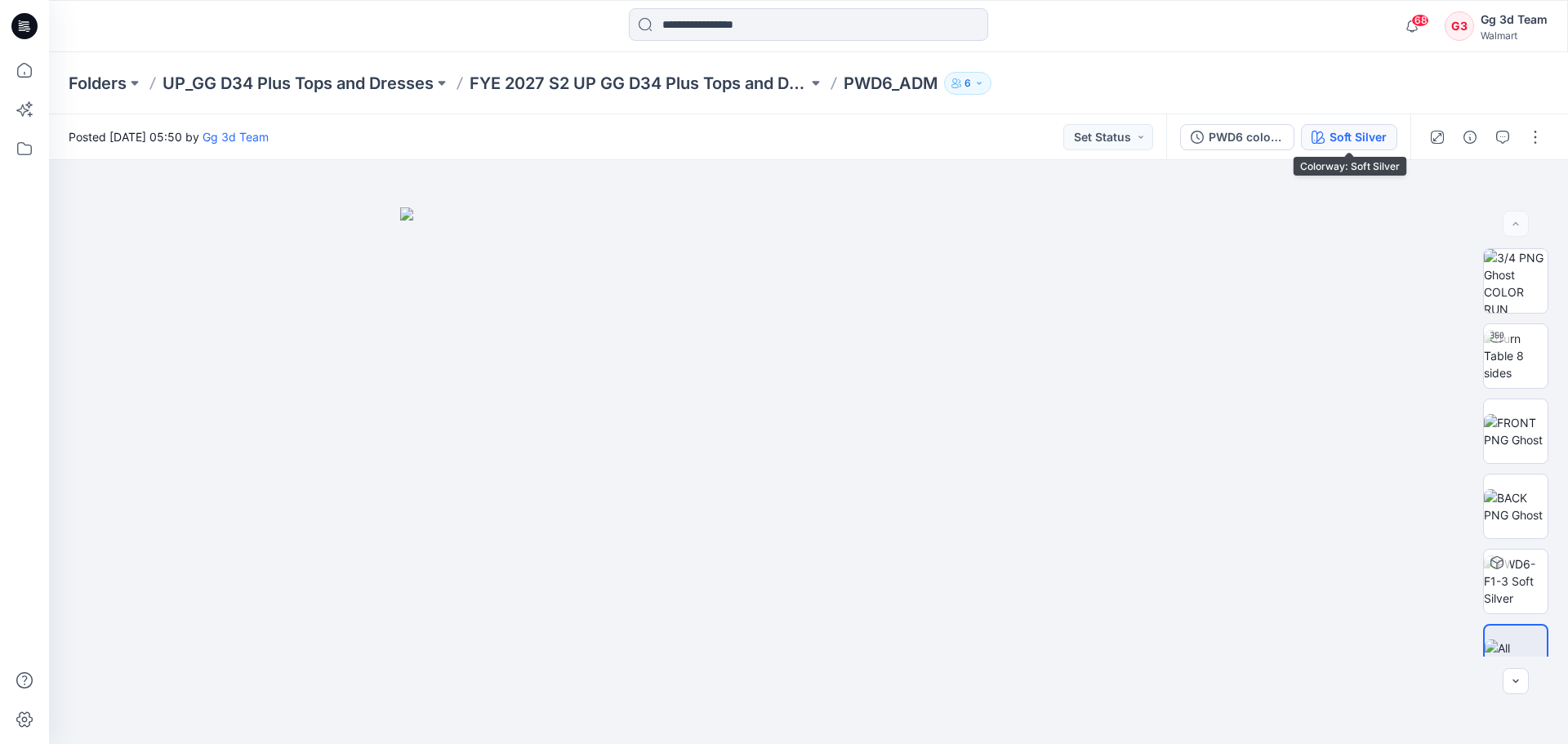
click at [1341, 135] on div "Soft Silver" at bounding box center [1359, 137] width 58 height 18
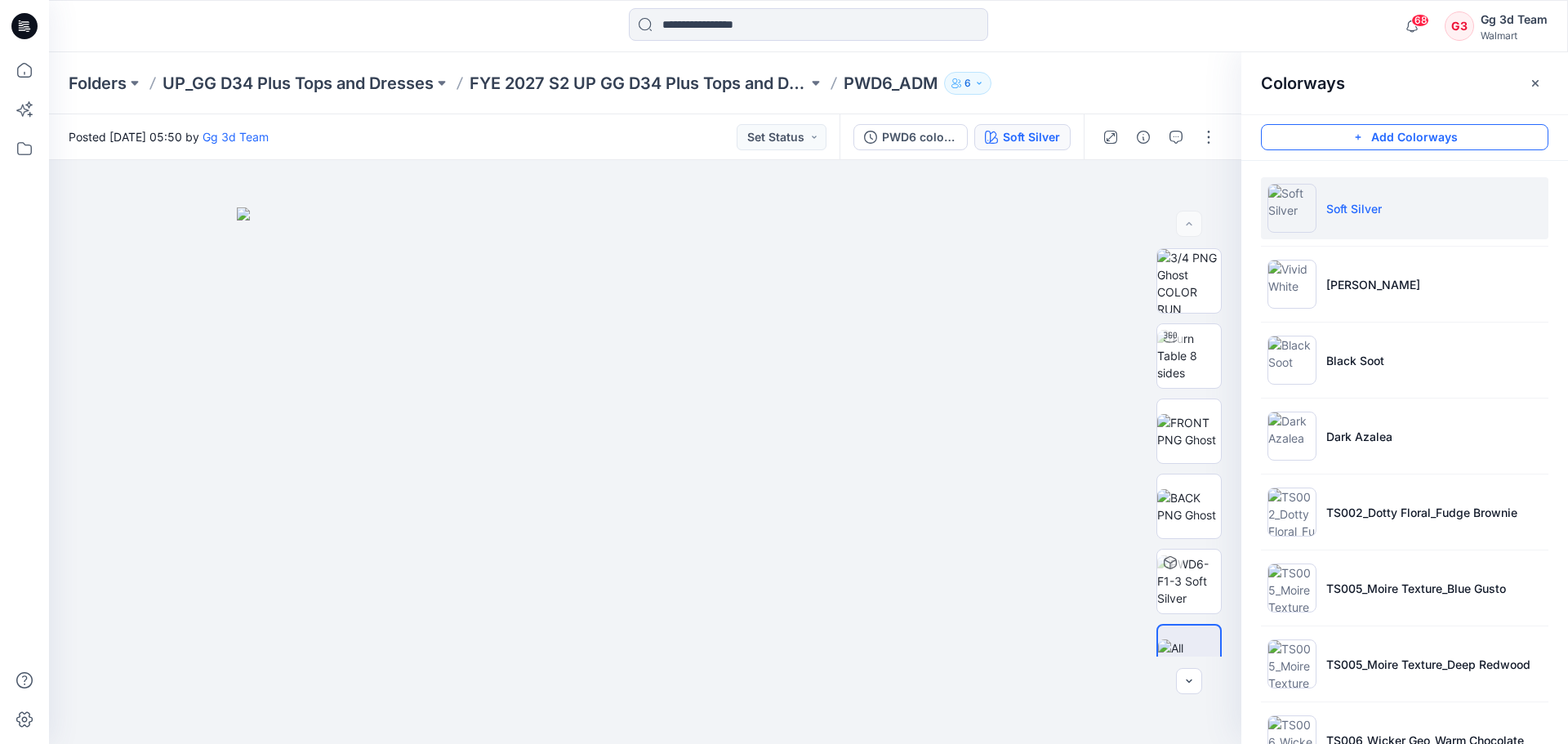
click at [1455, 146] on button "Add Colorways" at bounding box center [1405, 137] width 288 height 26
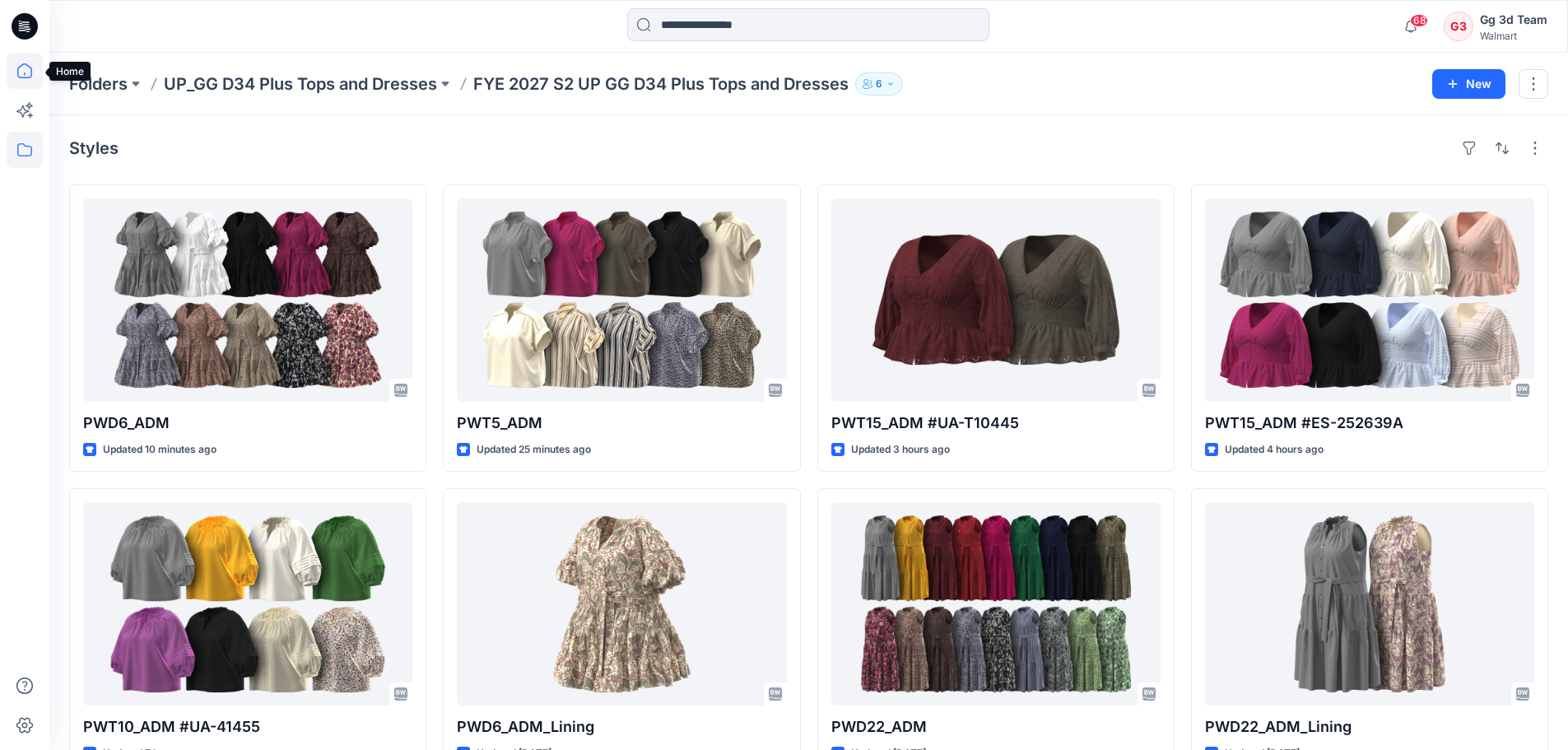
click at [19, 74] on icon at bounding box center [24, 70] width 36 height 36
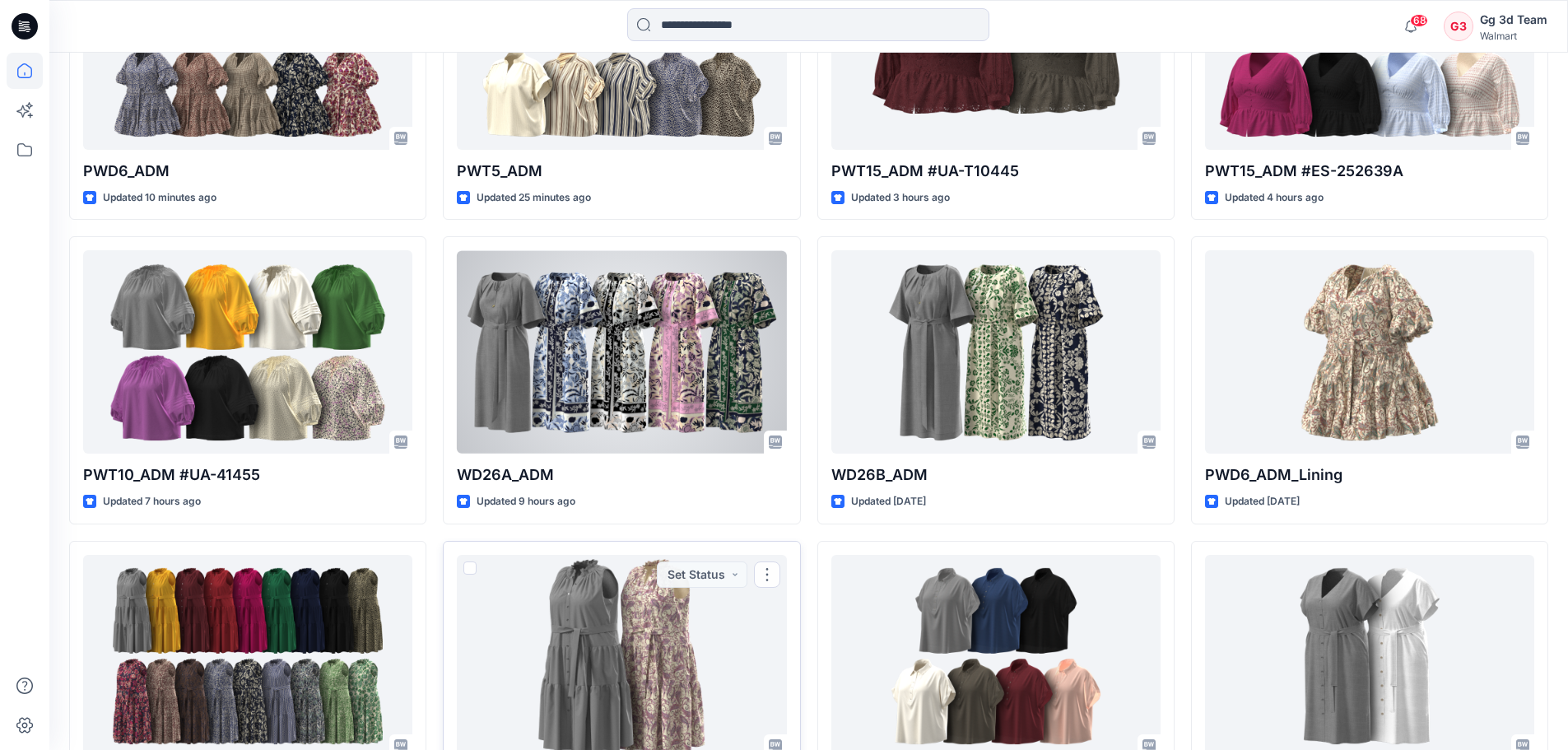
scroll to position [382, 0]
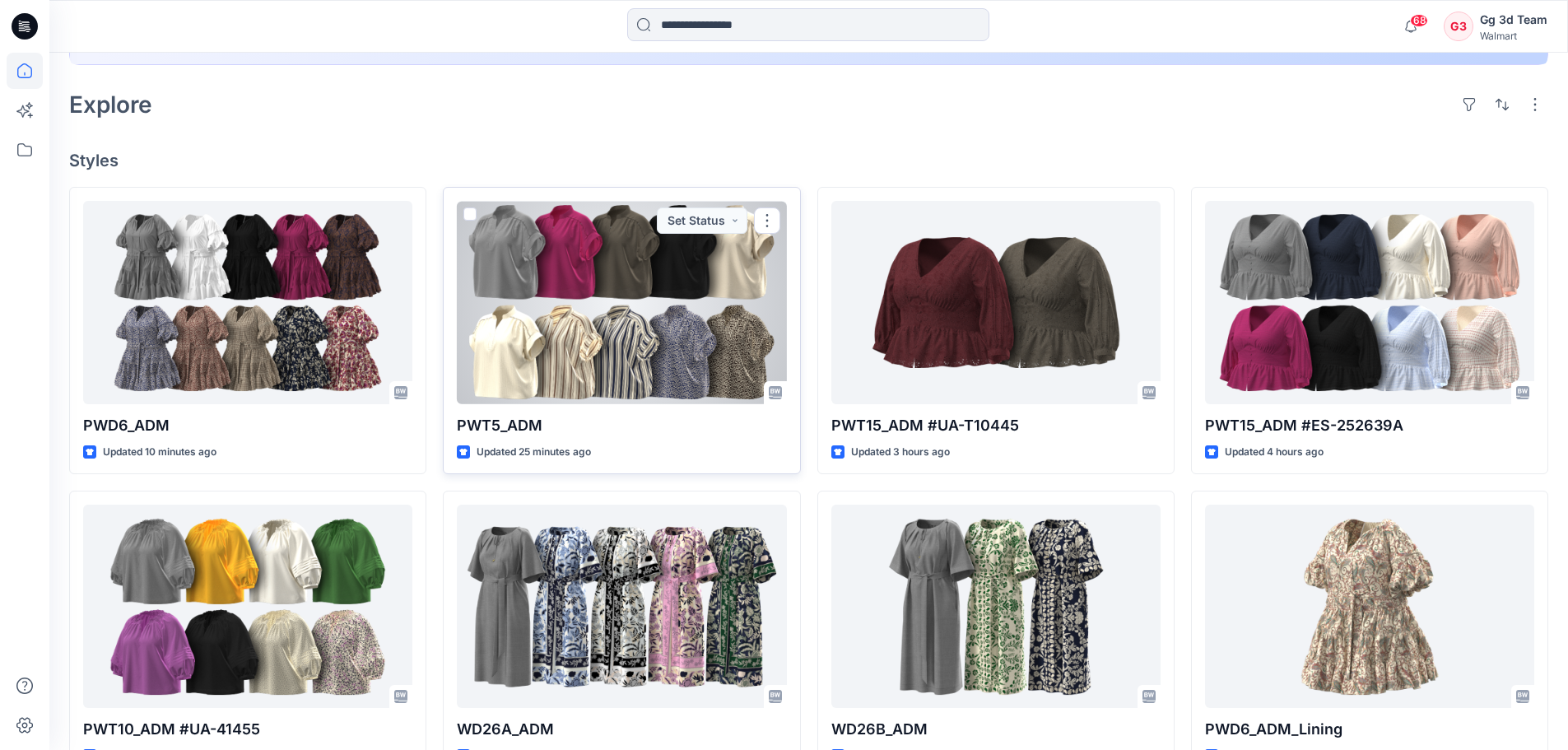
click at [652, 284] on div at bounding box center [622, 302] width 329 height 203
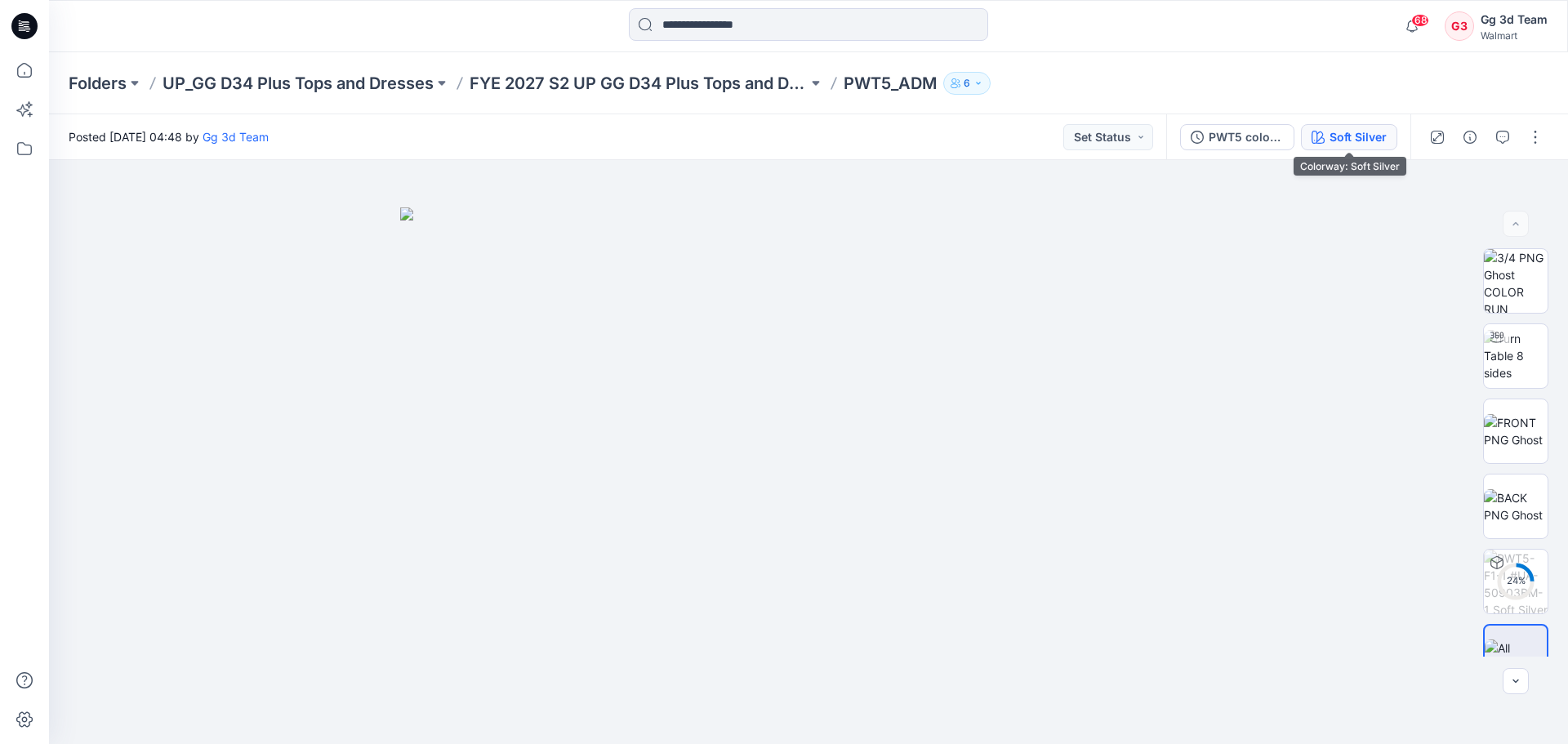
click at [1330, 133] on div "Soft Silver" at bounding box center [1359, 137] width 58 height 18
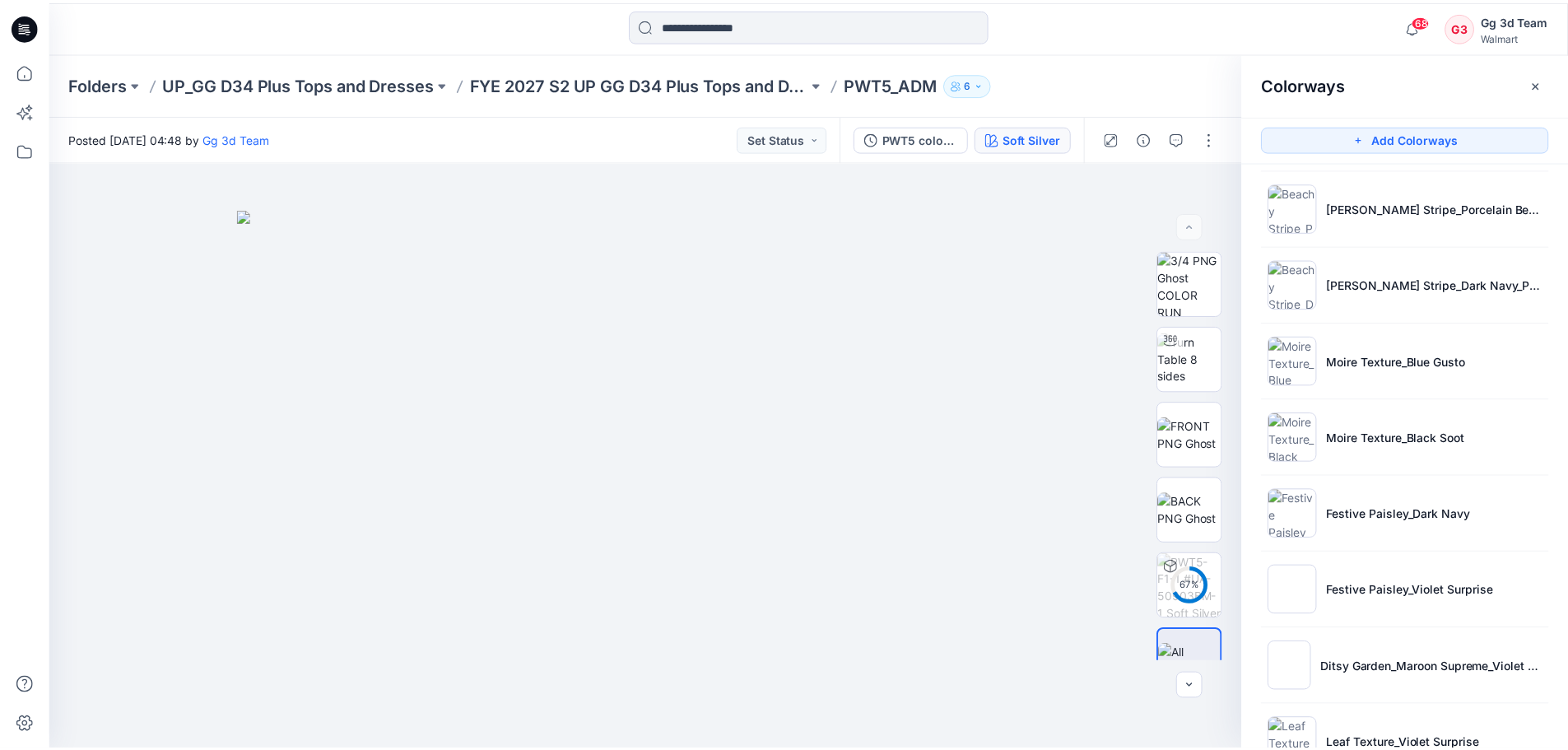
scroll to position [516, 0]
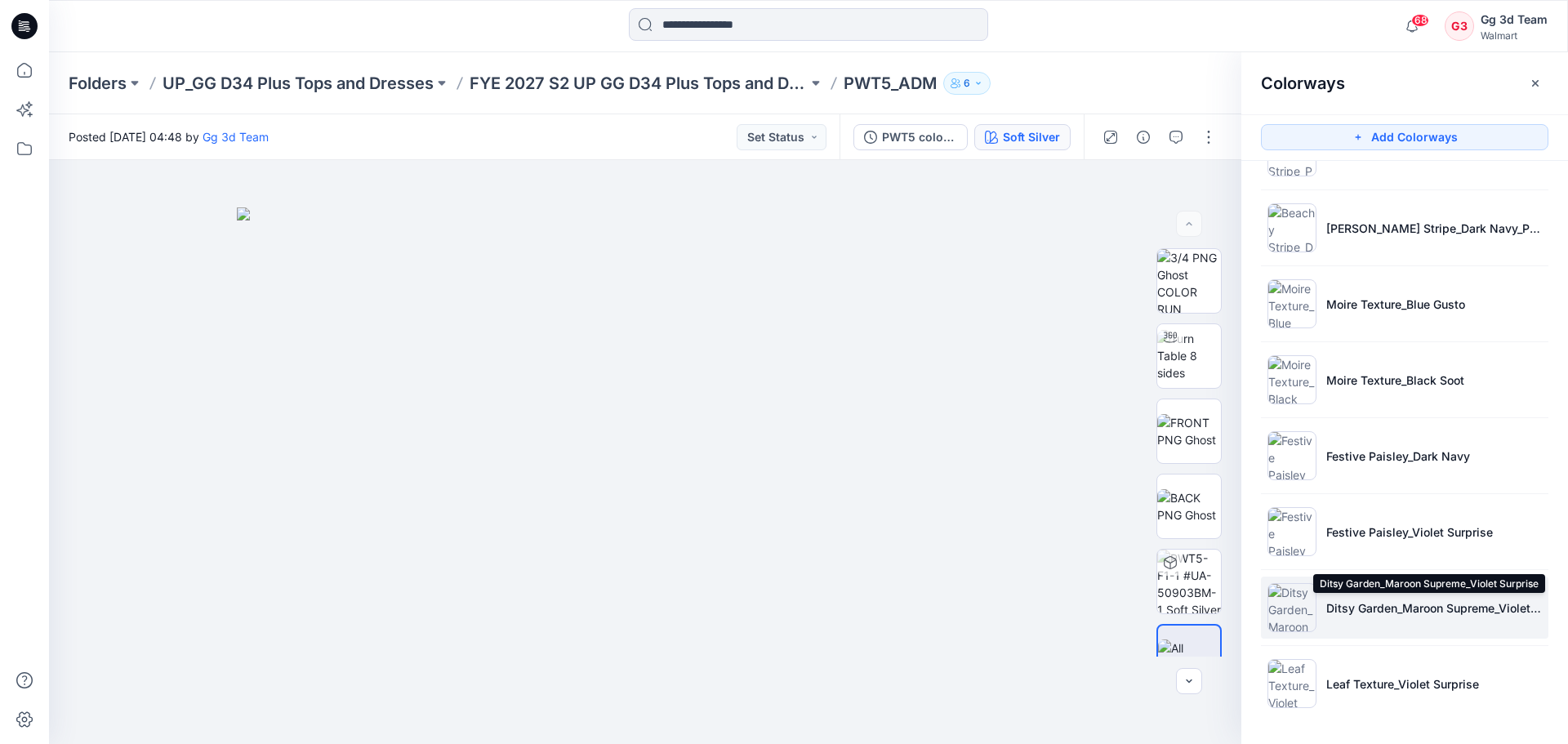
click at [1391, 612] on p "Ditsy Garden_Maroon Supreme_Violet Surprise" at bounding box center [1434, 608] width 216 height 17
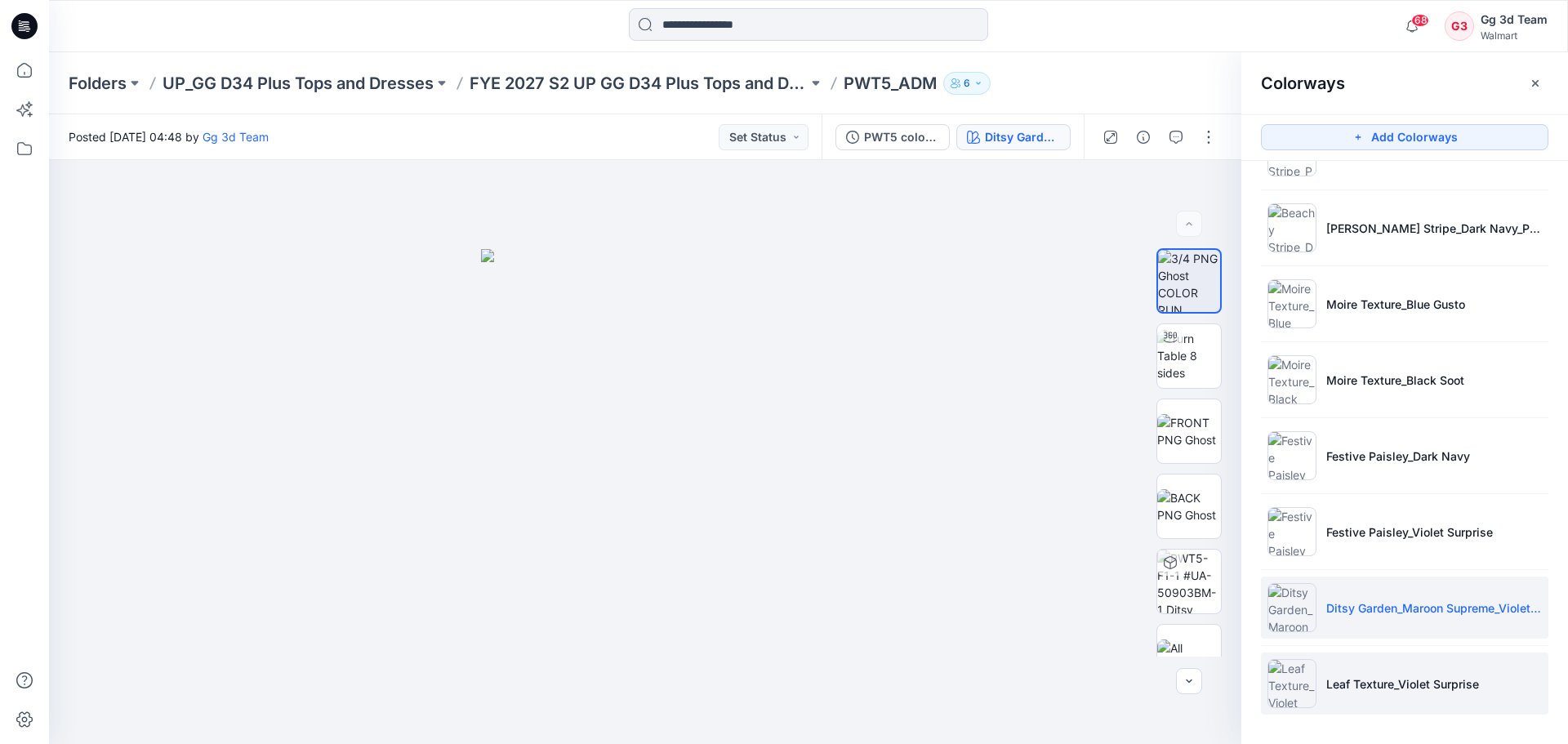
click at [1387, 687] on p "Leaf Texture_Violet Surprise" at bounding box center [1402, 684] width 153 height 17
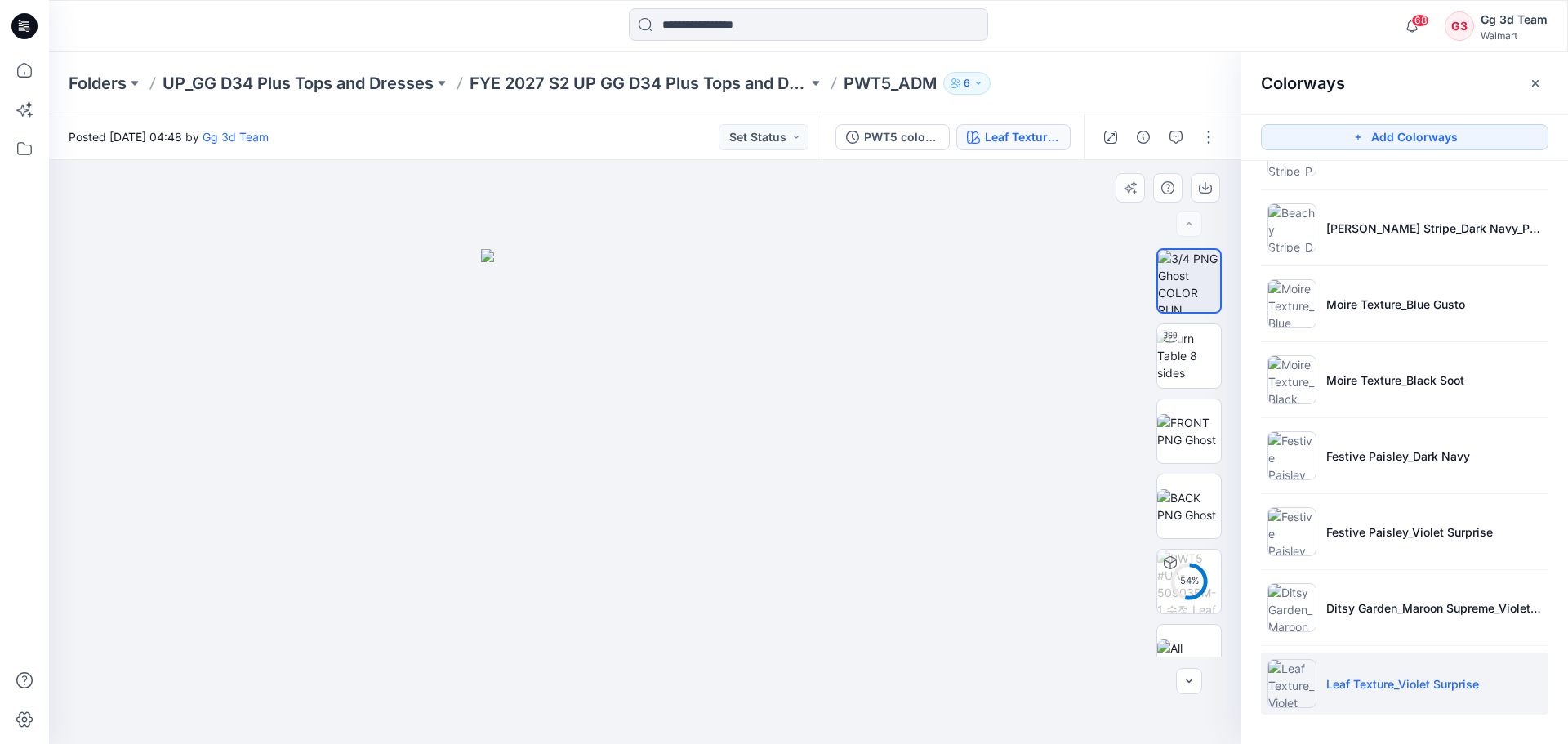
click at [829, 384] on div at bounding box center [645, 451] width 1193 height 584
click at [1195, 438] on img at bounding box center [1188, 431] width 64 height 34
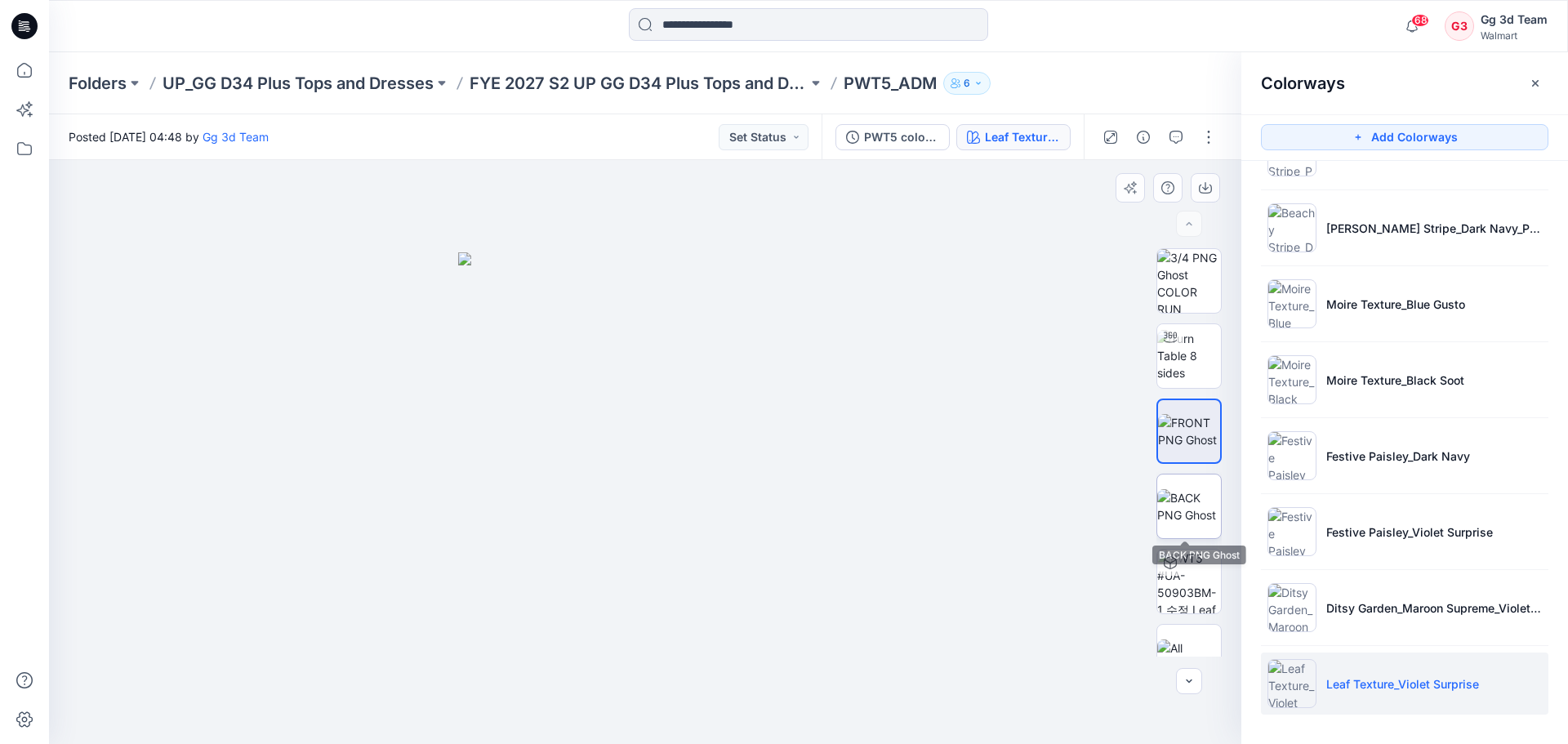
click at [1202, 523] on img at bounding box center [1188, 506] width 64 height 34
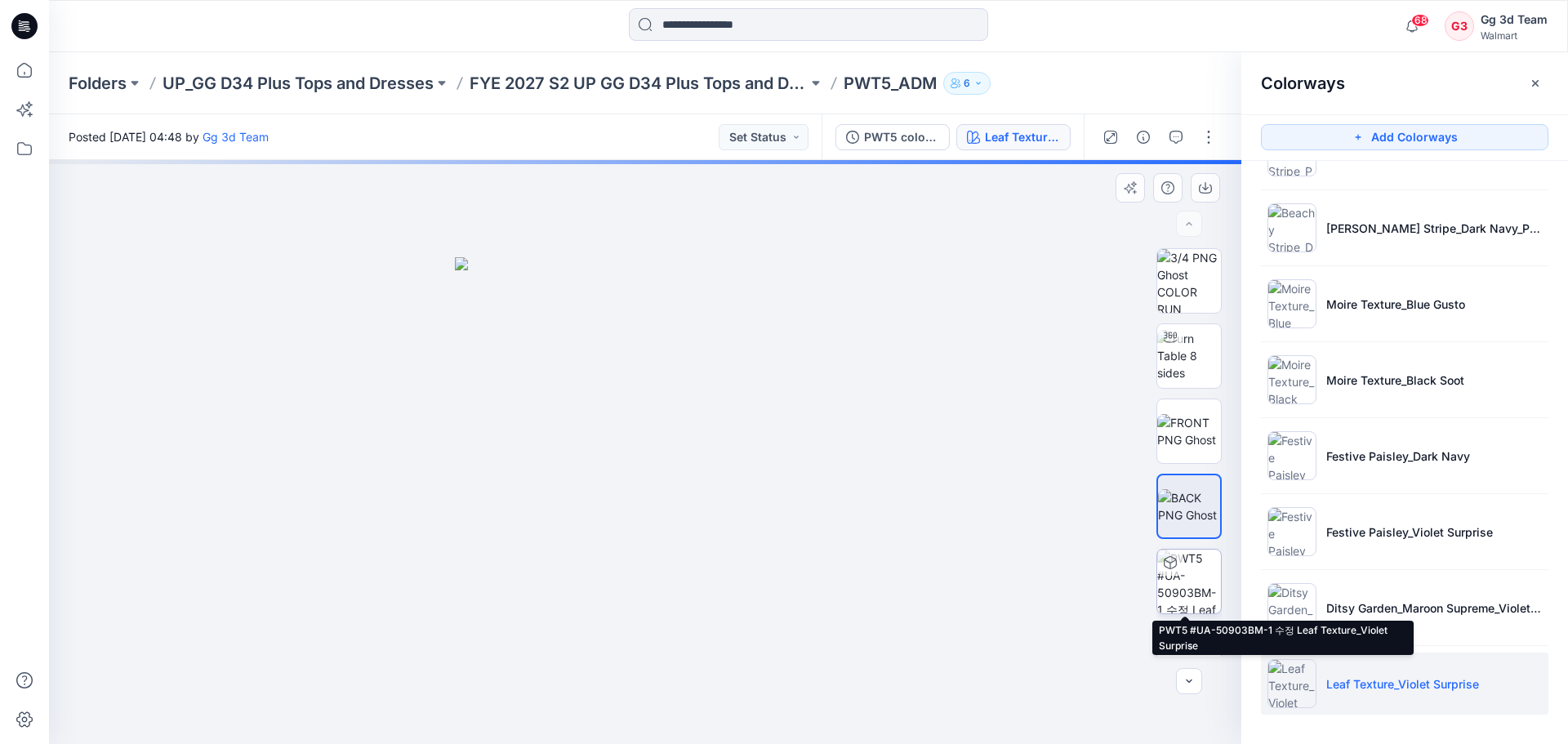
click at [1209, 609] on img at bounding box center [1188, 581] width 64 height 64
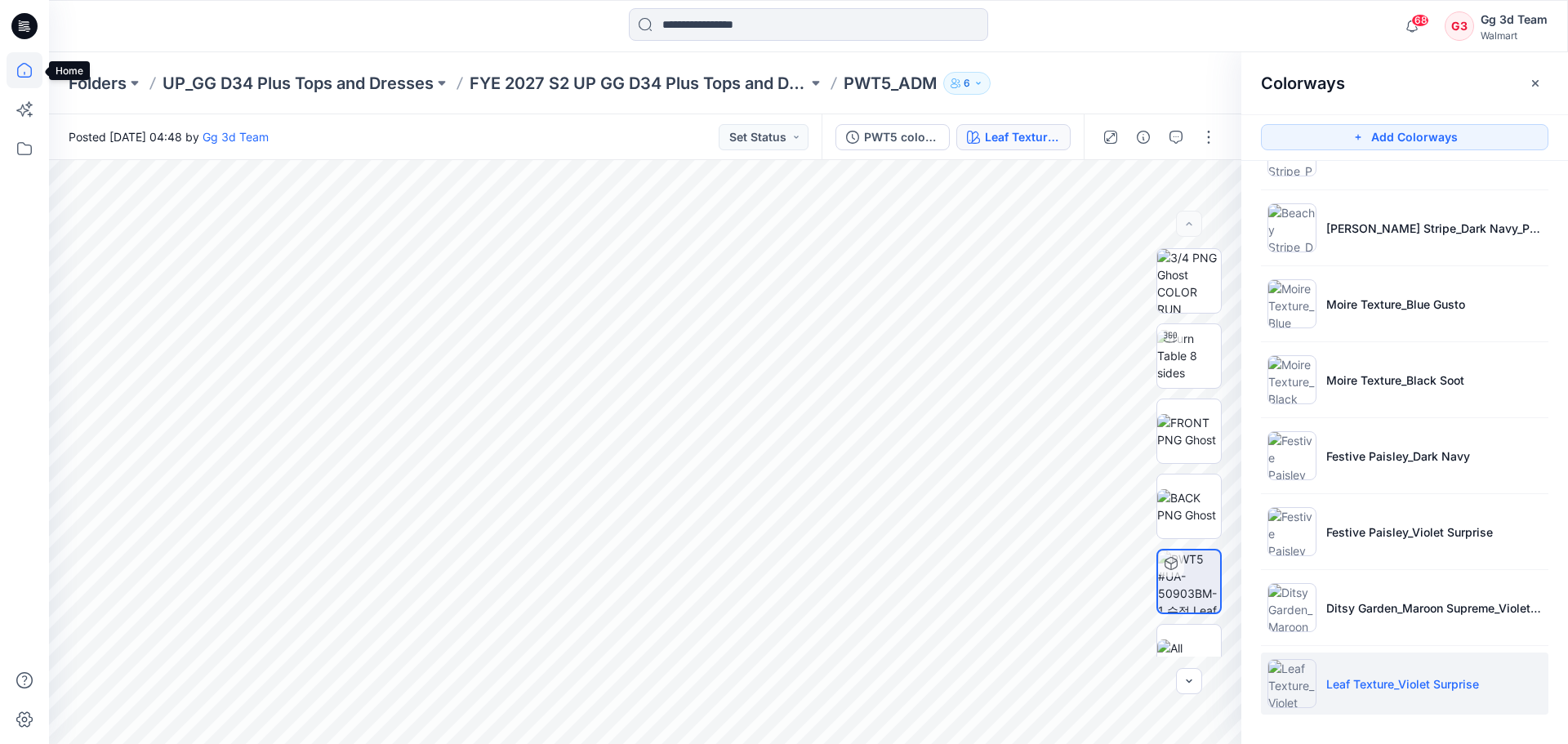
click at [24, 58] on icon at bounding box center [24, 70] width 36 height 36
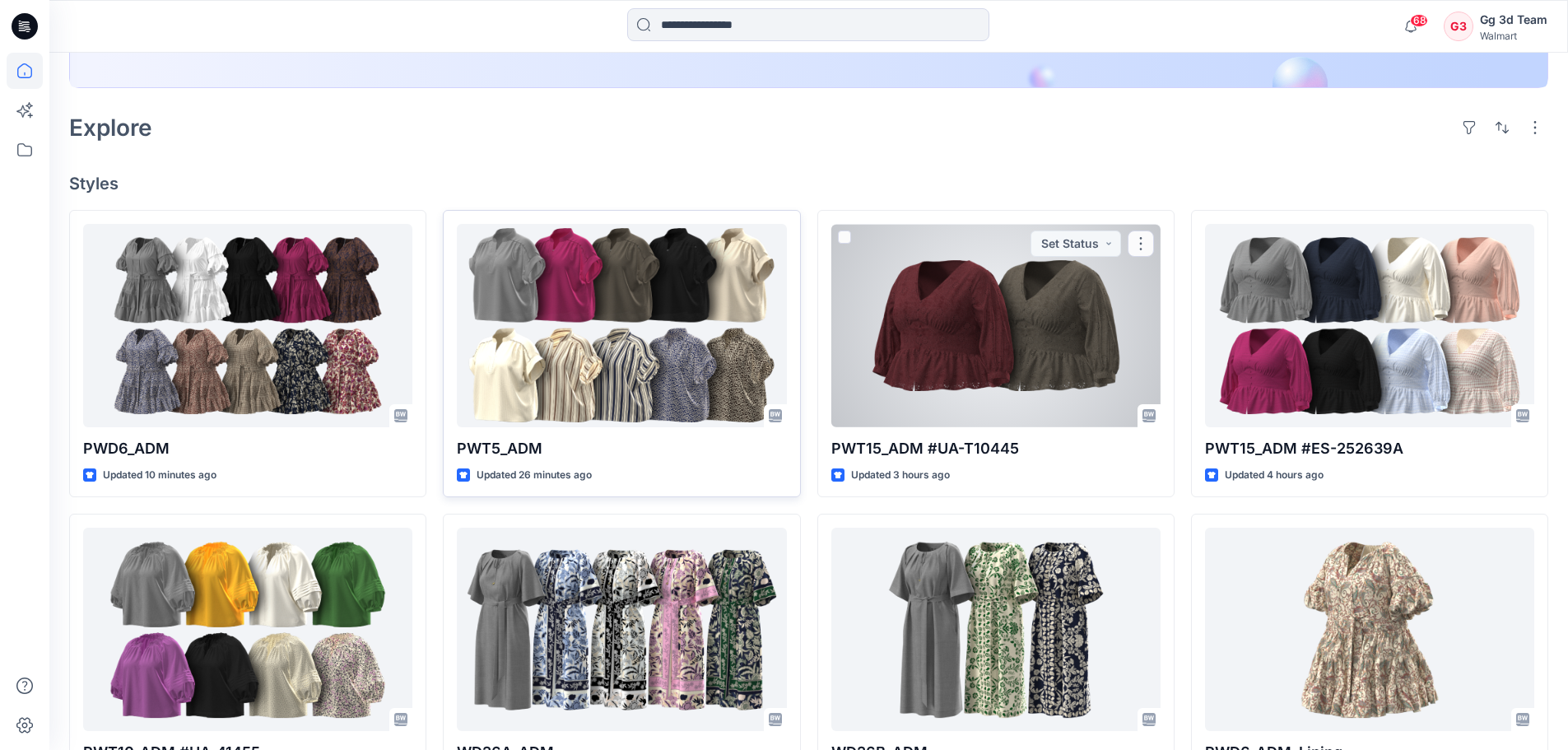
scroll to position [411, 0]
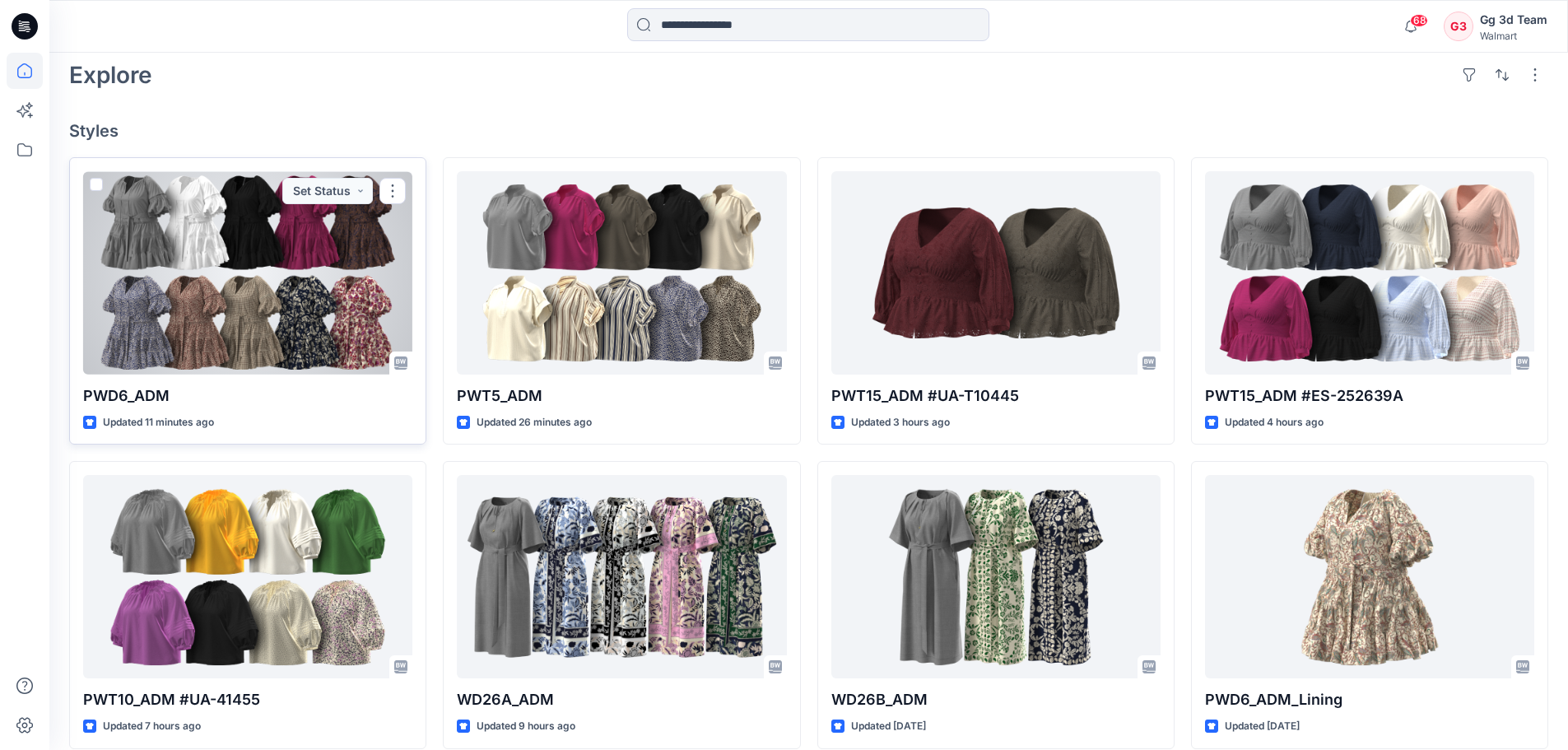
click at [313, 320] on div at bounding box center [248, 273] width 329 height 203
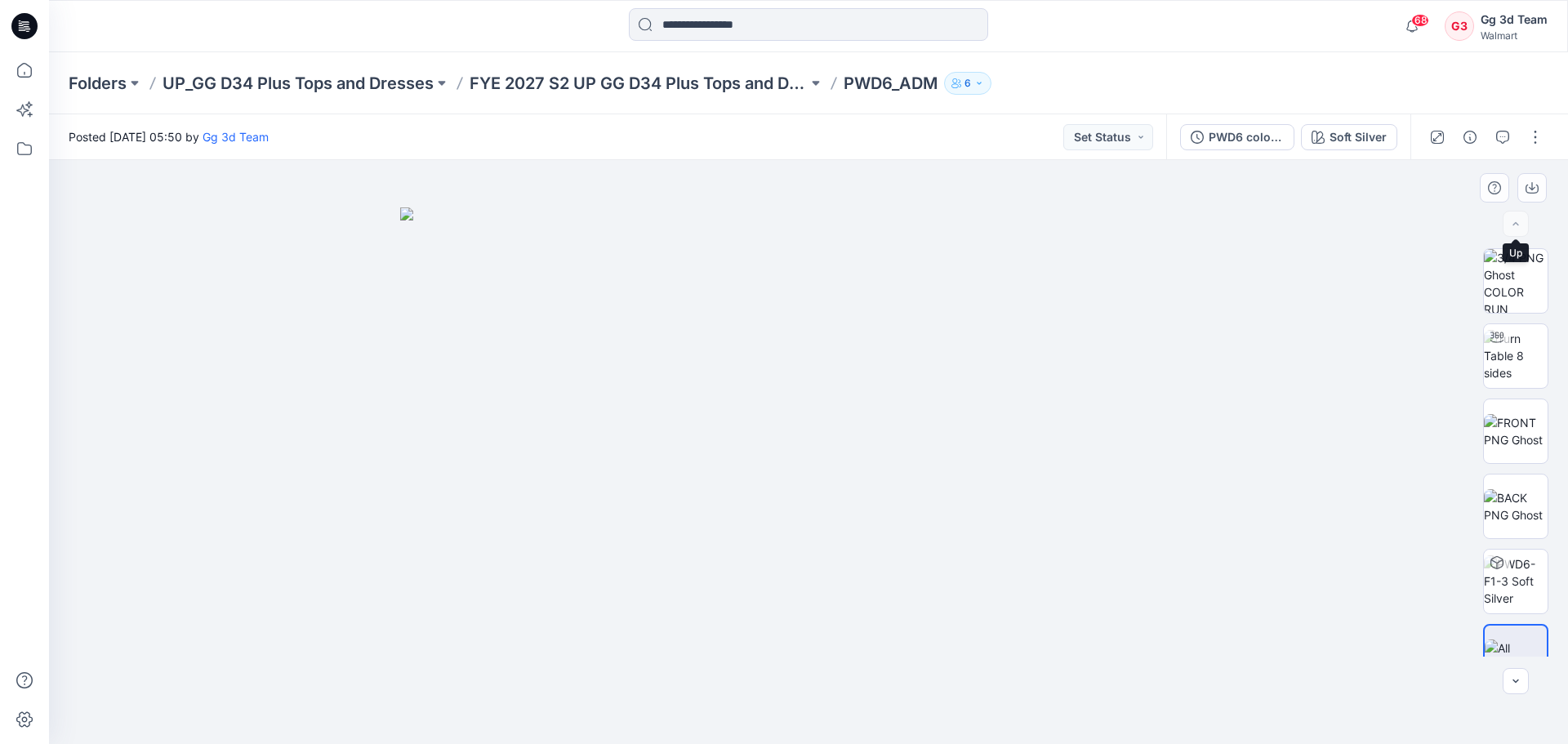
click at [1520, 227] on div at bounding box center [1516, 224] width 26 height 26
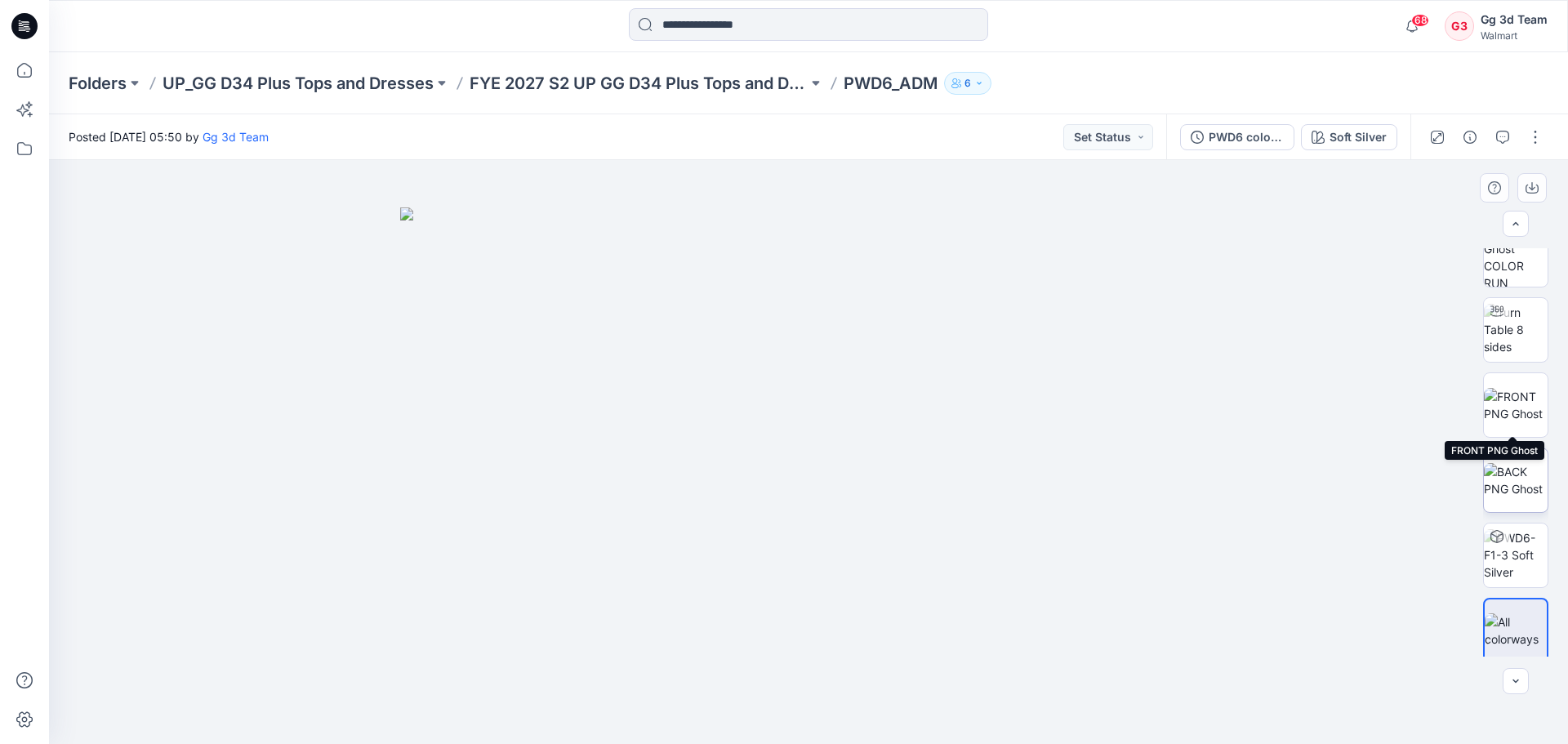
scroll to position [32, 0]
click at [1520, 626] on img at bounding box center [1516, 624] width 62 height 34
click at [1365, 143] on div "Soft Silver" at bounding box center [1359, 137] width 58 height 18
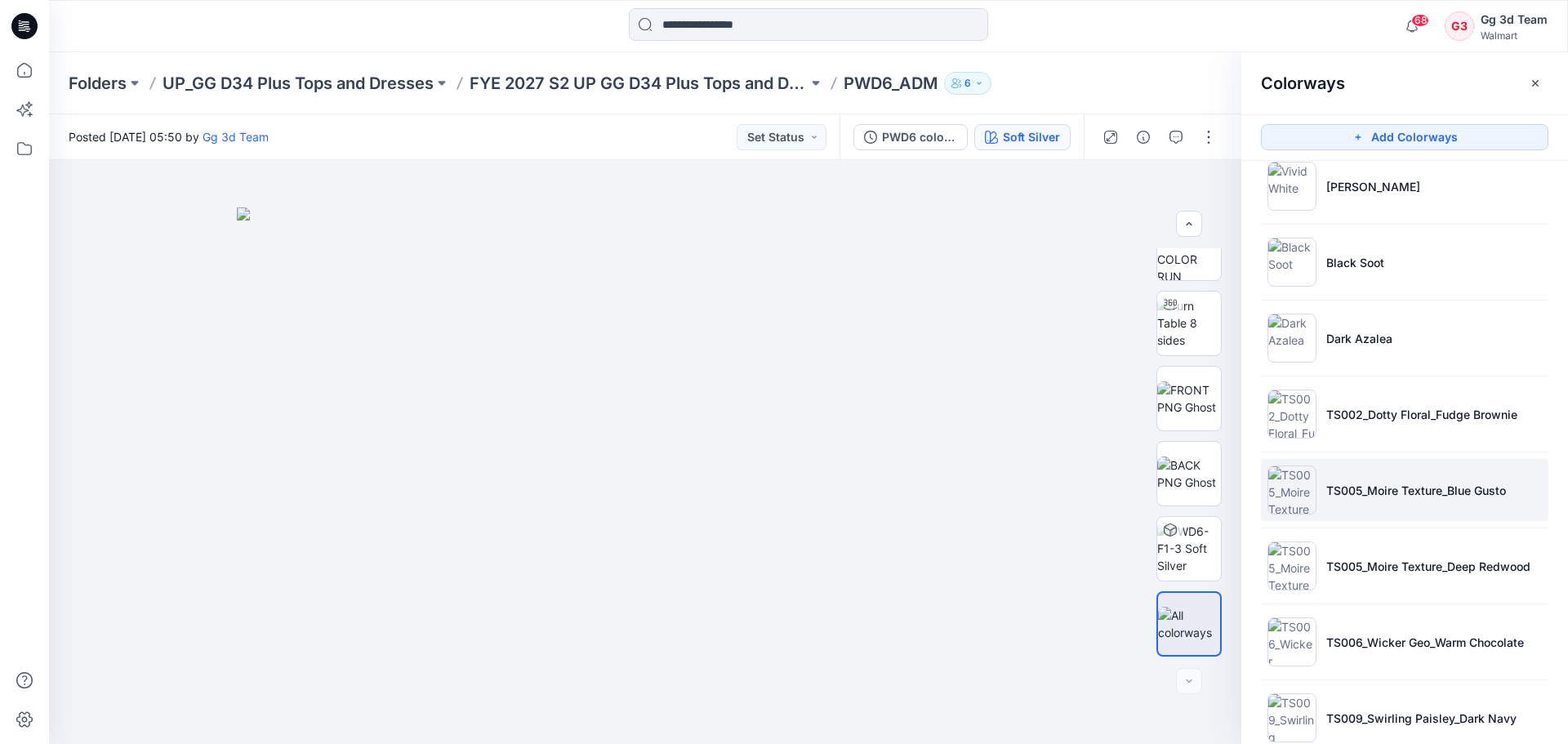
scroll to position [284, 0]
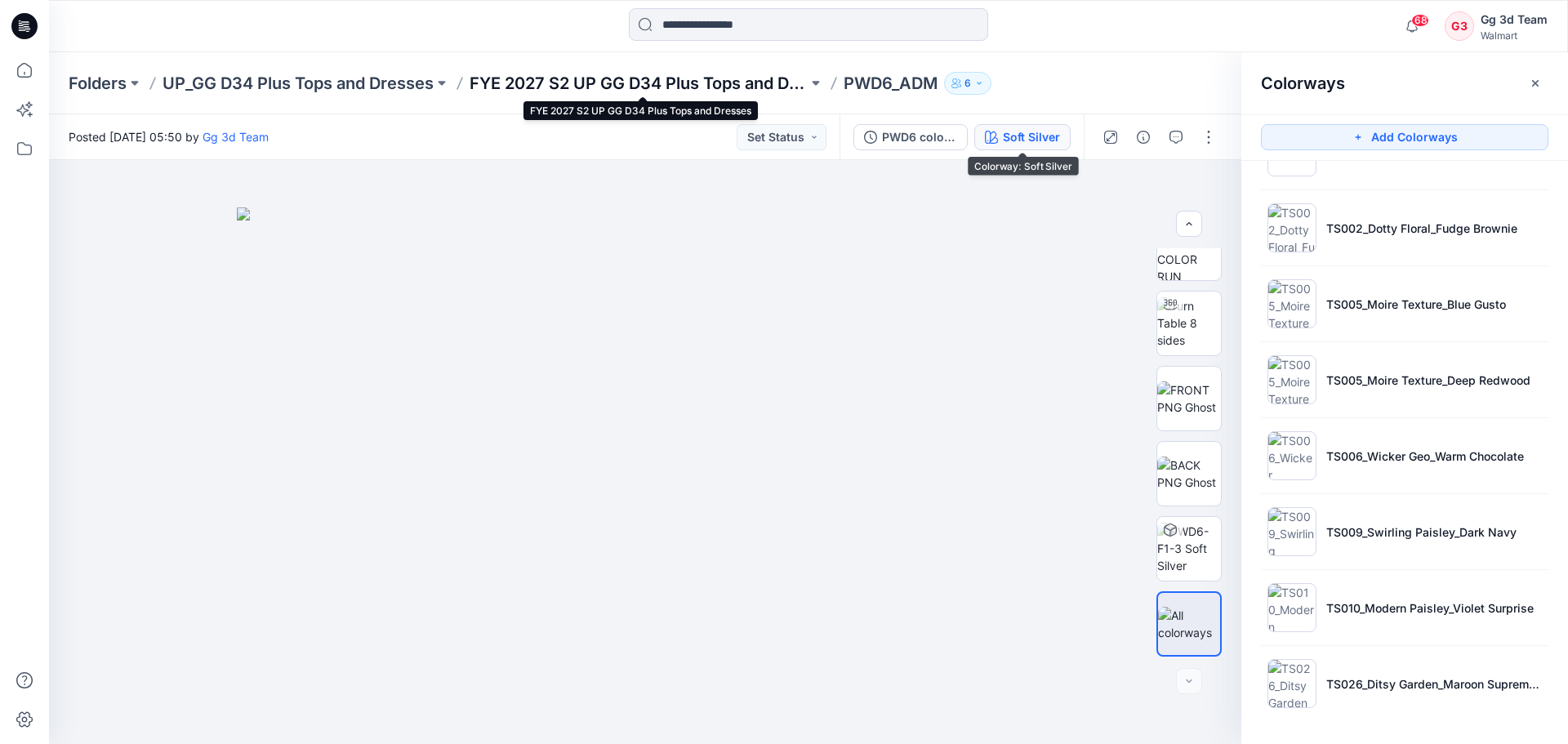
click at [562, 86] on p "FYE 2027 S2 UP GG D34 Plus Tops and Dresses" at bounding box center [639, 83] width 339 height 23
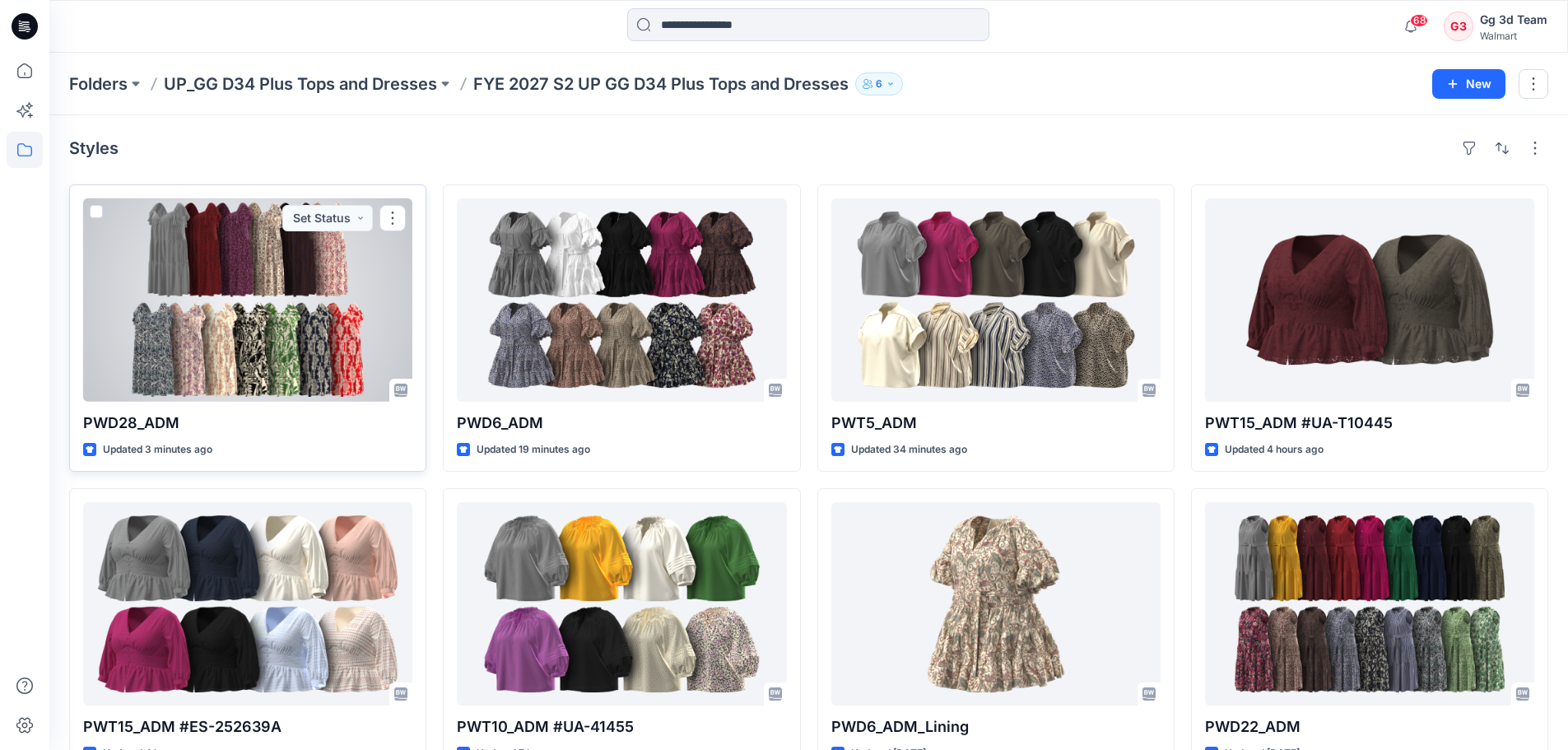
click at [330, 339] on div at bounding box center [248, 300] width 329 height 203
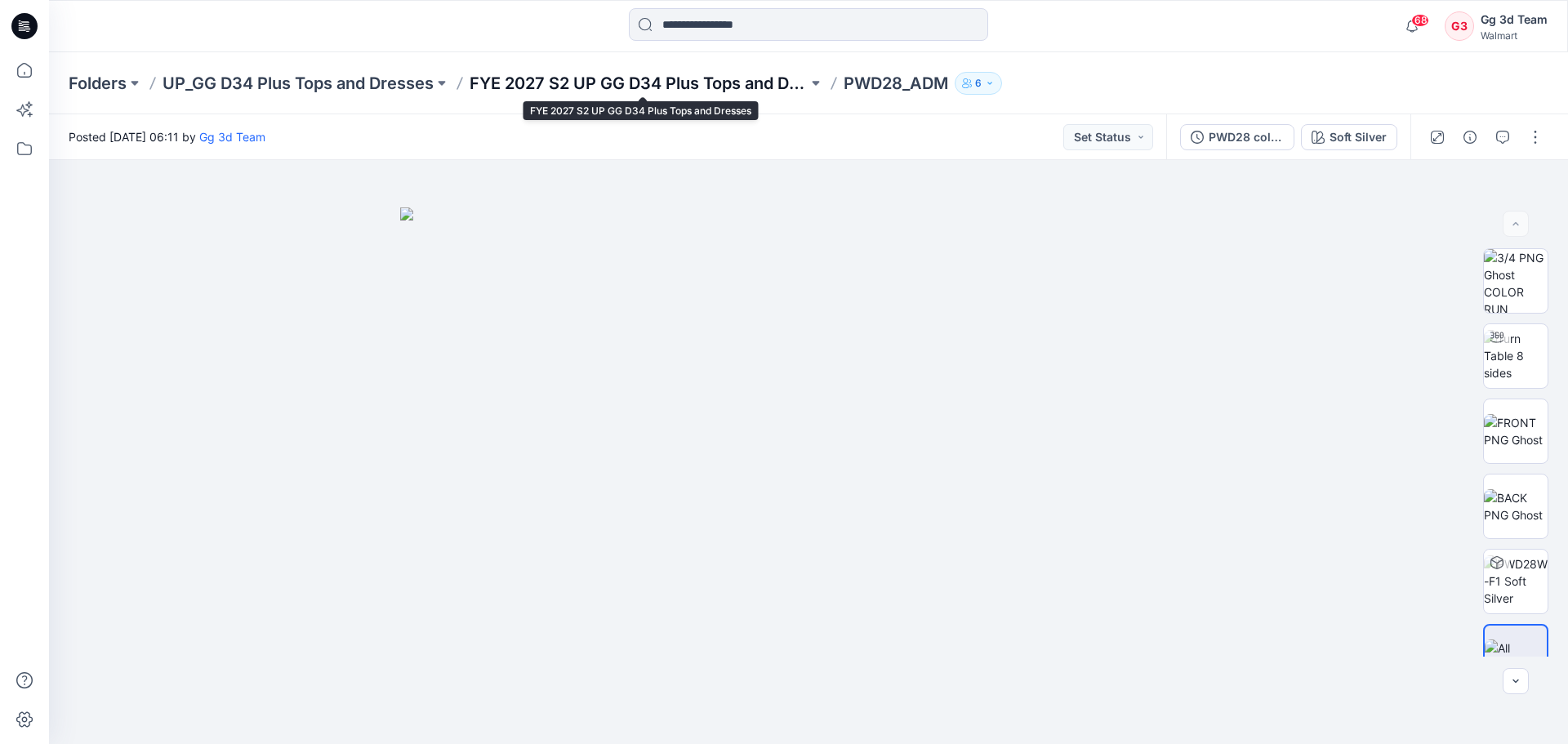
click at [535, 89] on p "FYE 2027 S2 UP GG D34 Plus Tops and Dresses" at bounding box center [639, 83] width 339 height 23
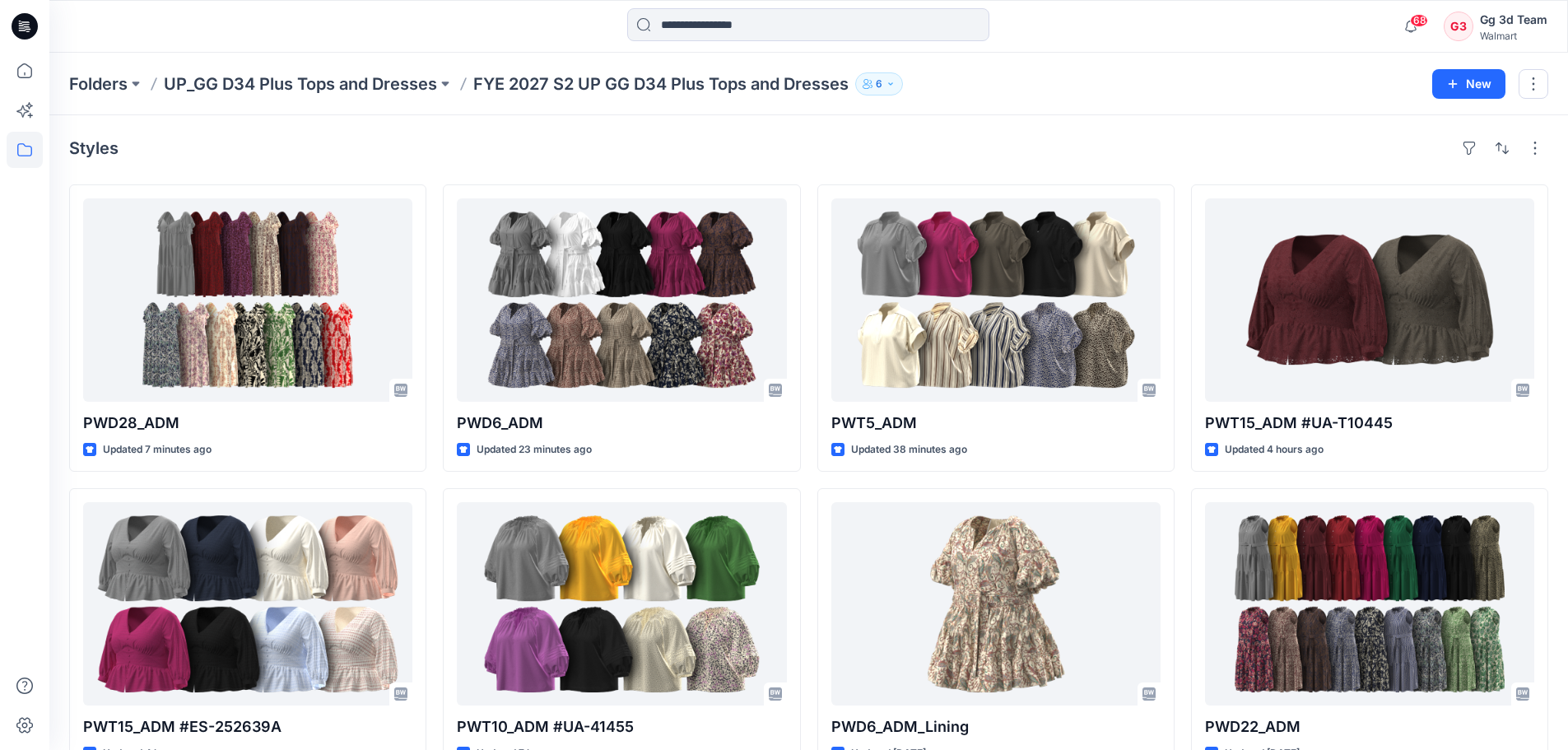
click at [754, 135] on div "Styles" at bounding box center [809, 149] width 1479 height 26
click at [558, 124] on div "Styles PWD28_ADM Updated 8 minutes ago PWT15_ADM #ES-252639A Updated 4 hours ag…" at bounding box center [808, 637] width 1519 height 1044
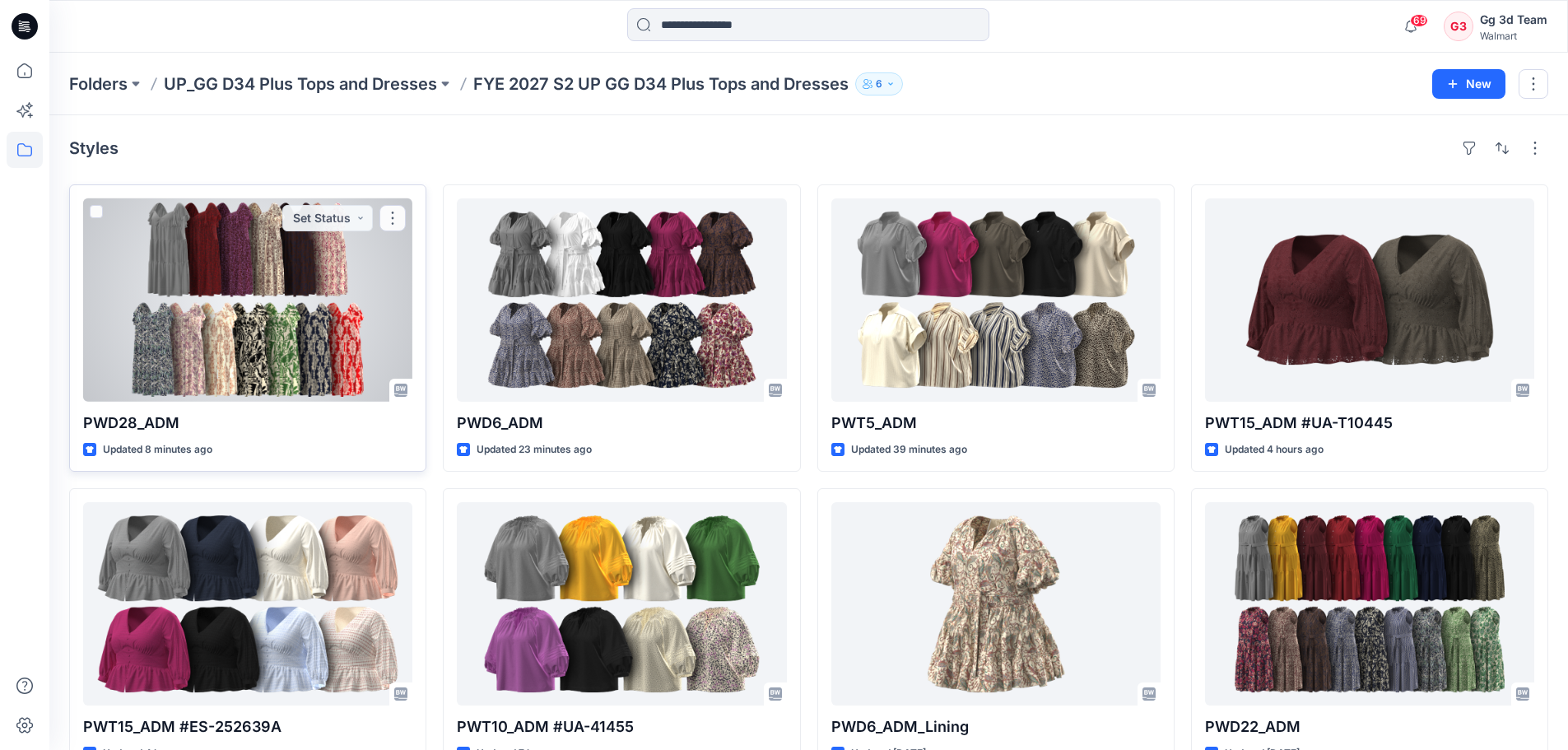
click at [303, 319] on div at bounding box center [248, 300] width 329 height 203
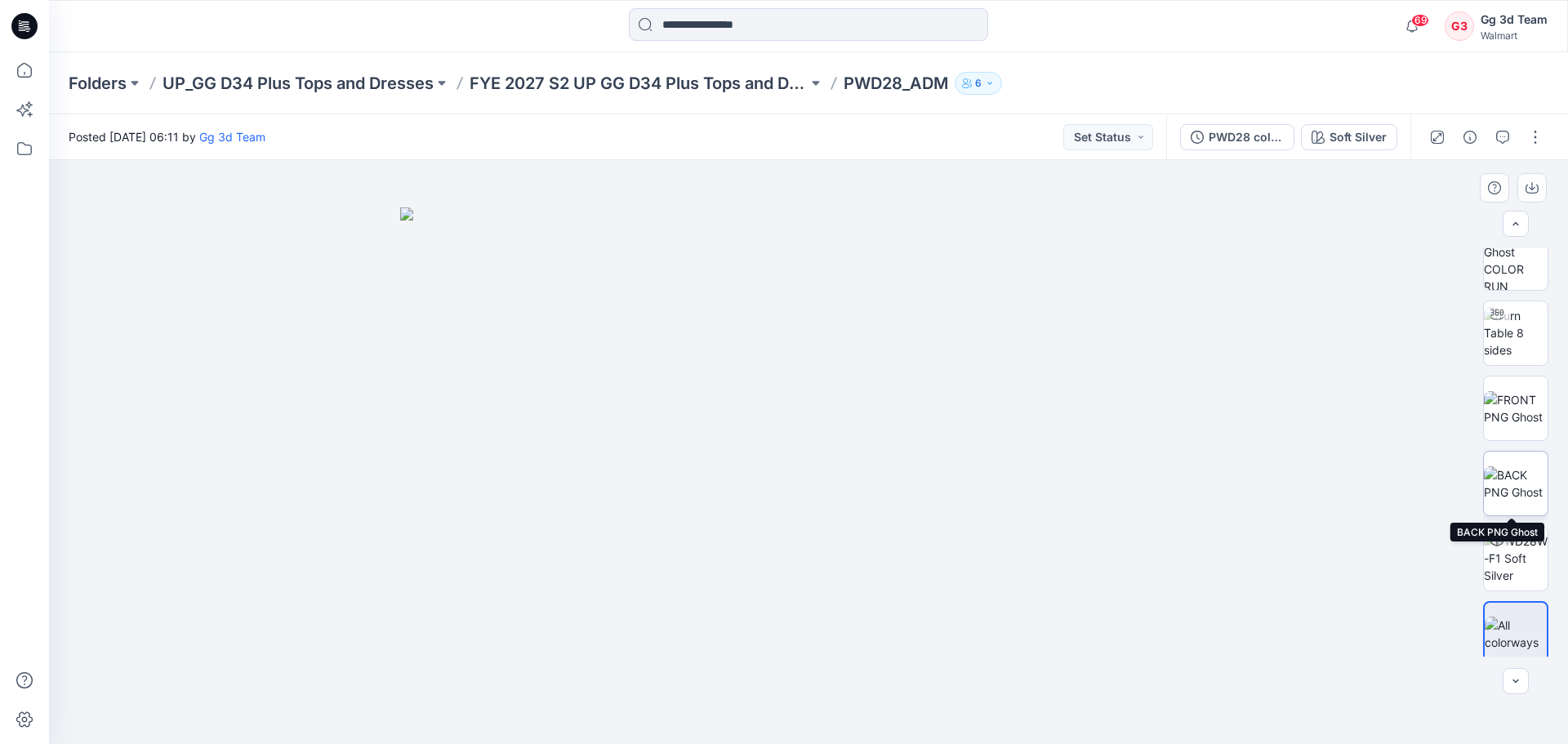
scroll to position [32, 0]
click at [1335, 131] on div "Soft Silver" at bounding box center [1359, 137] width 58 height 18
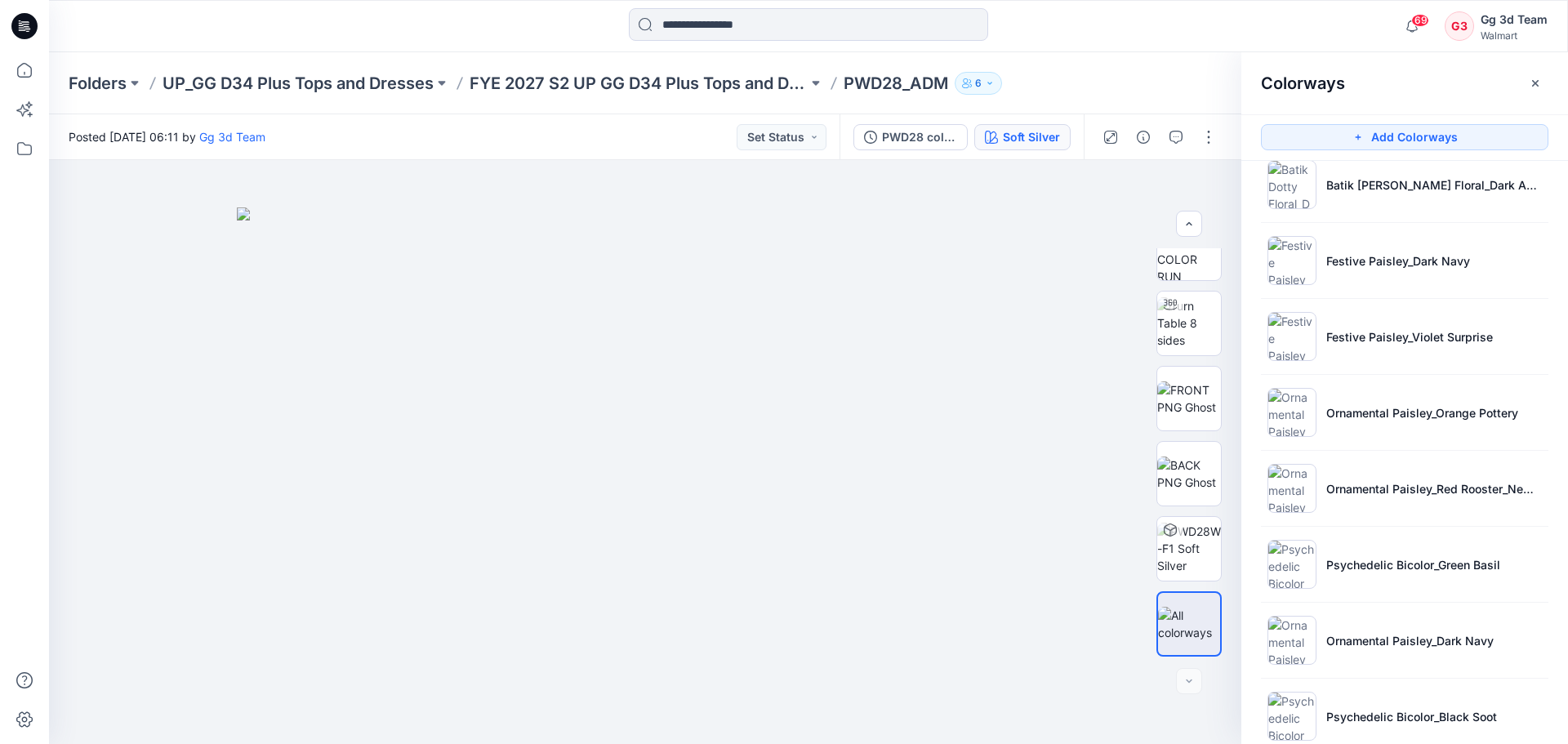
scroll to position [436, 0]
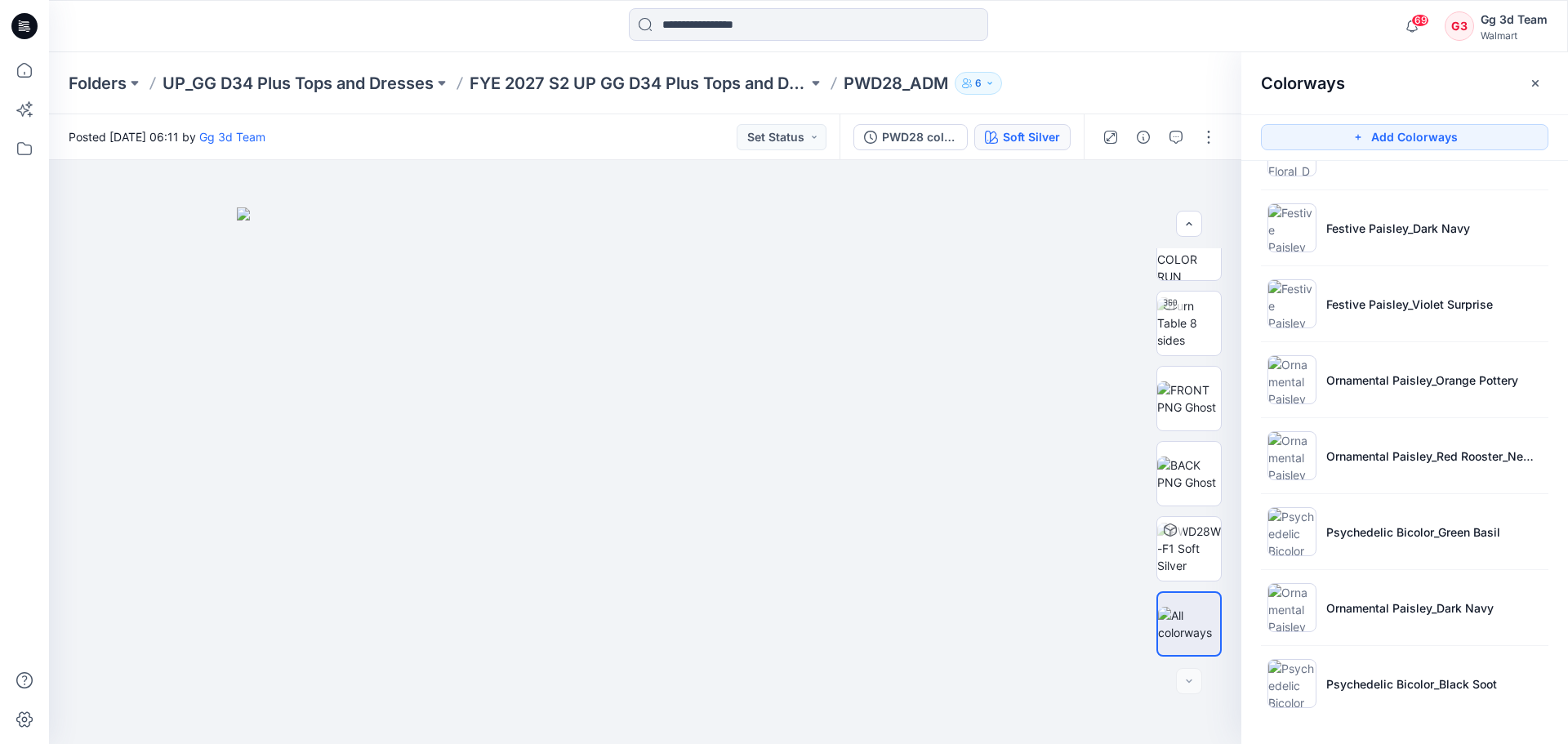
click at [1139, 87] on div "Folders UP_GG D34 Plus Tops and Dresses FYE 2027 S2 UP GG D34 Plus Tops and Dre…" at bounding box center [745, 83] width 1352 height 23
click at [1206, 121] on div at bounding box center [1159, 137] width 151 height 45
click at [1208, 133] on button "button" at bounding box center [1209, 137] width 26 height 26
click at [1182, 229] on button "Edit" at bounding box center [1140, 221] width 150 height 31
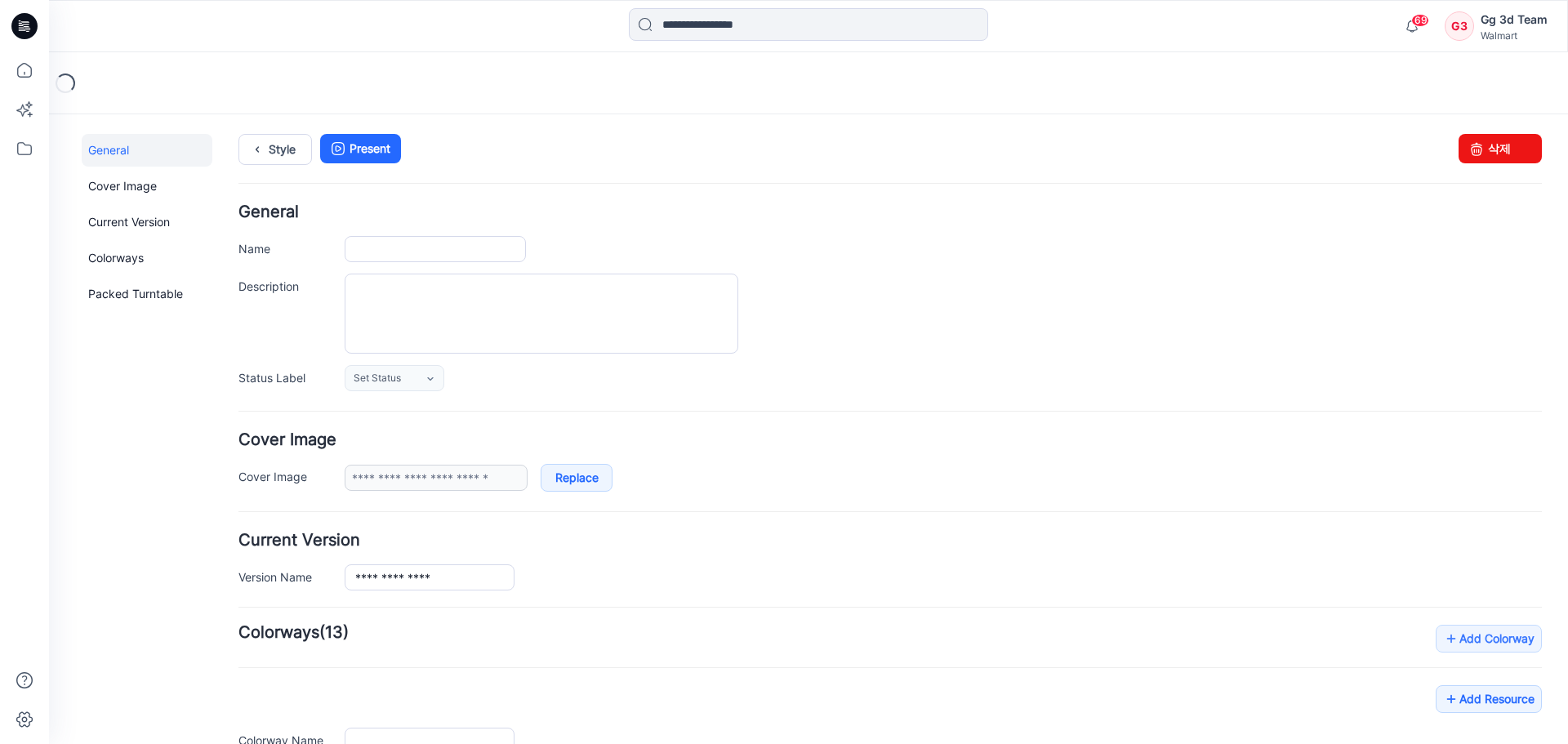
type input "*********"
type input "**********"
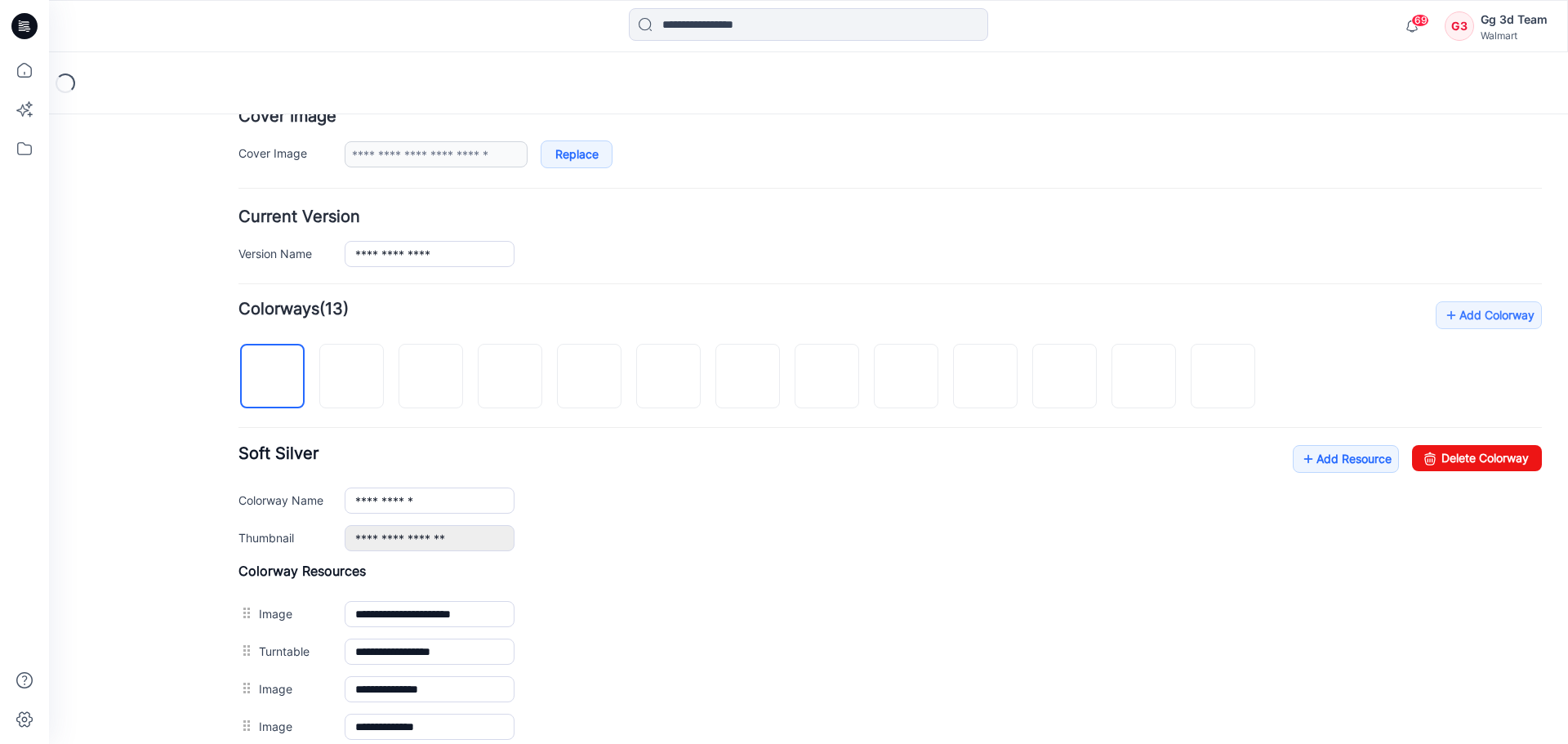
scroll to position [326, 0]
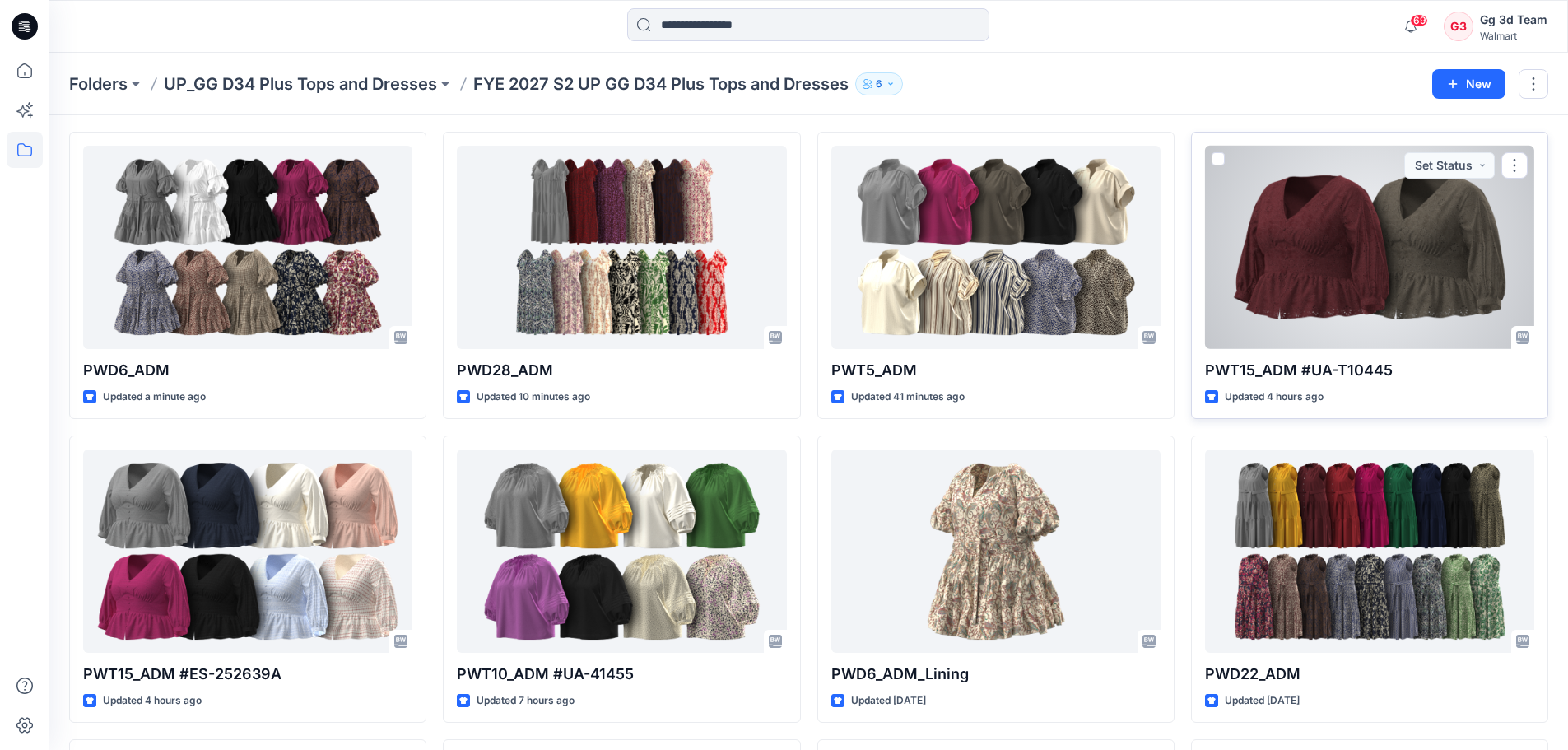
scroll to position [83, 0]
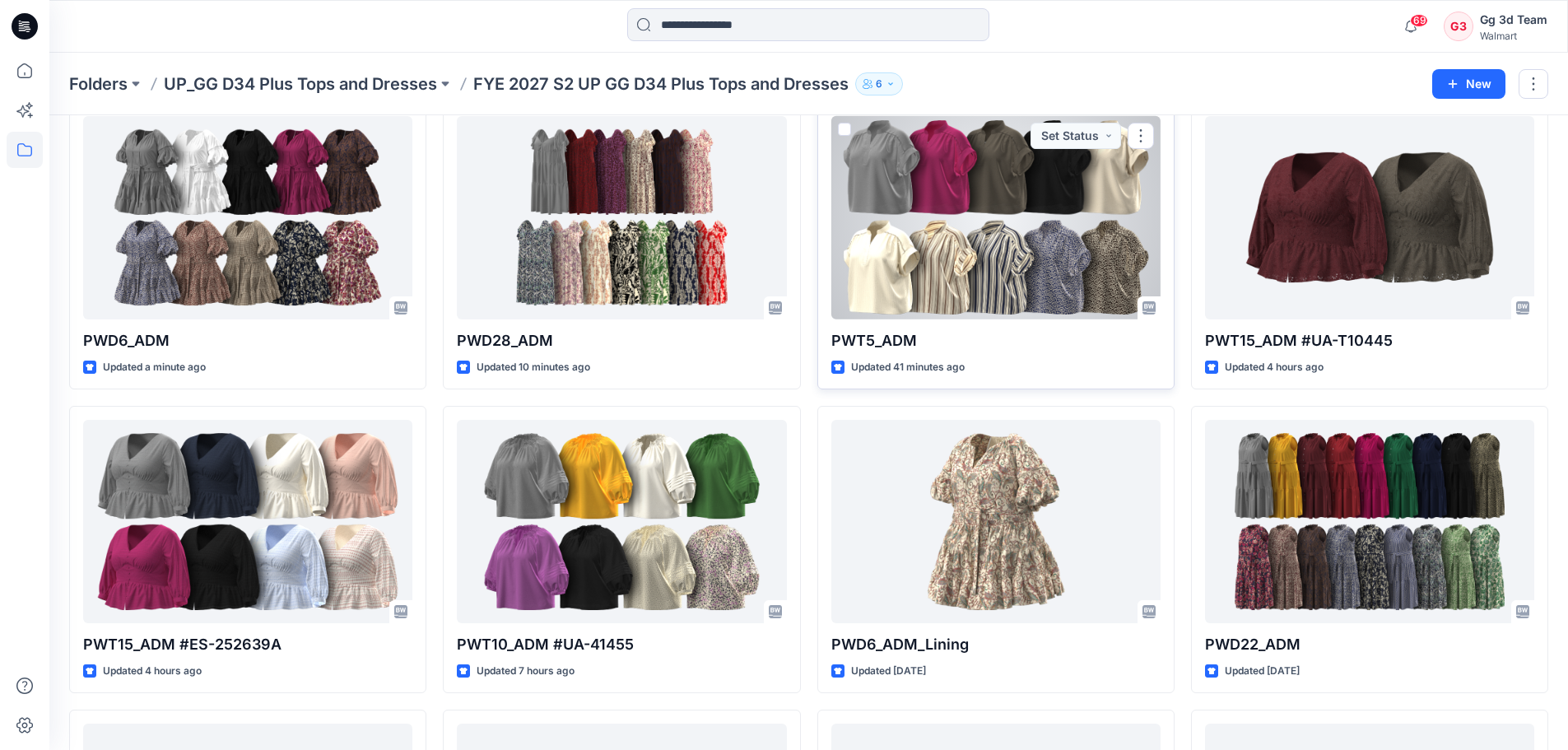
click at [923, 223] on div at bounding box center [995, 217] width 329 height 203
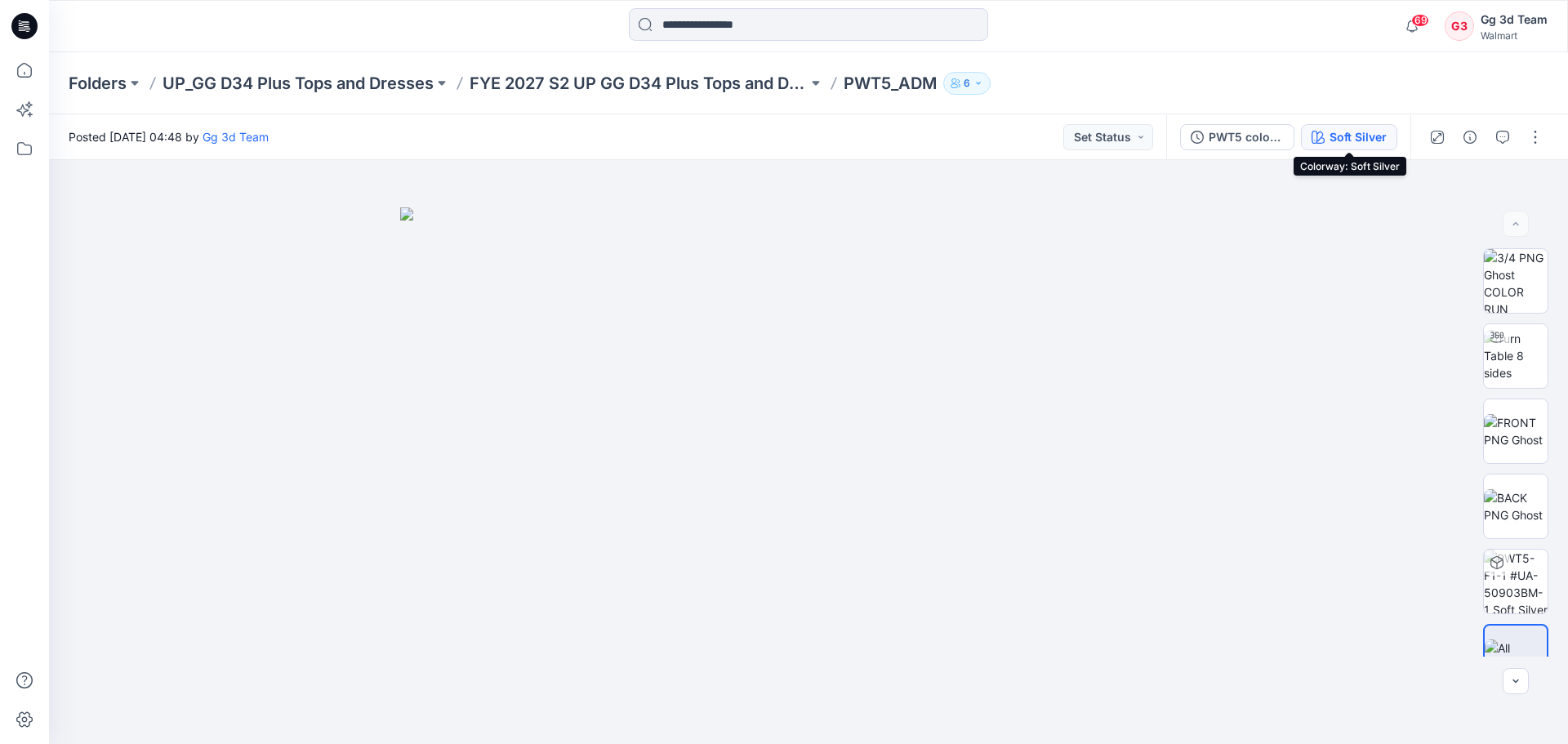
click at [1329, 134] on button "Soft Silver" at bounding box center [1349, 137] width 96 height 26
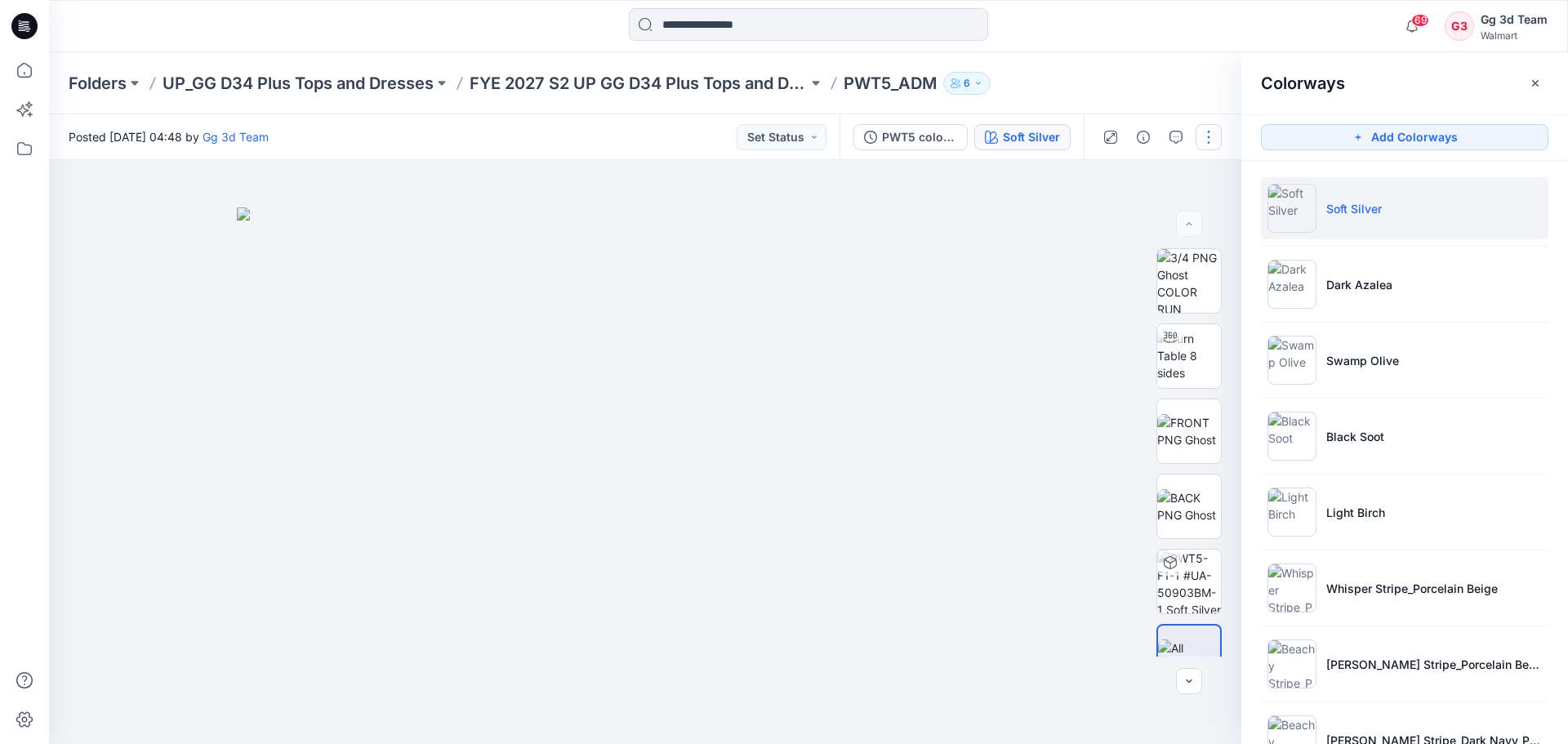
click at [1195, 134] on button "button" at bounding box center [1209, 137] width 26 height 26
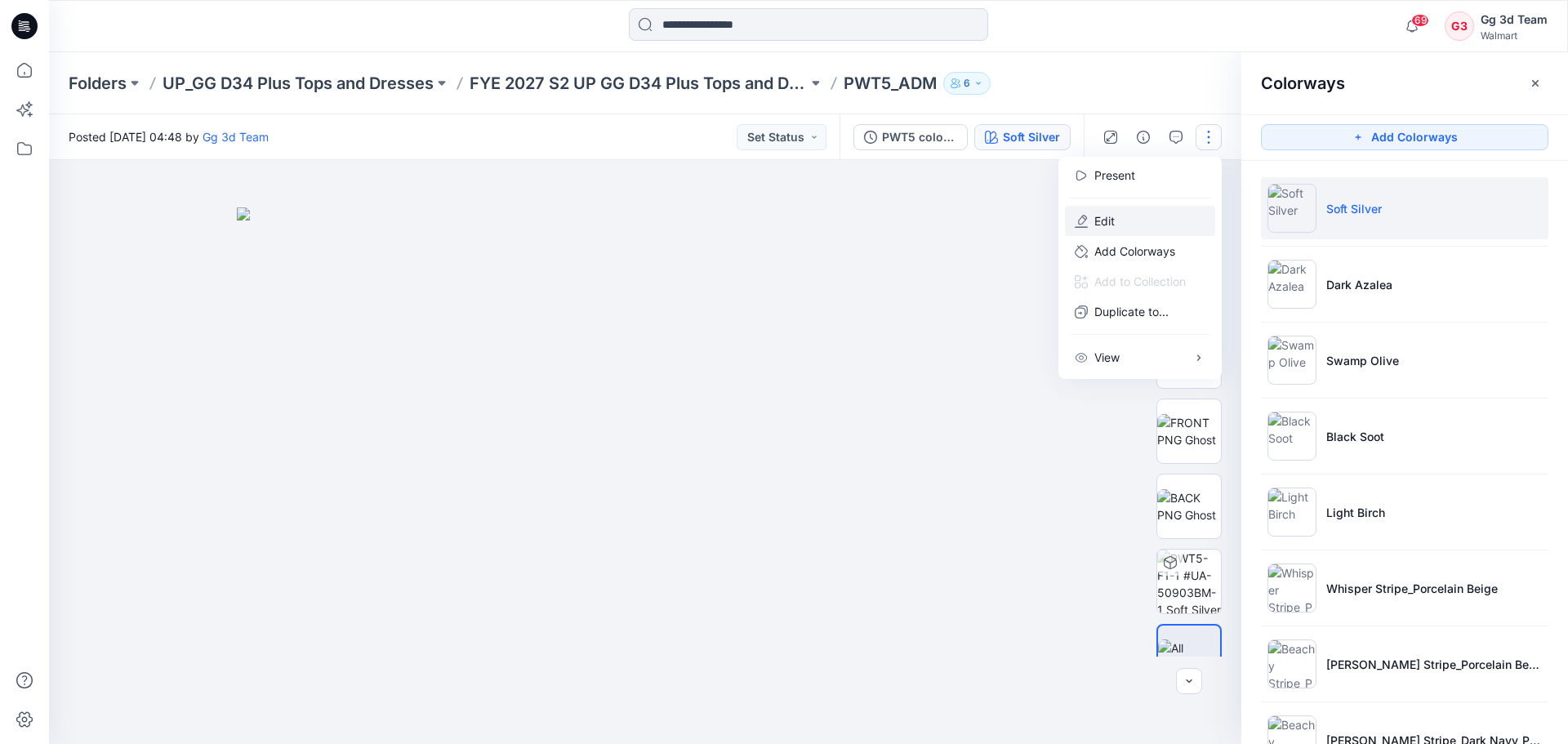
click at [1153, 228] on button "Edit" at bounding box center [1140, 221] width 150 height 31
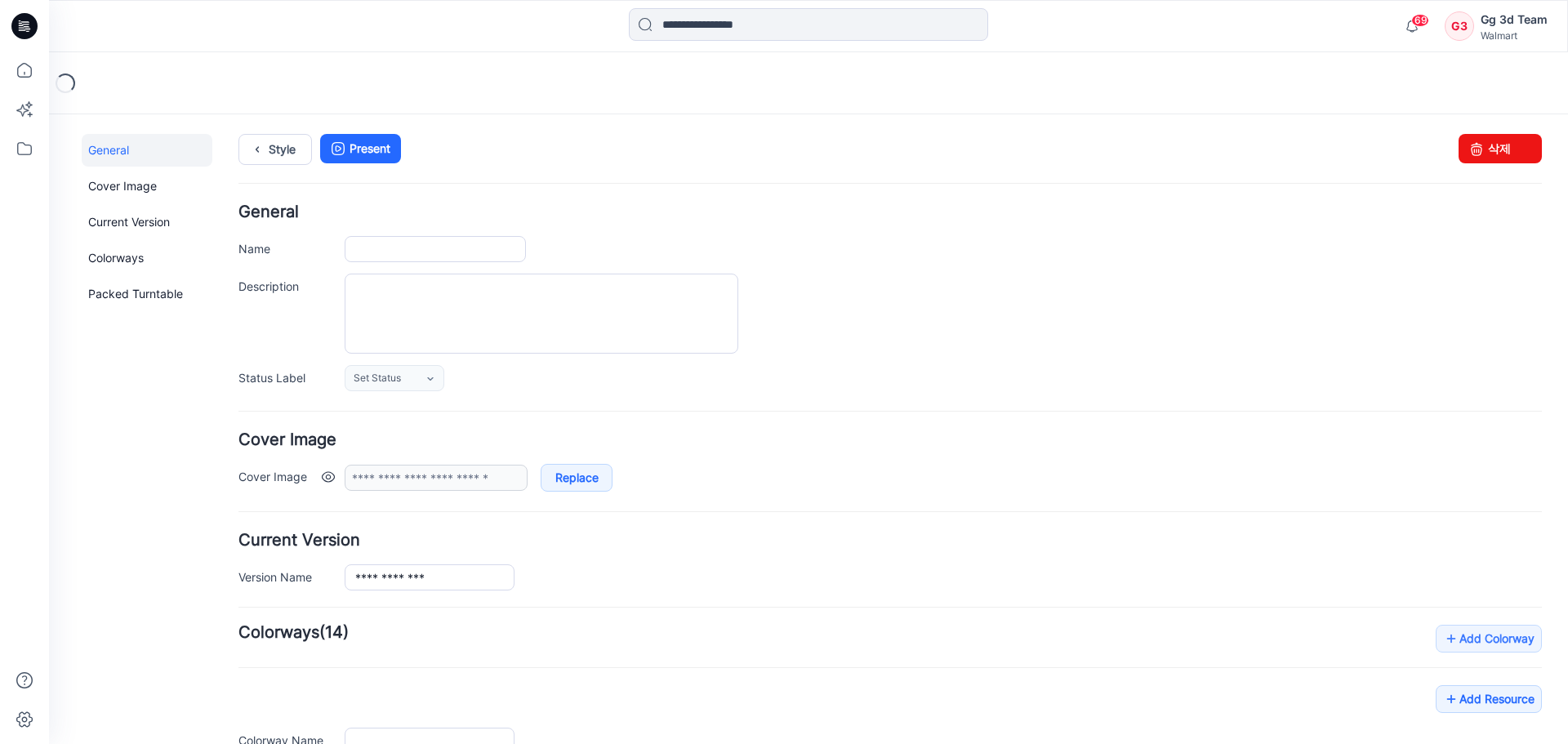
type input "********"
type input "**********"
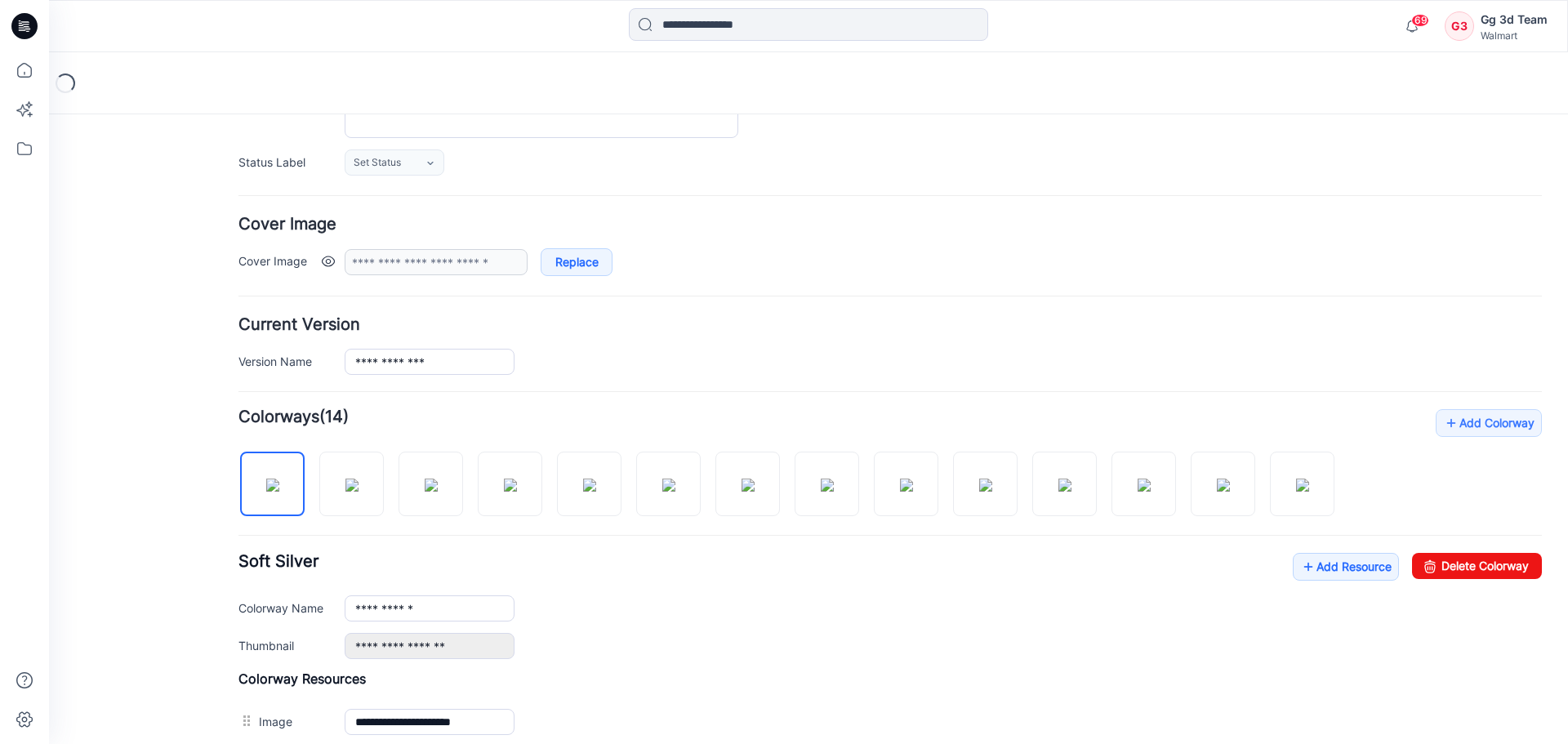
scroll to position [245, 0]
